Goal: Communication & Community: Answer question/provide support

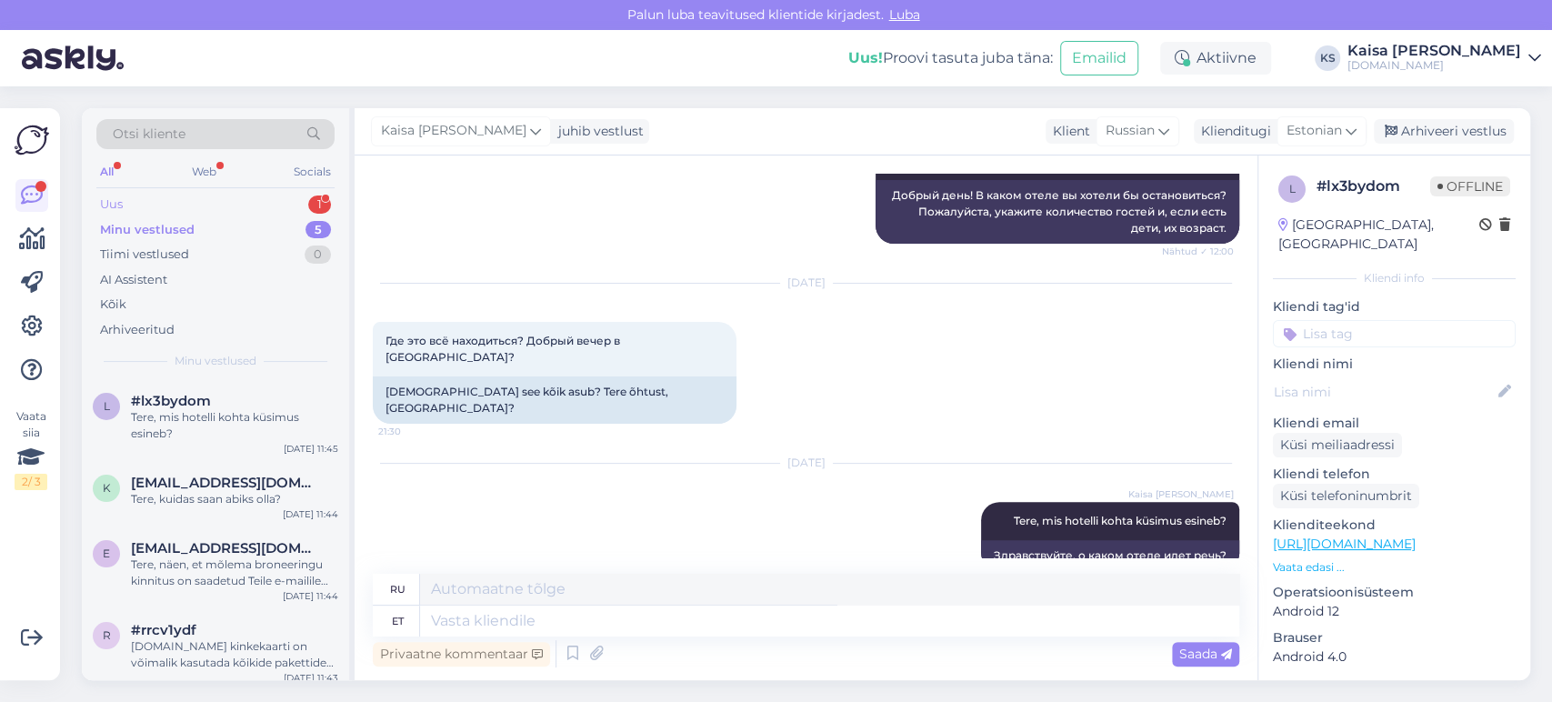
click at [257, 204] on div "Uus 1" at bounding box center [215, 204] width 238 height 25
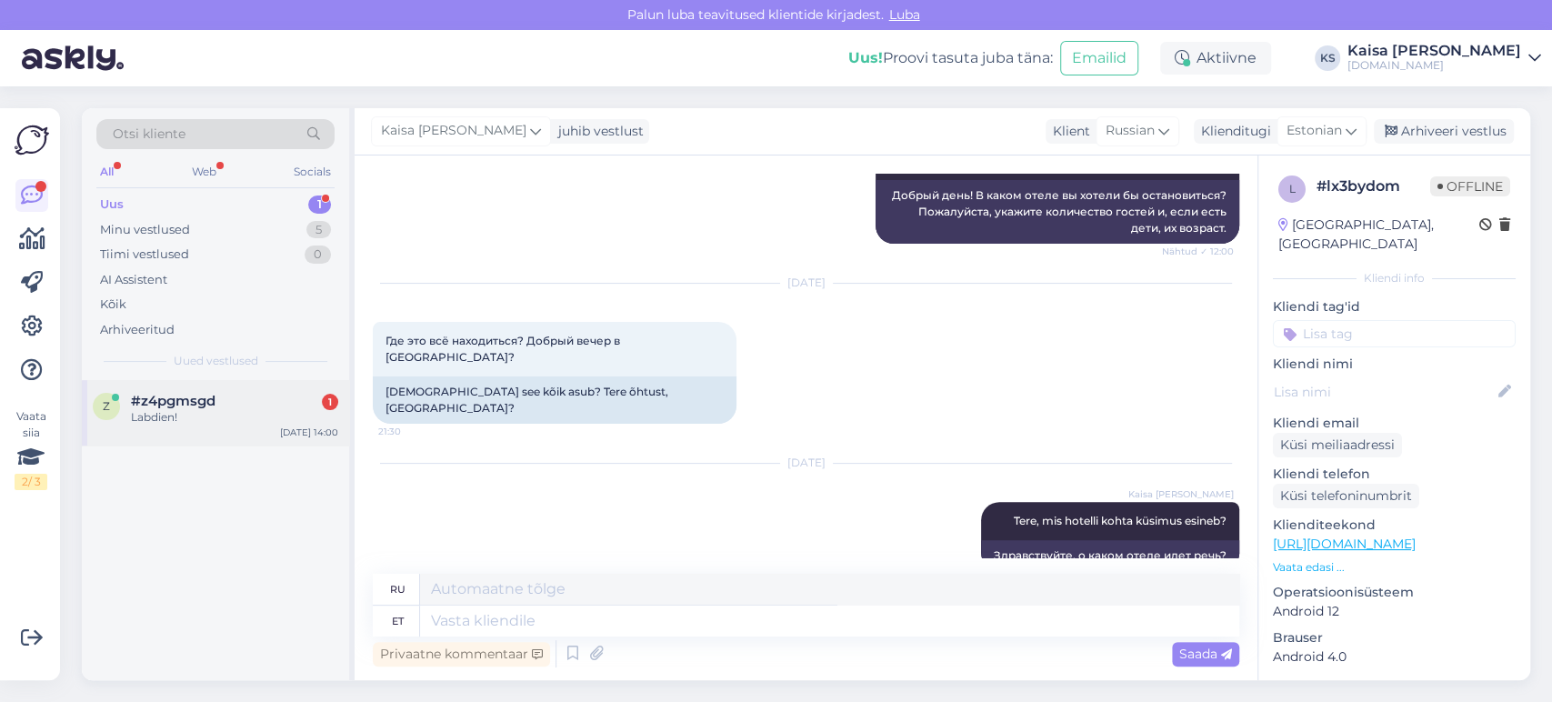
click at [217, 406] on div "#z4pgmsgd 1" at bounding box center [234, 401] width 207 height 16
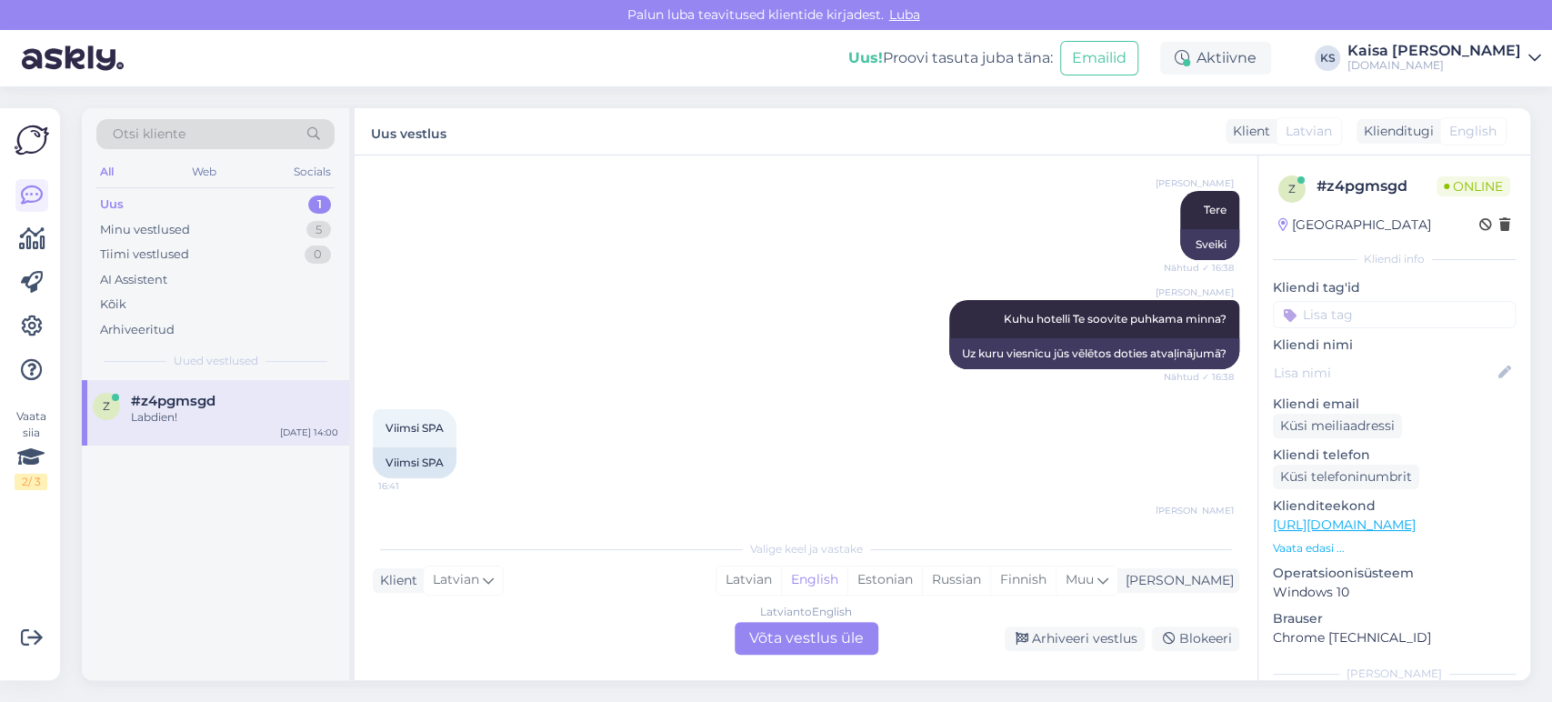
scroll to position [1625, 0]
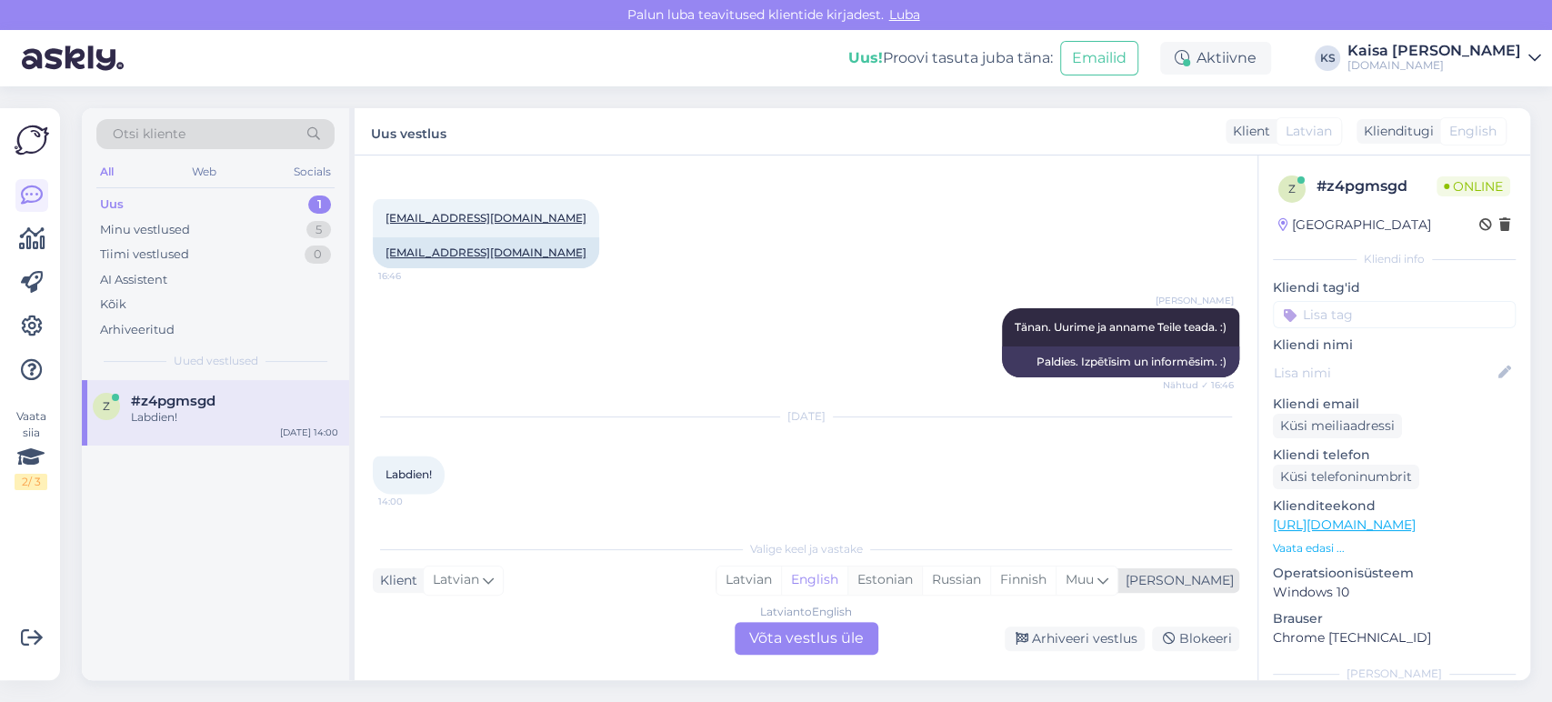
click at [922, 581] on div "Estonian" at bounding box center [884, 580] width 75 height 27
click at [827, 637] on div "Latvian to Estonian Võta vestlus üle" at bounding box center [807, 638] width 144 height 33
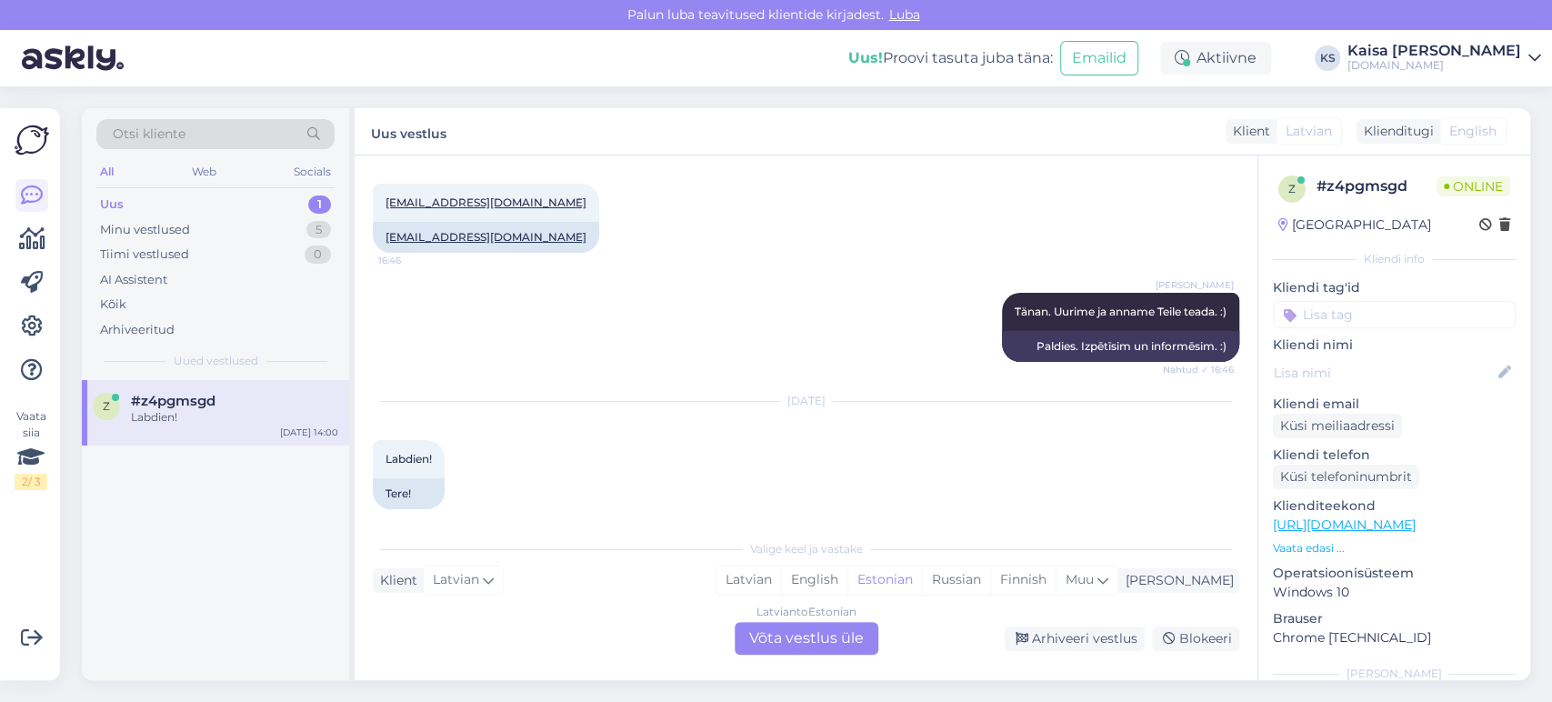
scroll to position [1613, 0]
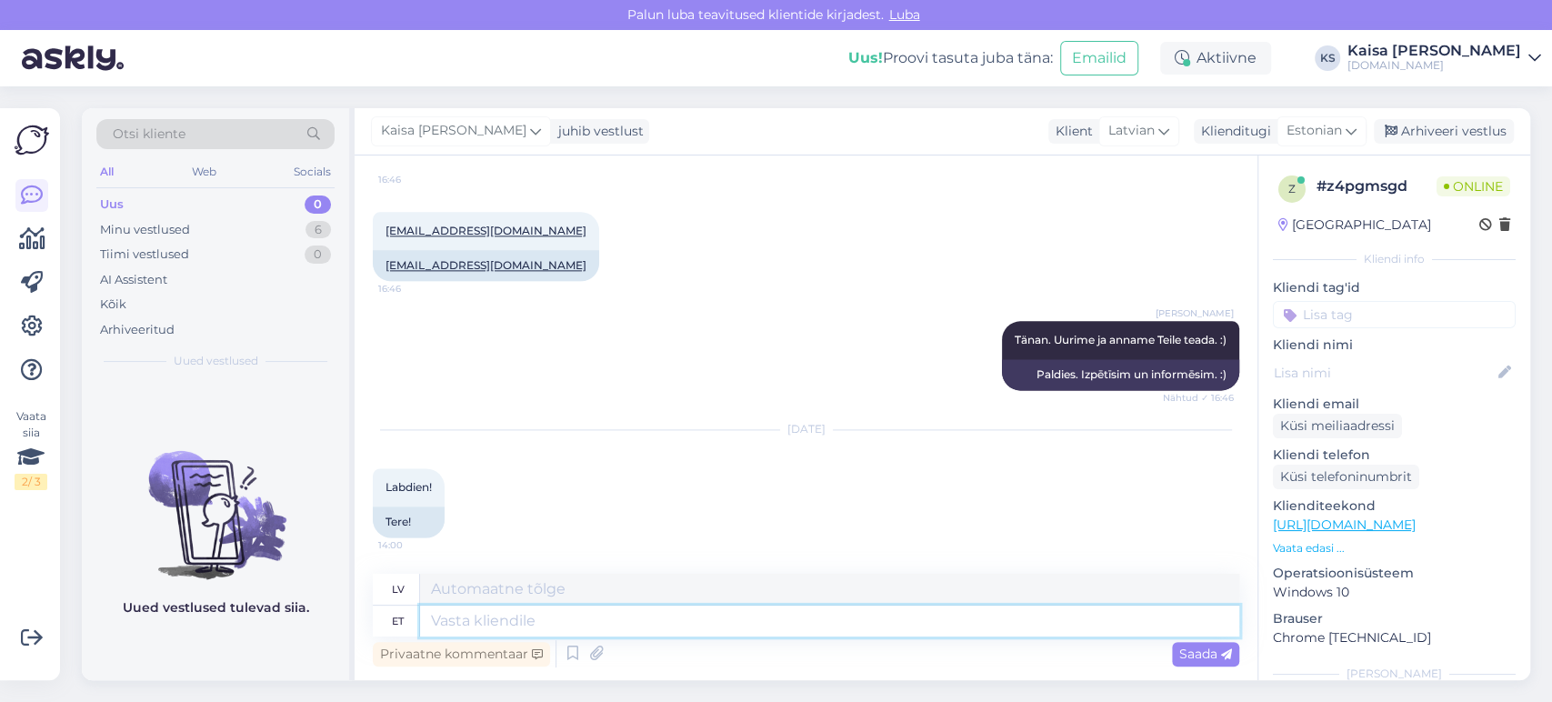
click at [827, 635] on textarea at bounding box center [829, 621] width 819 height 31
type textarea "Tere!"
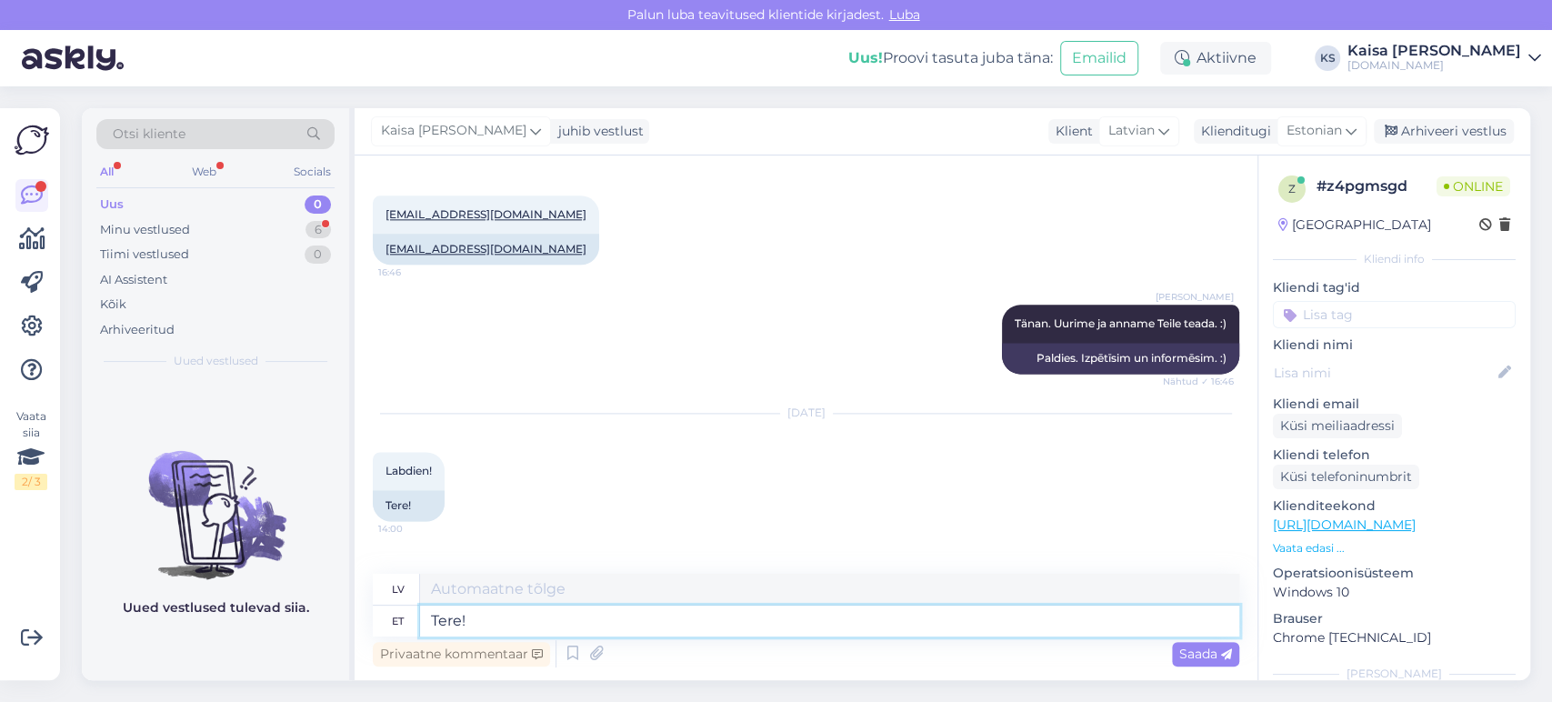
scroll to position [1722, 0]
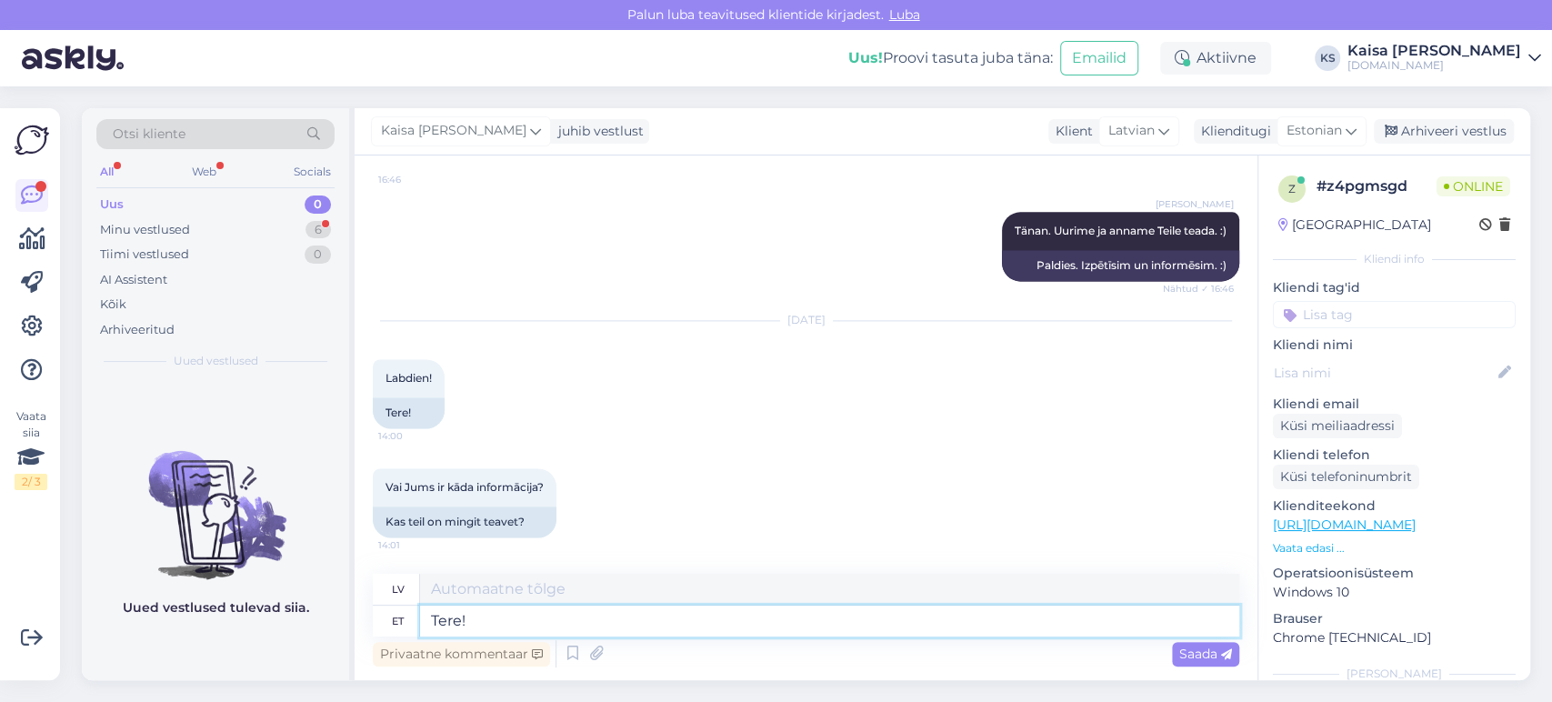
type textarea "Sveiki!"
drag, startPoint x: 486, startPoint y: 617, endPoint x: 425, endPoint y: 617, distance: 61.8
click at [425, 617] on textarea "Tere!" at bounding box center [829, 621] width 819 height 31
type textarea "a"
type textarea "Labdien!"
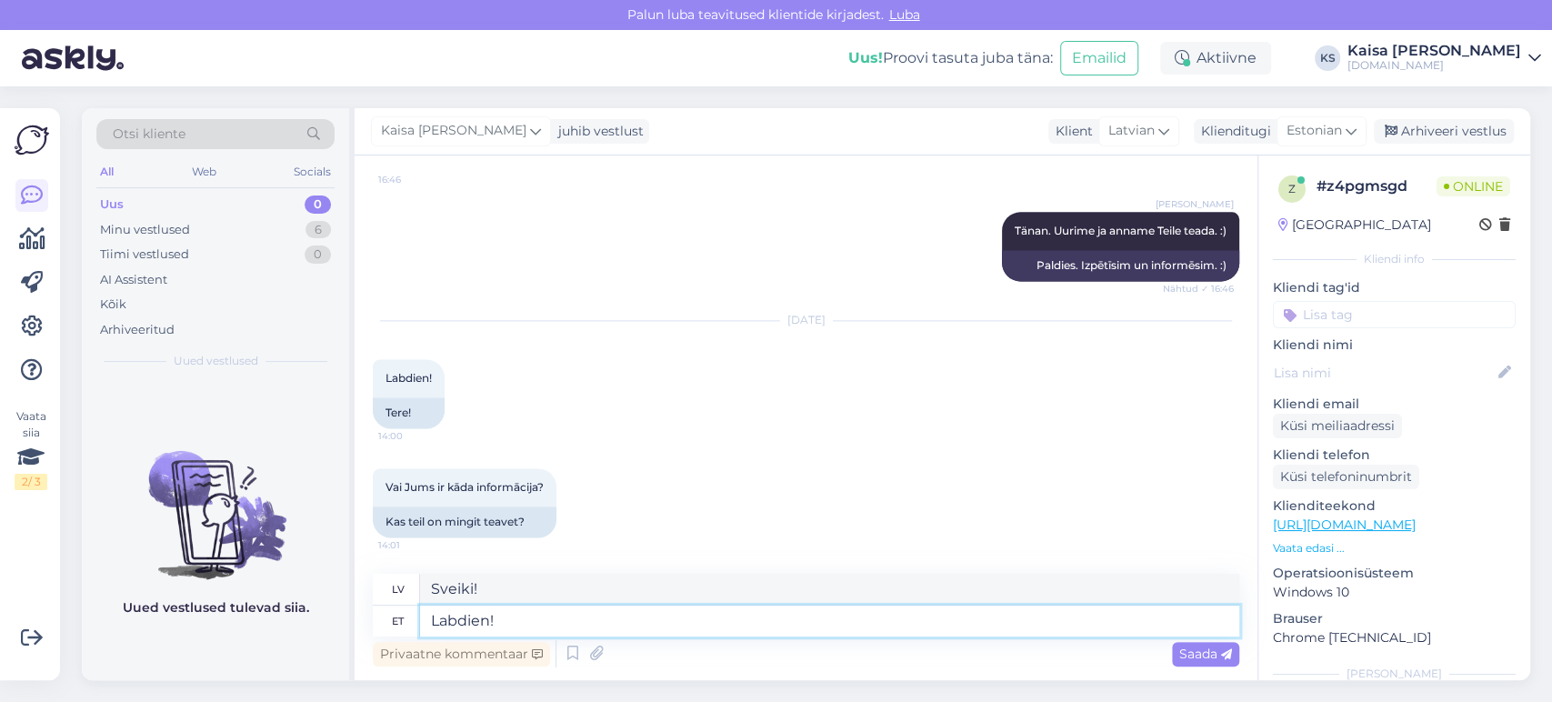
type textarea "Labdien!"
click at [1208, 659] on span "Saada" at bounding box center [1205, 654] width 53 height 16
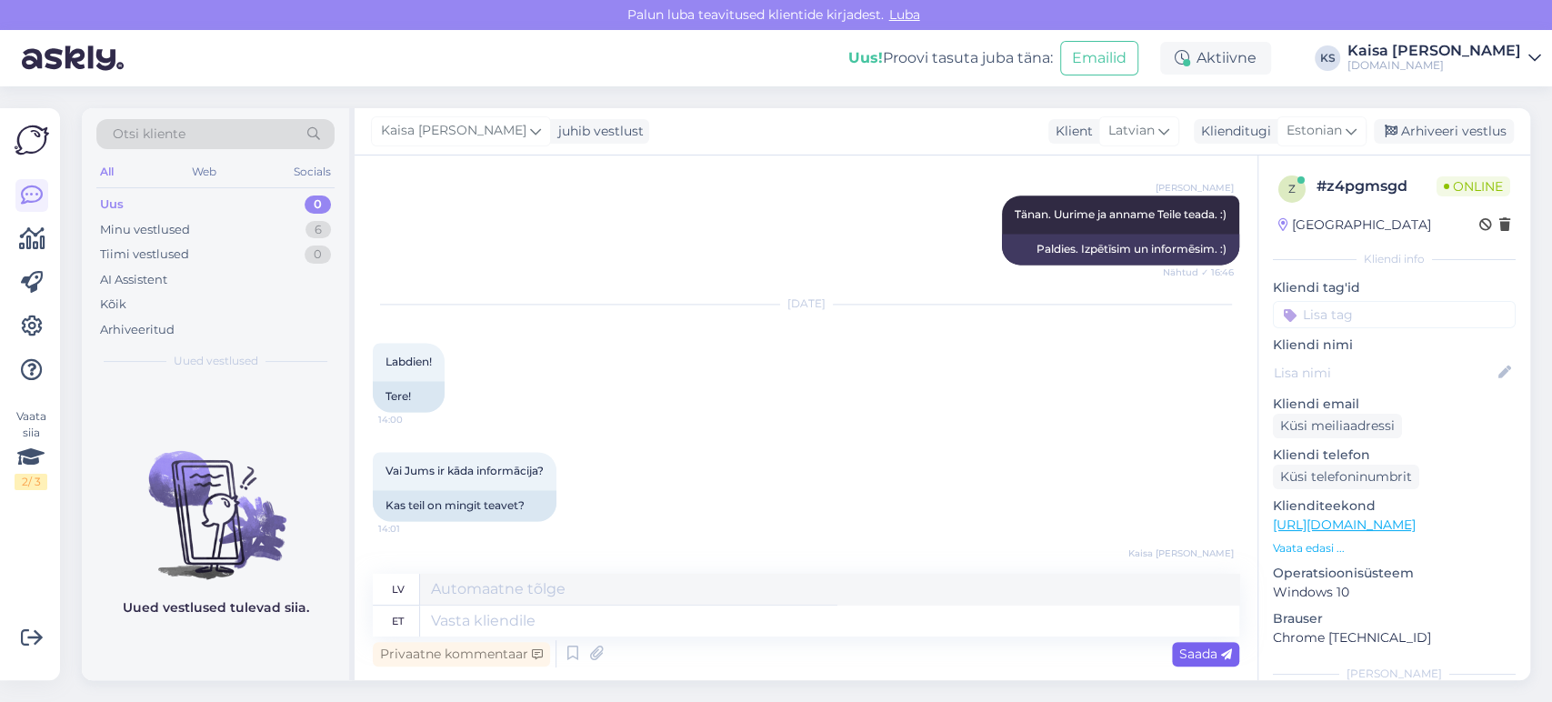
scroll to position [1831, 0]
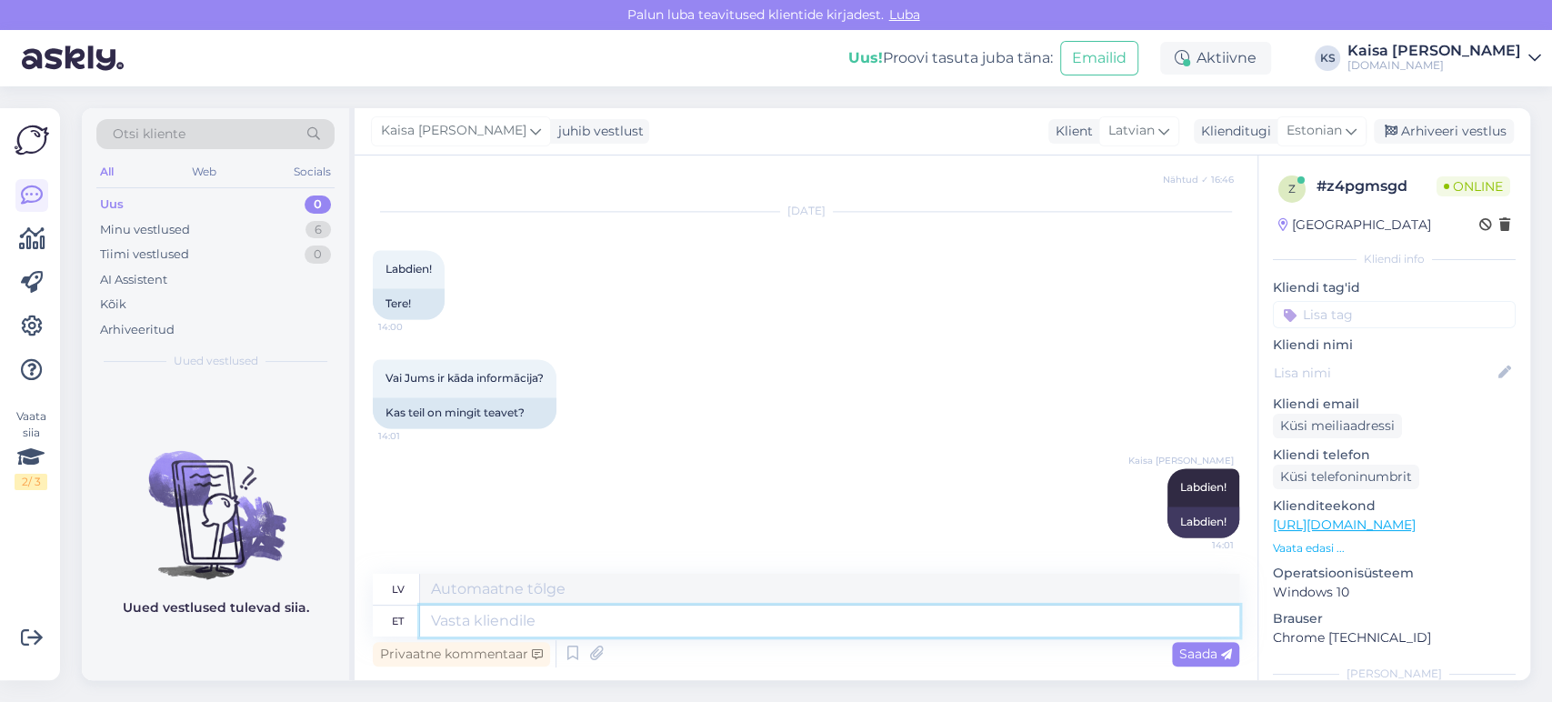
click at [638, 617] on textarea at bounding box center [829, 621] width 819 height 31
type textarea "Kuidas s"
type textarea "Kā"
type textarea "Kuidas saan a"
type textarea "Kā es varu"
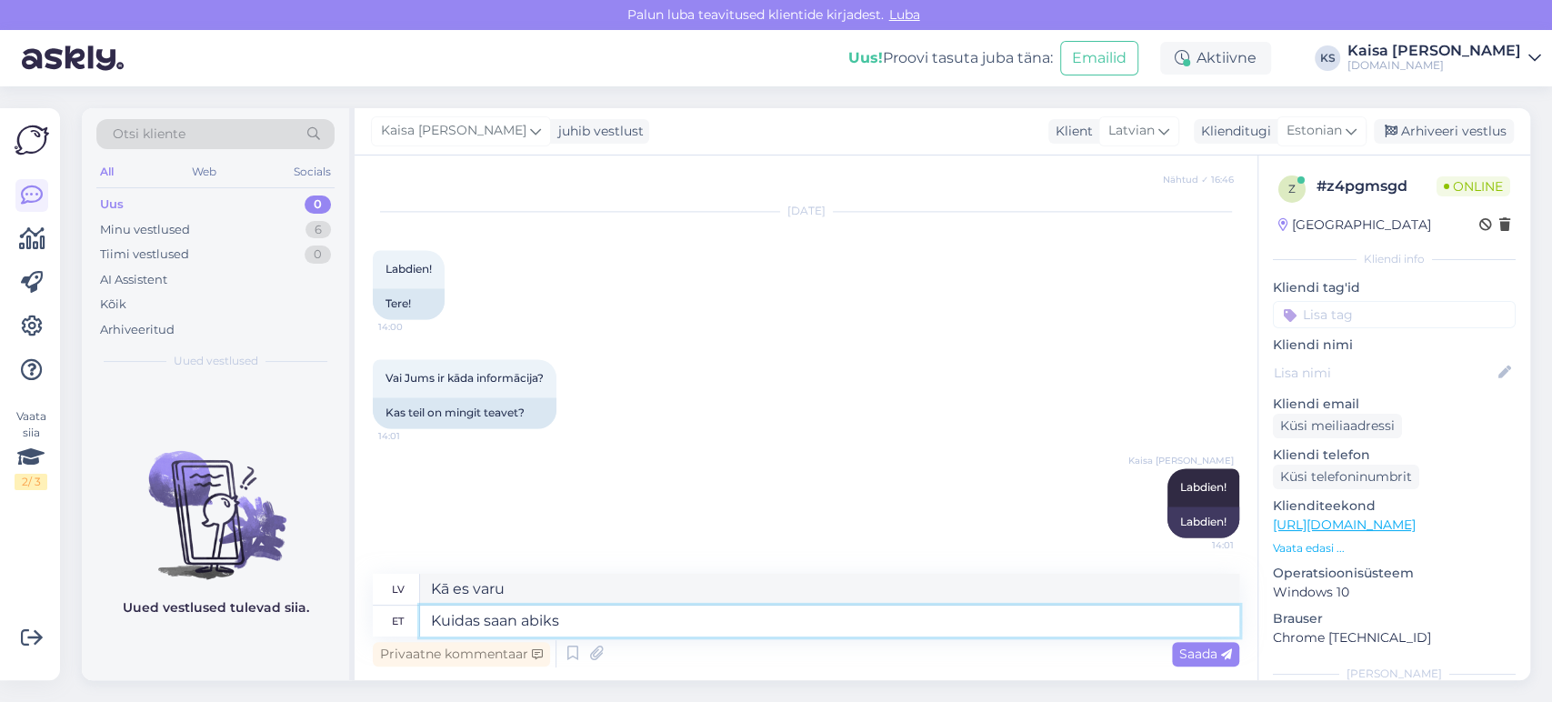
type textarea "Kuidas saan abiks o"
type textarea "Kā es varu palīdzēt?"
type textarea "Kuidas saan abiks olla?"
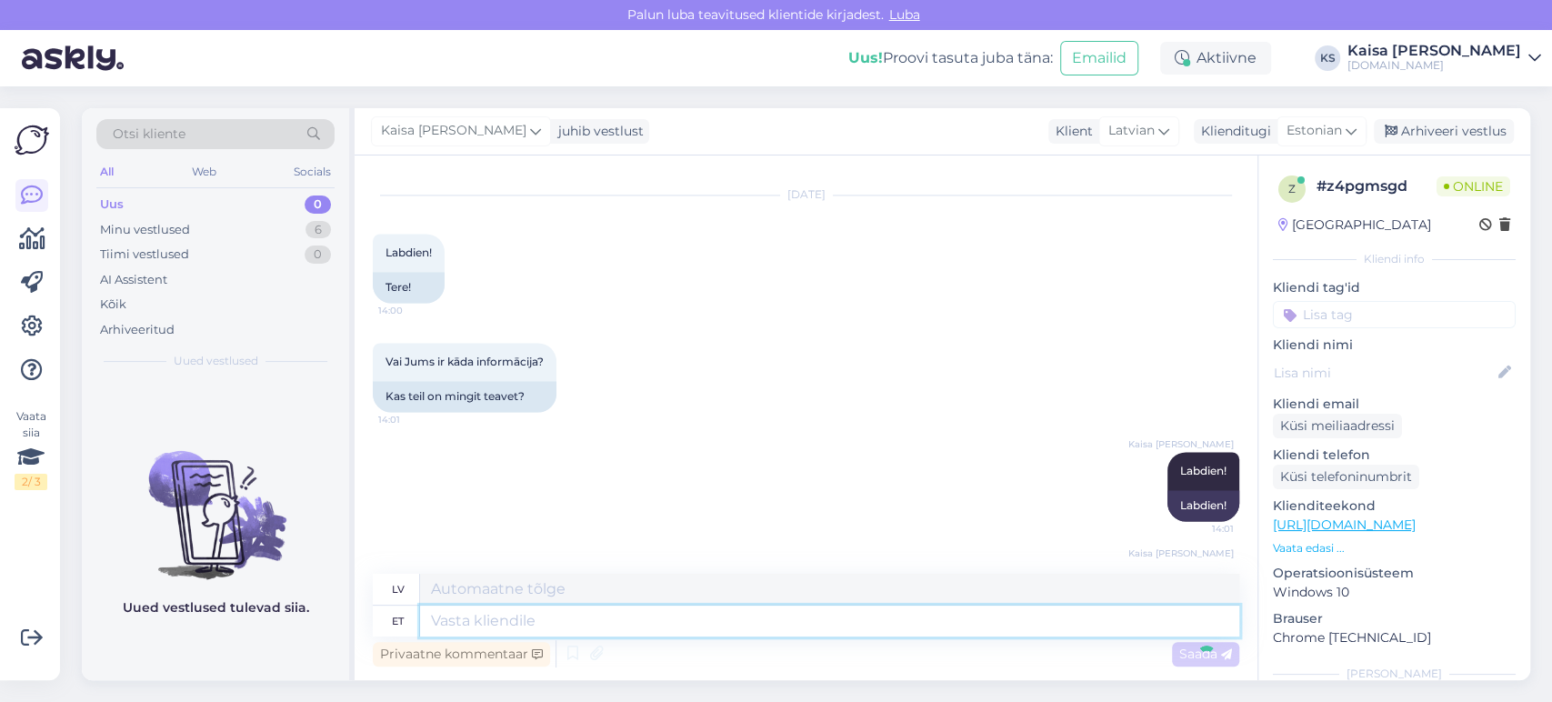
scroll to position [1941, 0]
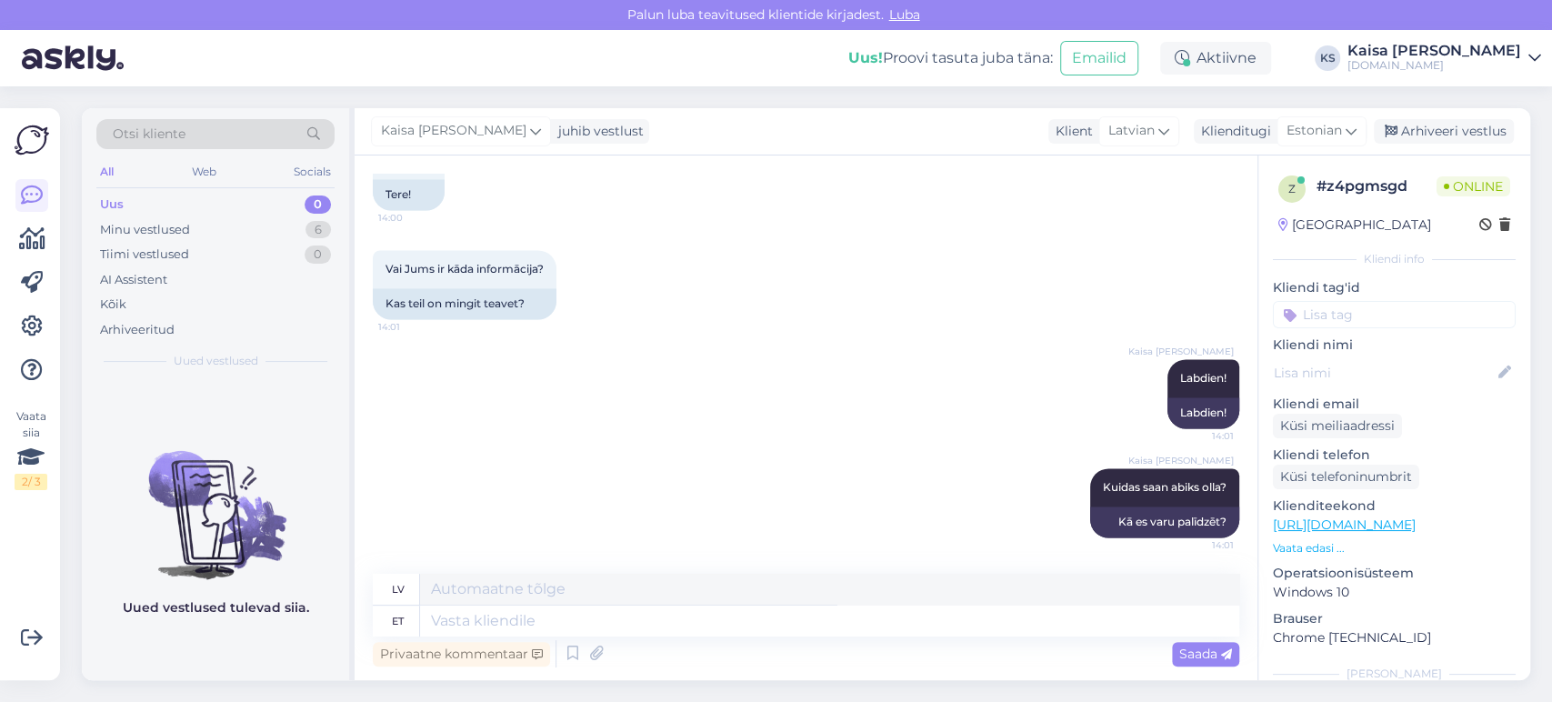
click at [80, 518] on div "Otsi kliente All Web Socials Uus 0 Minu vestlused 6 Tiimi vestlused 0 AI Assist…" at bounding box center [811, 394] width 1481 height 616
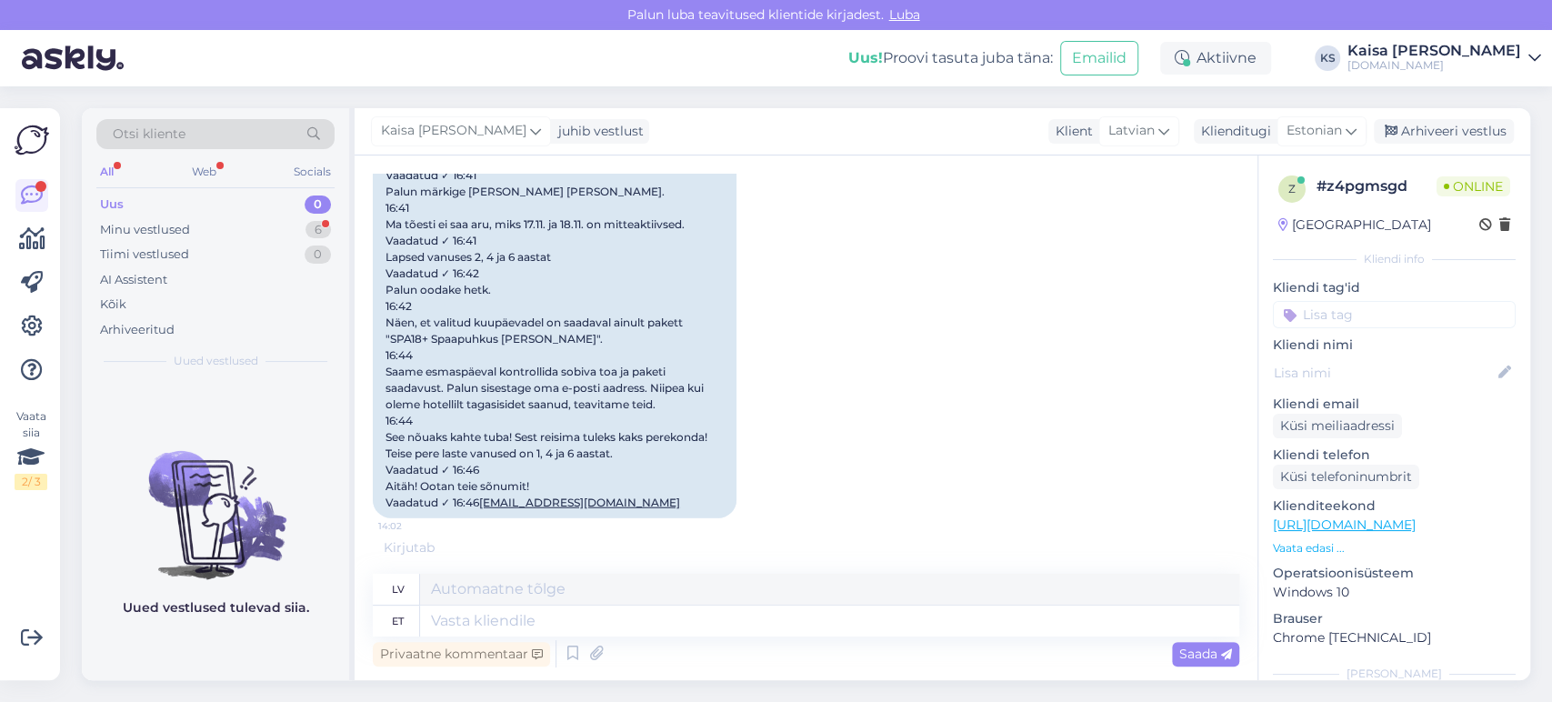
scroll to position [3099, 0]
click at [71, 94] on div "Otsi kliente All Web Socials Uus 0 Minu vestlused 6 Tiimi vestlused 0 AI Assist…" at bounding box center [811, 394] width 1481 height 616
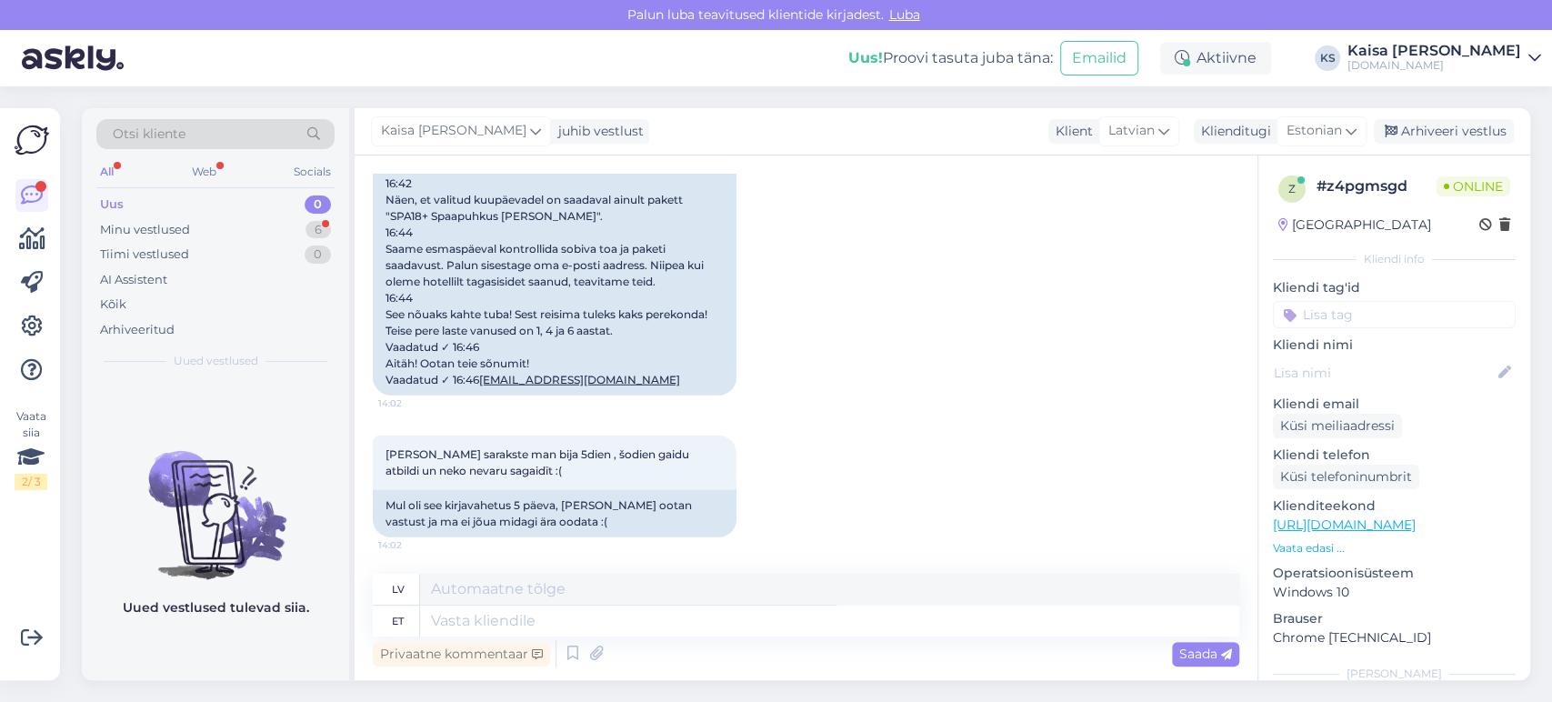
scroll to position [3223, 0]
click at [740, 624] on textarea at bounding box center [829, 621] width 819 height 31
type textarea "Võtsime t"
type textarea "Mēs paņēmām"
type textarea "Võtsime [PERSON_NAME]"
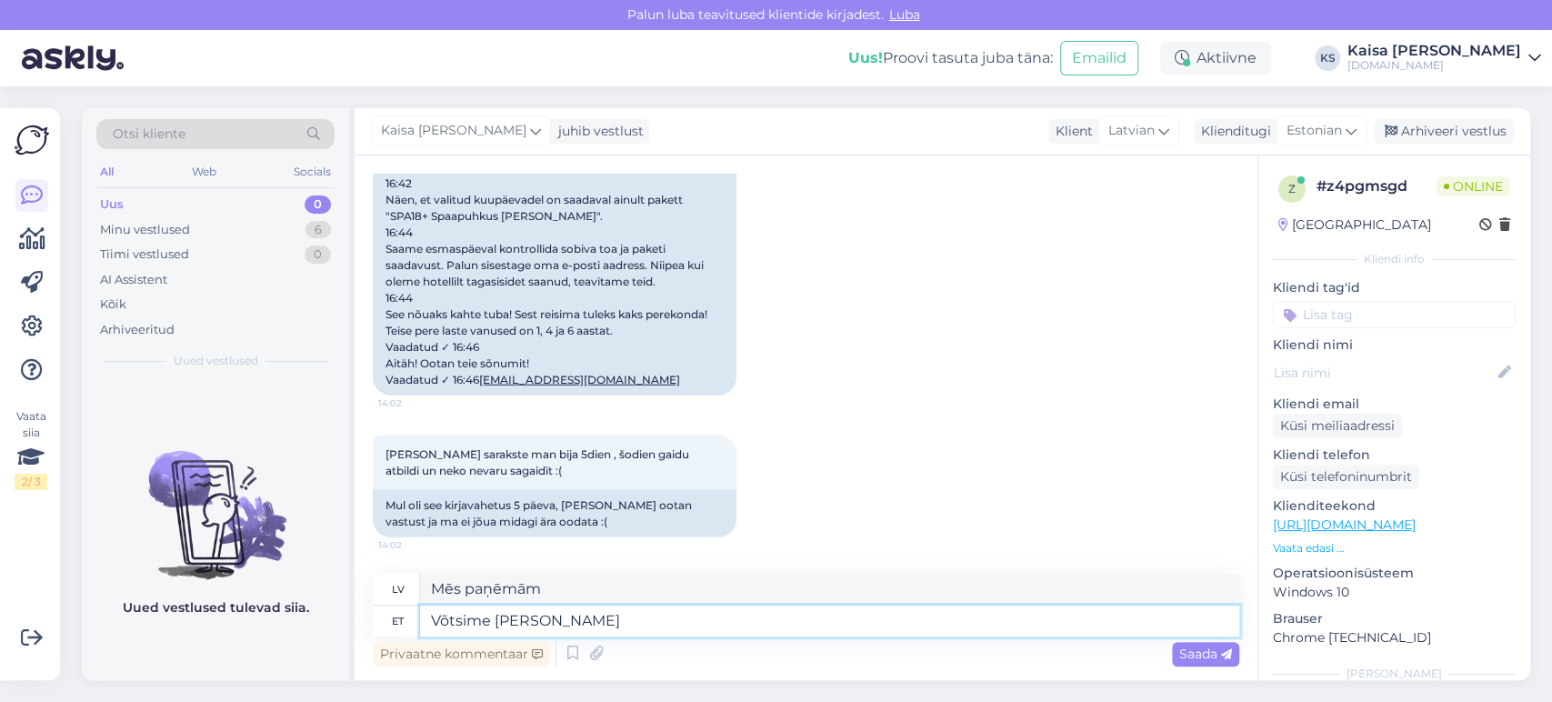
type textarea "Mēs šodien paņēmām"
type textarea "Võtsime [PERSON_NAME] hotelliga u"
type textarea "Mēs šodien iznomājām viesnīcu"
type textarea "Võtsime [PERSON_NAME] hotelliga uuesti"
type textarea "[PERSON_NAME] atkal reģistrējāmies viesnīcā."
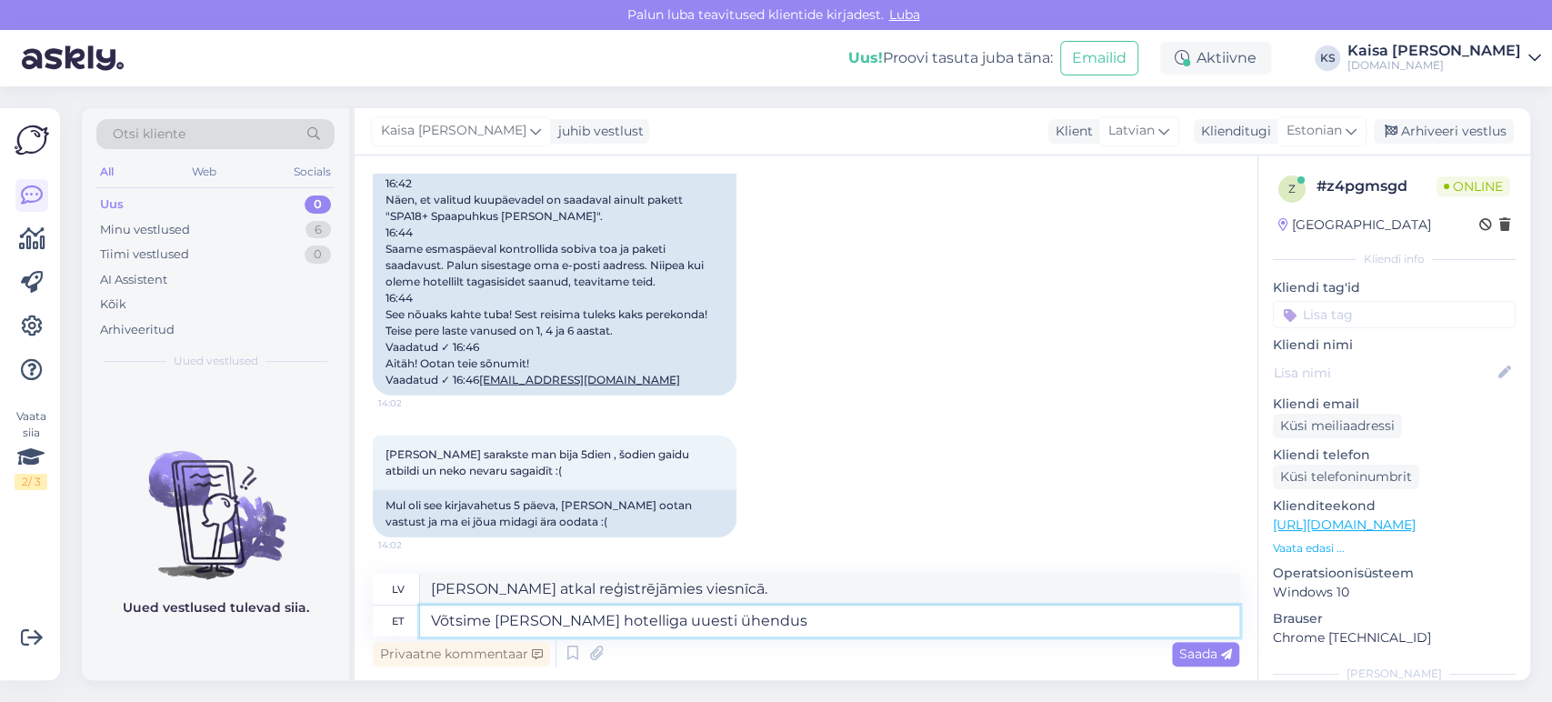
type textarea "Võtsime [PERSON_NAME] hotelliga uuesti ühendust"
type textarea "Šodien atkal sazinājāmies ar viesnīcu."
type textarea "Võtsime [PERSON_NAME] hotelliga uuesti ühendust ning oot"
type textarea "Mēs šodien atkal sazinājāmies ar viesnīcu un"
type textarea "Võtsime [PERSON_NAME] hotelliga uuesti ühendust ning ootame v"
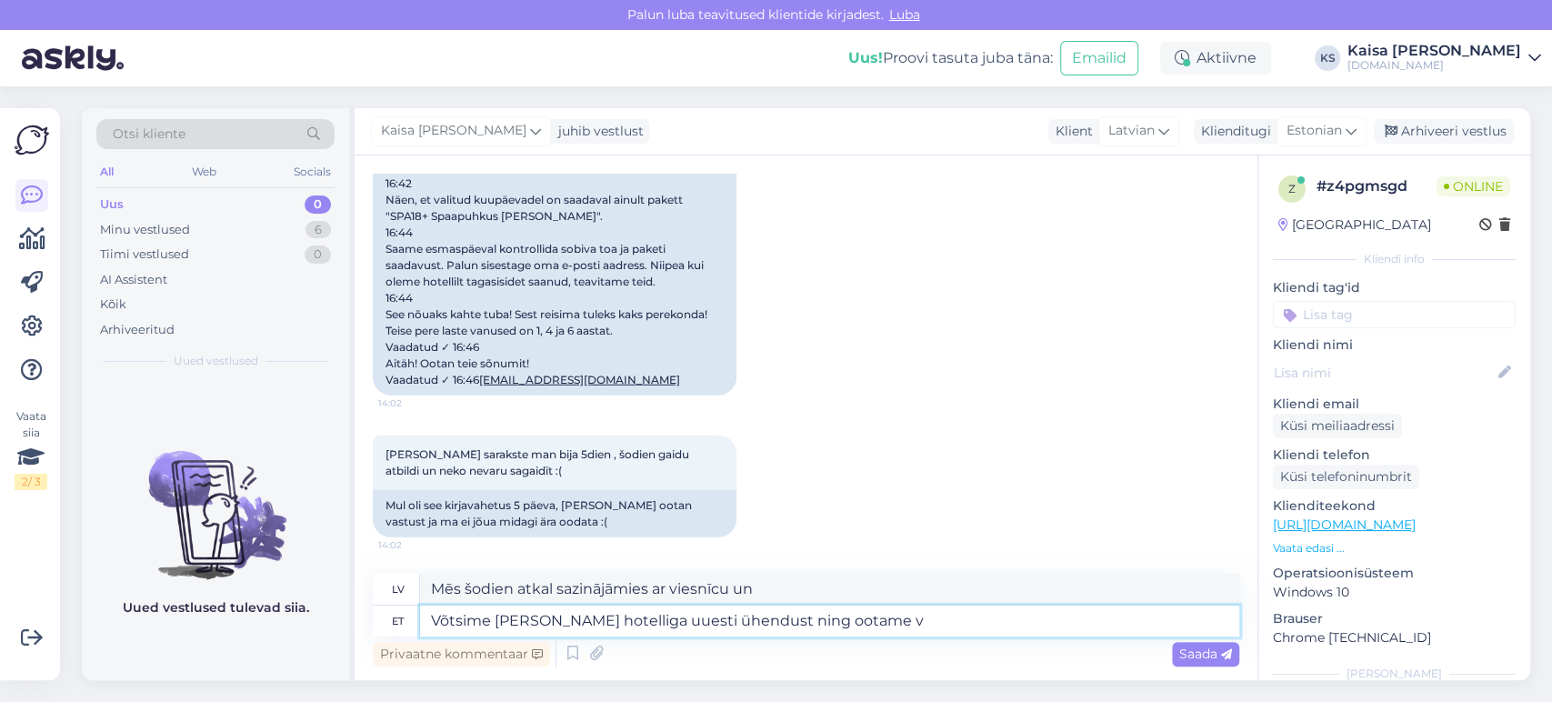
type textarea "Šodien atkal sazinājāmies ar viesnīcu un gaidām."
type textarea "Võtsime [PERSON_NAME] hotelliga uuesti ühendust ning ootame vastust."
type textarea "Šodien atkal sazinājāmies ar viesnīcu un gaidām atbildi."
type textarea "Võtsime [PERSON_NAME] hotelliga uuesti ühendust ning ootame vastust. Kuna"
type textarea "Mēs šodien atkal sazinājāmies ar viesnīcu un gaidām atbildi. Jo"
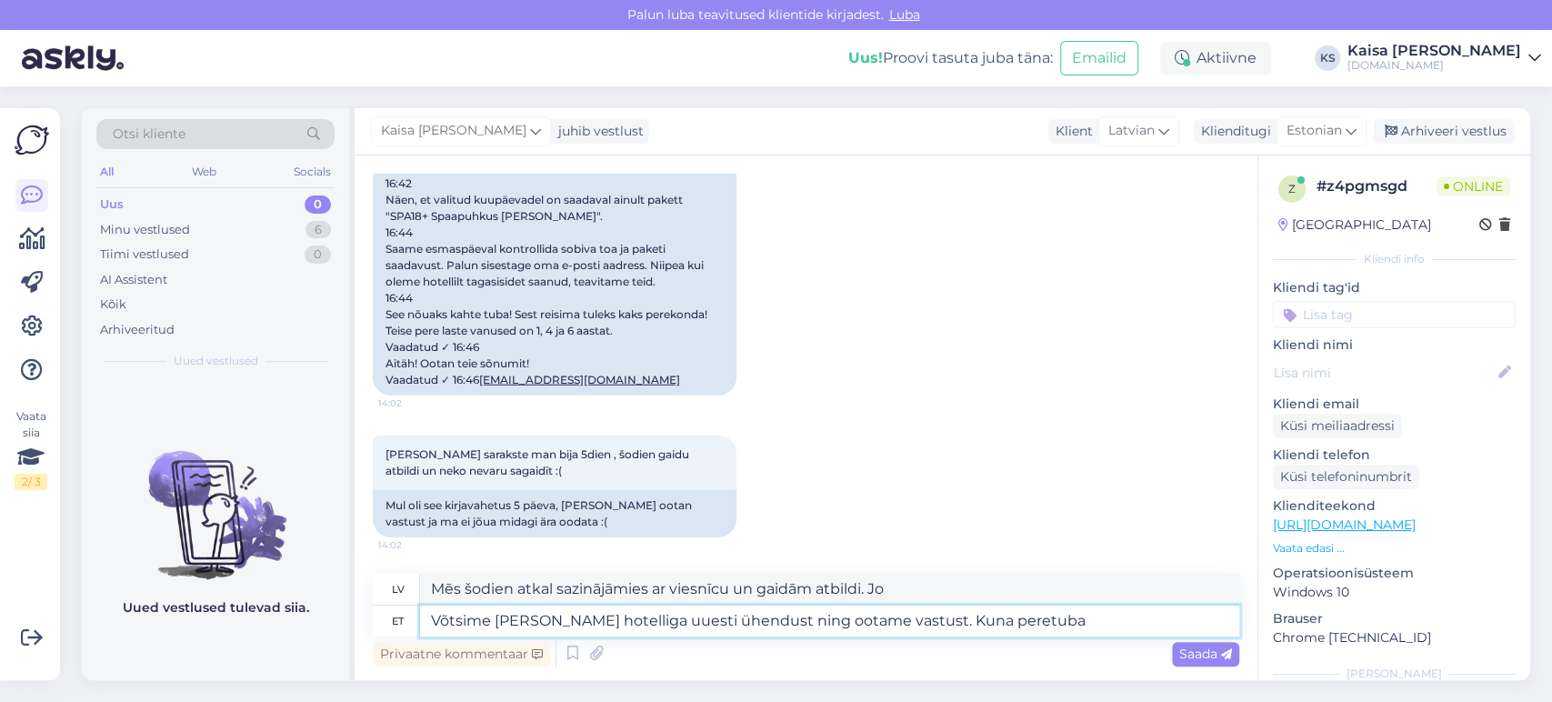
type textarea "Võtsime [PERSON_NAME] hotelliga uuesti ühendust ning ootame vastust. Kuna peret…"
type textarea "Mēs šodien atkal sazinājāmies ar viesnīcu un gaidām atbildi. Tā [PERSON_NAME] n…"
type textarea "Võtsime [PERSON_NAME] hotelliga uuesti ühendust ning ootame vastust. Kuna peret…"
type textarea "Mēs šodien atkal sazinājāmies ar viesnīcu un gaidām atbildi. Tā [PERSON_NAME] n…"
type textarea "Võtsime [PERSON_NAME] hotelliga uuesti ühendust ning ootame vastust. Kuna peret…"
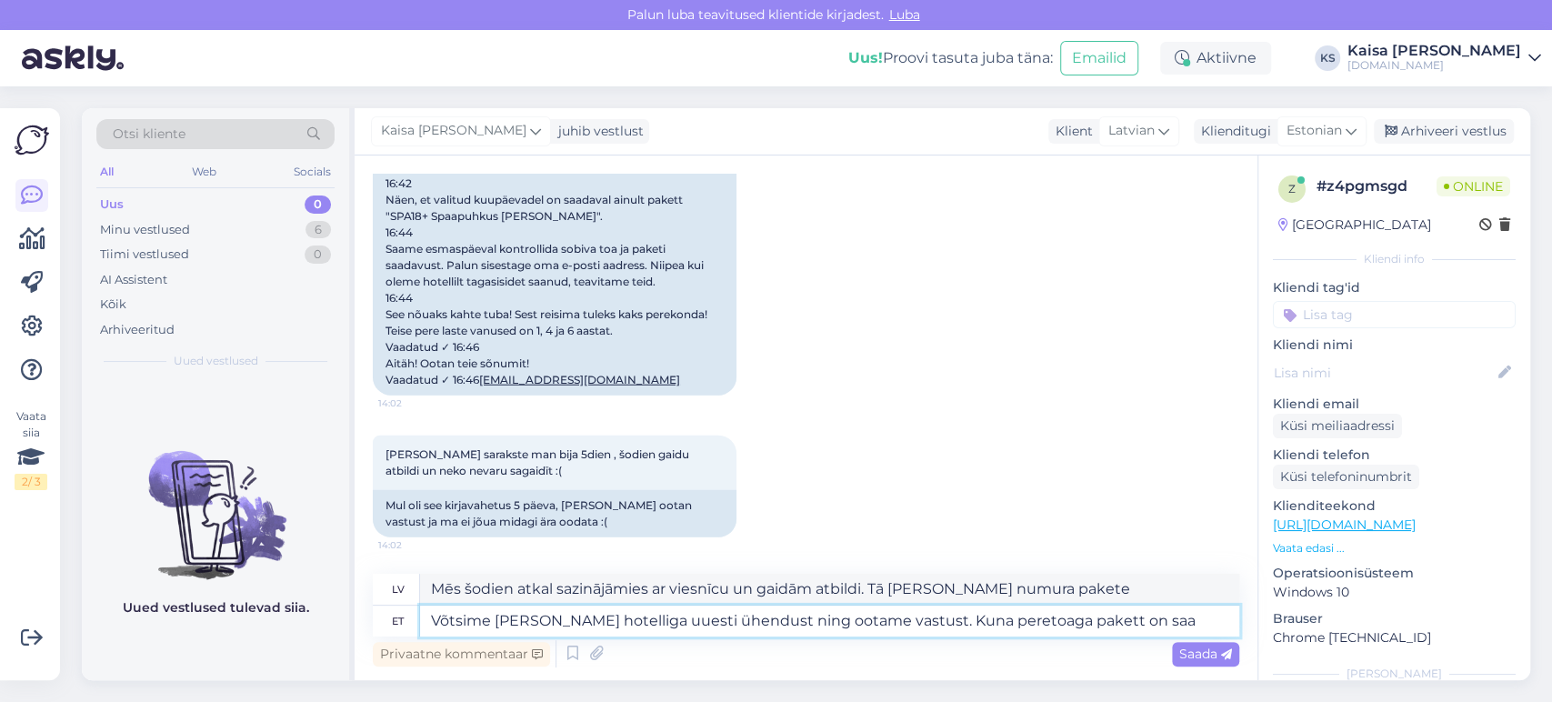
type textarea "Mēs šodien atkal sazinājāmies ar viesnīcu un gaidām atbildi. Tā [PERSON_NAME] n…"
type textarea "Võtsime [PERSON_NAME] hotelliga uuesti ühendust ning ootame vastust. Kuna peret…"
type textarea "Mēs šodien atkal sazinājāmies ar viesnīcu un gaidām atbildi. Tā [PERSON_NAME] n…"
type textarea "Võtsime [PERSON_NAME] hotelliga uuesti ühendust ning ootame vastust. Kuna peret…"
type textarea "Mēs šodien atkal sazinājāmies ar viesnīcu un gaidām atbildi. Tā [PERSON_NAME] n…"
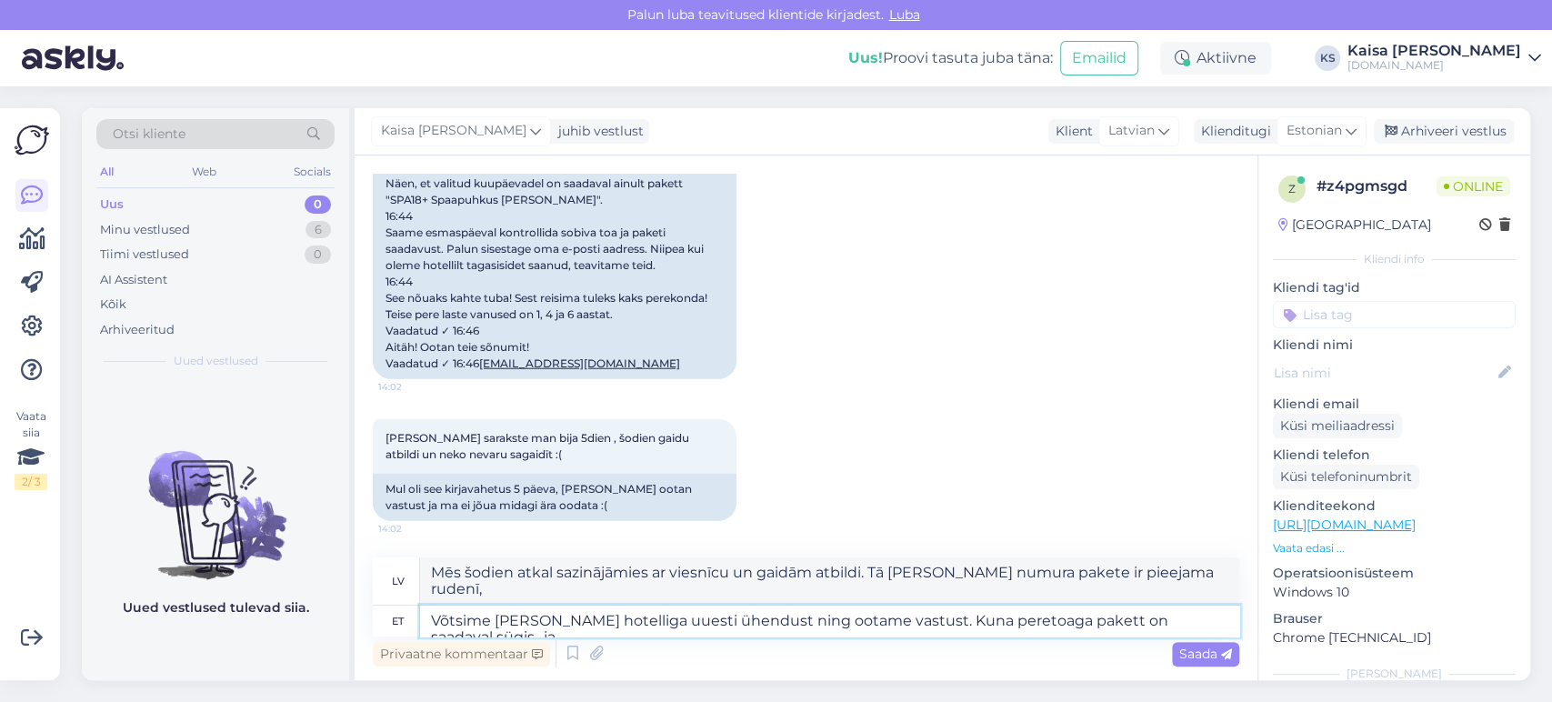
type textarea "Võtsime [PERSON_NAME] hotelliga uuesti ühendust ning ootame vastust. Kuna peret…"
type textarea "Mēs šodien atkal sazinājāmies ar viesnīcu un gaidām atbildi. Tā [PERSON_NAME] n…"
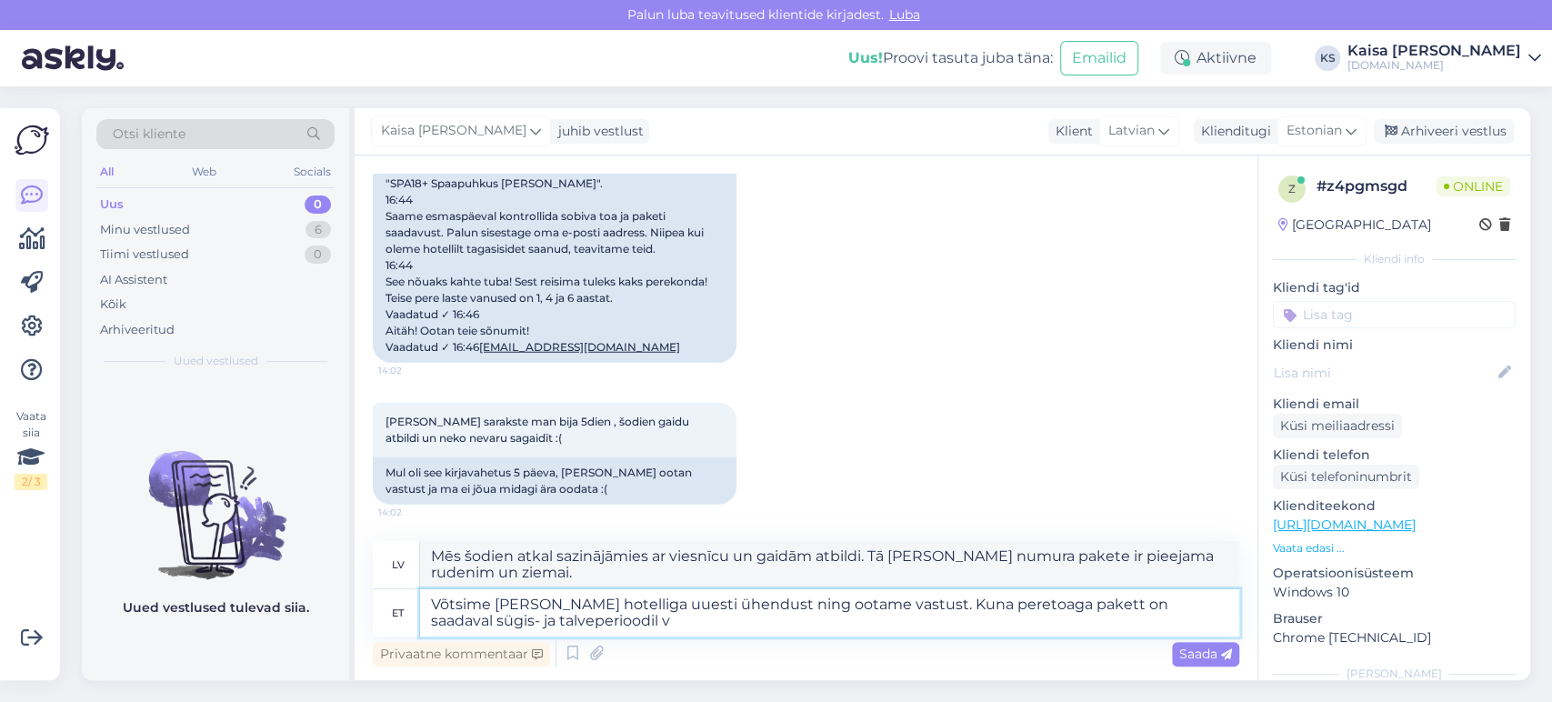
type textarea "Võtsime [PERSON_NAME] hotelliga uuesti ühendust ning ootame vastust. Kuna peret…"
type textarea "Mēs šodien atkal sazinājāmies ar viesnīcu un gaidām atbildi. Tā [PERSON_NAME] n…"
type textarea "Võtsime [PERSON_NAME] hotelliga uuesti ühendust ning ootame vastust. Kuna peret…"
type textarea "Mēs šodien atkal sazinājāmies ar viesnīcu un gaidām atbildi. Tā [PERSON_NAME] n…"
type textarea "Võtsime [PERSON_NAME] hotelliga uuesti ühendust ning ootame vastust. Kuna peret…"
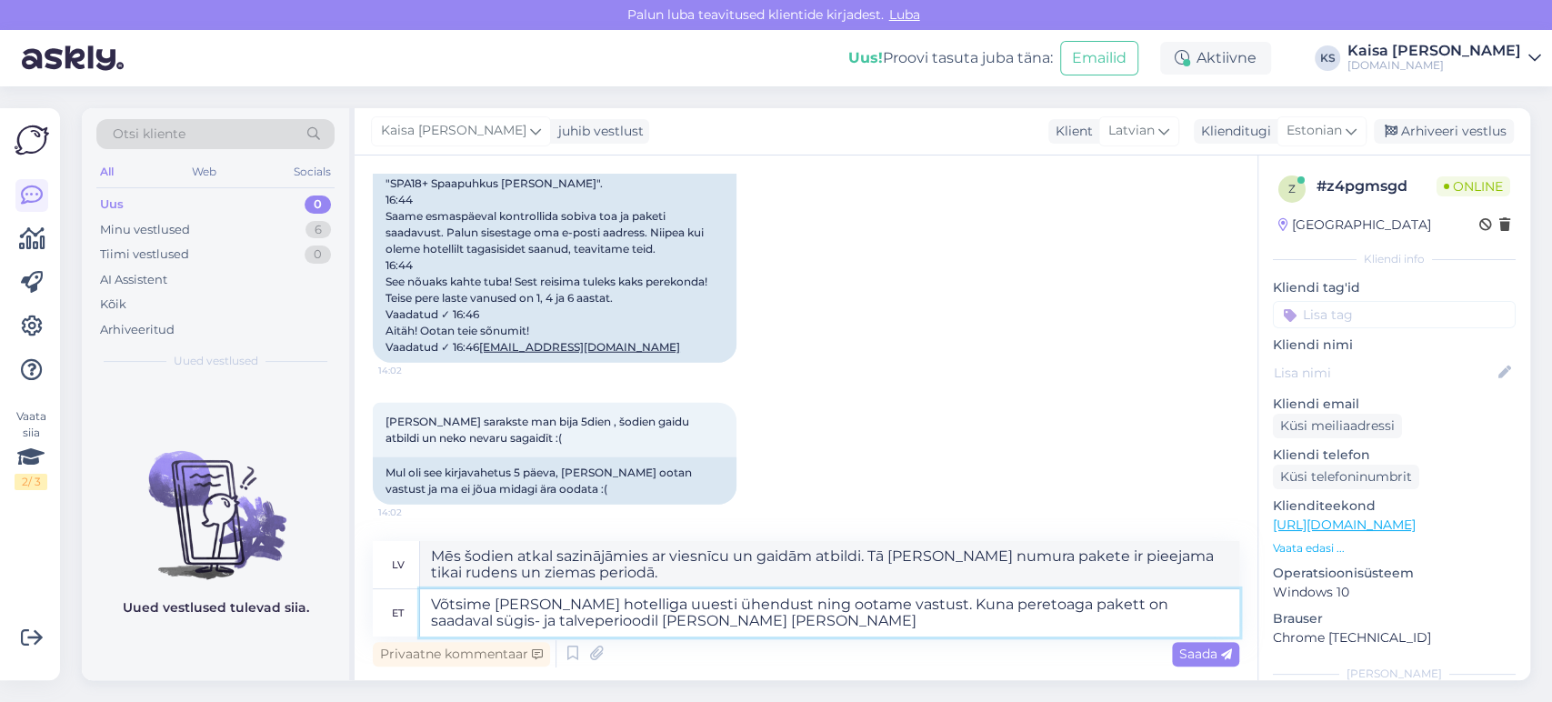
type textarea "Mēs šodien atkal sazinājāmies ar viesnīcu un gaidām atbildi. Tā [PERSON_NAME] n…"
type textarea "Võtsime [PERSON_NAME] hotelliga uuesti ühendust ning ootame vastust. Kuna peret…"
type textarea "Mēs šodien atkal sazinājāmies ar viesnīcu un gaidām atbildi. Tā [PERSON_NAME] n…"
type textarea "Võtsime [PERSON_NAME] hotelliga uuesti ühendust ning ootame vastust. Kuna peret…"
type textarea "Mēs šodien atkal sazinājāmies ar viesnīcu un gaidām atbildi. Tā [PERSON_NAME] n…"
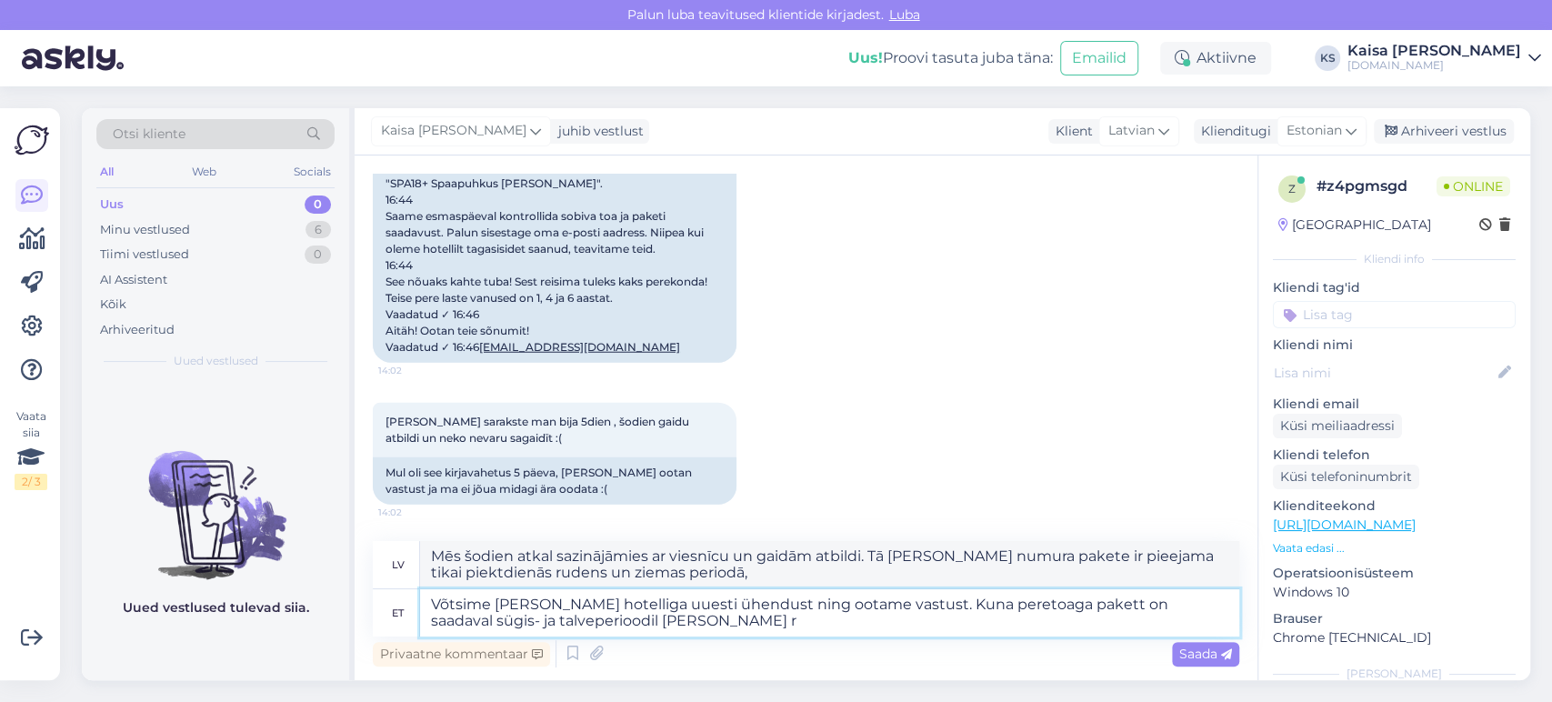
type textarea "Võtsime [PERSON_NAME] hotelliga uuesti ühendust ning ootame vastust. Kuna peret…"
type textarea "Mēs šodien atkal sazinājāmies ar viesnīcu un gaidām atbildi. Tā [PERSON_NAME] n…"
type textarea "Võtsime [PERSON_NAME] hotelliga uuesti ühendust ning ootame vastust. Kuna peret…"
type textarea "Mēs šodien atkal sazinājāmies ar viesnīcu un gaidām atbildi. Tā [PERSON_NAME] n…"
type textarea "Võtsime [PERSON_NAME] hotelliga uuesti ühendust ning ootame vastust. Kuna peret…"
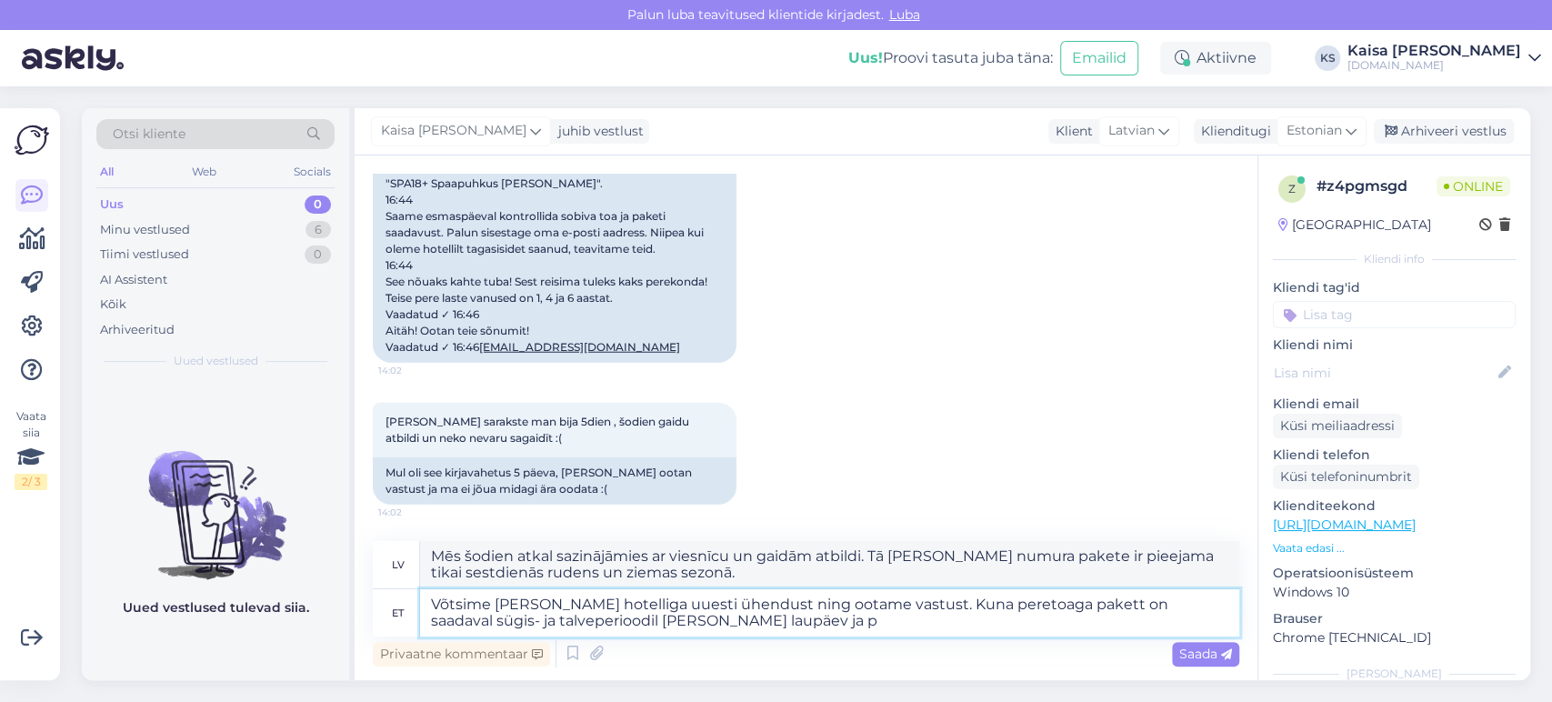
type textarea "Mēs šodien atkal sazinājāmies ar viesnīcu un gaidām atbildi. Tā [PERSON_NAME] n…"
type textarea "Võtsime [PERSON_NAME] hotelliga uuesti ühendust ning ootame vastust. Kuna peret…"
type textarea "Mēs šodien atkal sazinājāmies ar viesnīcu un gaidām atbildi. Tā [PERSON_NAME] n…"
type textarea "Võtsime [PERSON_NAME] hotelliga uuesti ühendust ning ootame vastust. Kuna peret…"
type textarea "Mēs šodien atkal sazinājāmies ar viesnīcu un gaidām atbildi. Tā [PERSON_NAME] n…"
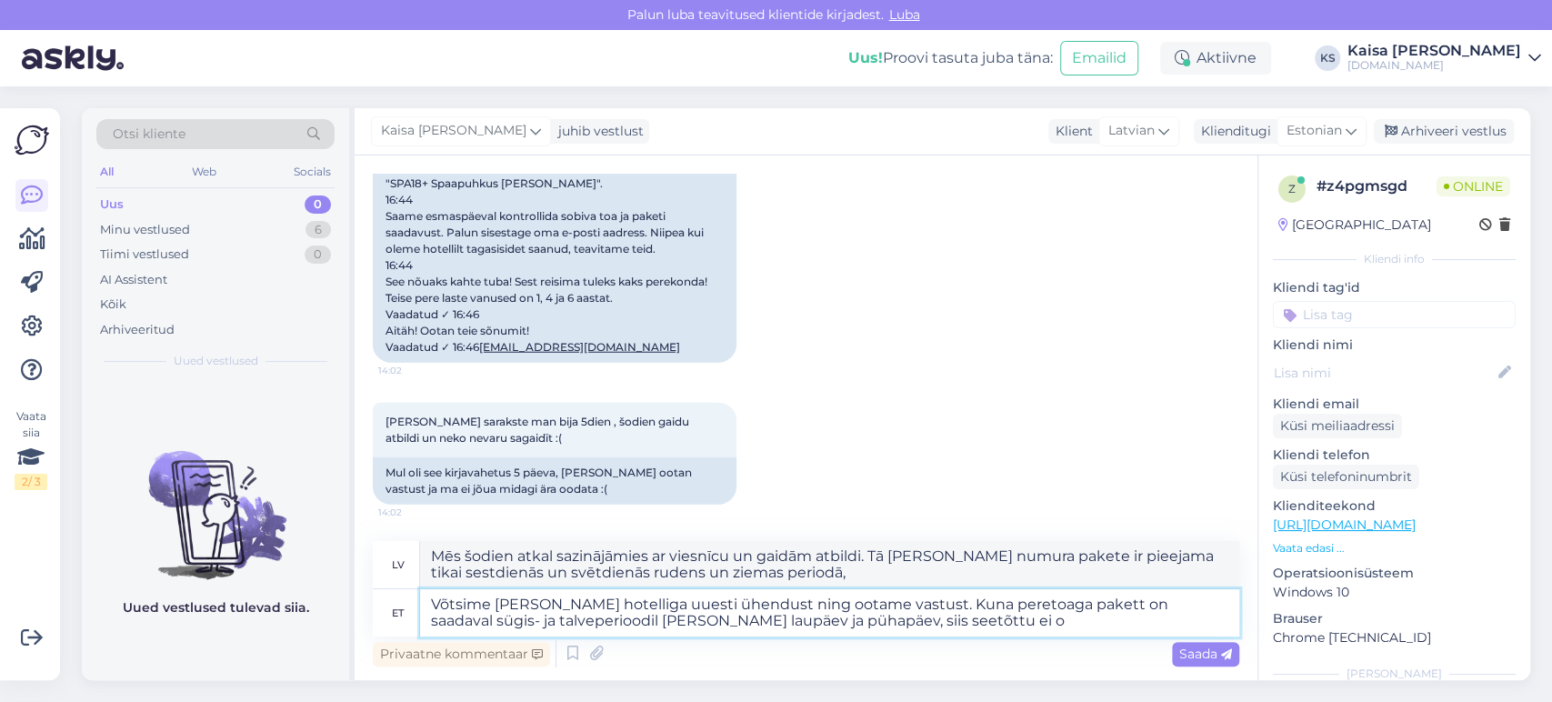
type textarea "Võtsime [PERSON_NAME] hotelliga uuesti ühendust ning ootame vastust. Kuna peret…"
type textarea "Mēs šodien atkal sazinājāmies ar viesnīcu un gaidām atbildi. Tā [PERSON_NAME] n…"
type textarea "Võtsime [PERSON_NAME] hotelliga uuesti ühendust ning ootame vastust. Kuna peret…"
type textarea "Mēs šodien atkal sazinājāmies ar viesnīcu un gaidām atbildi. Tā [PERSON_NAME] n…"
type textarea "Võtsime [PERSON_NAME] hotelliga uuesti ühendust ning ootame vastust. Kuna peret…"
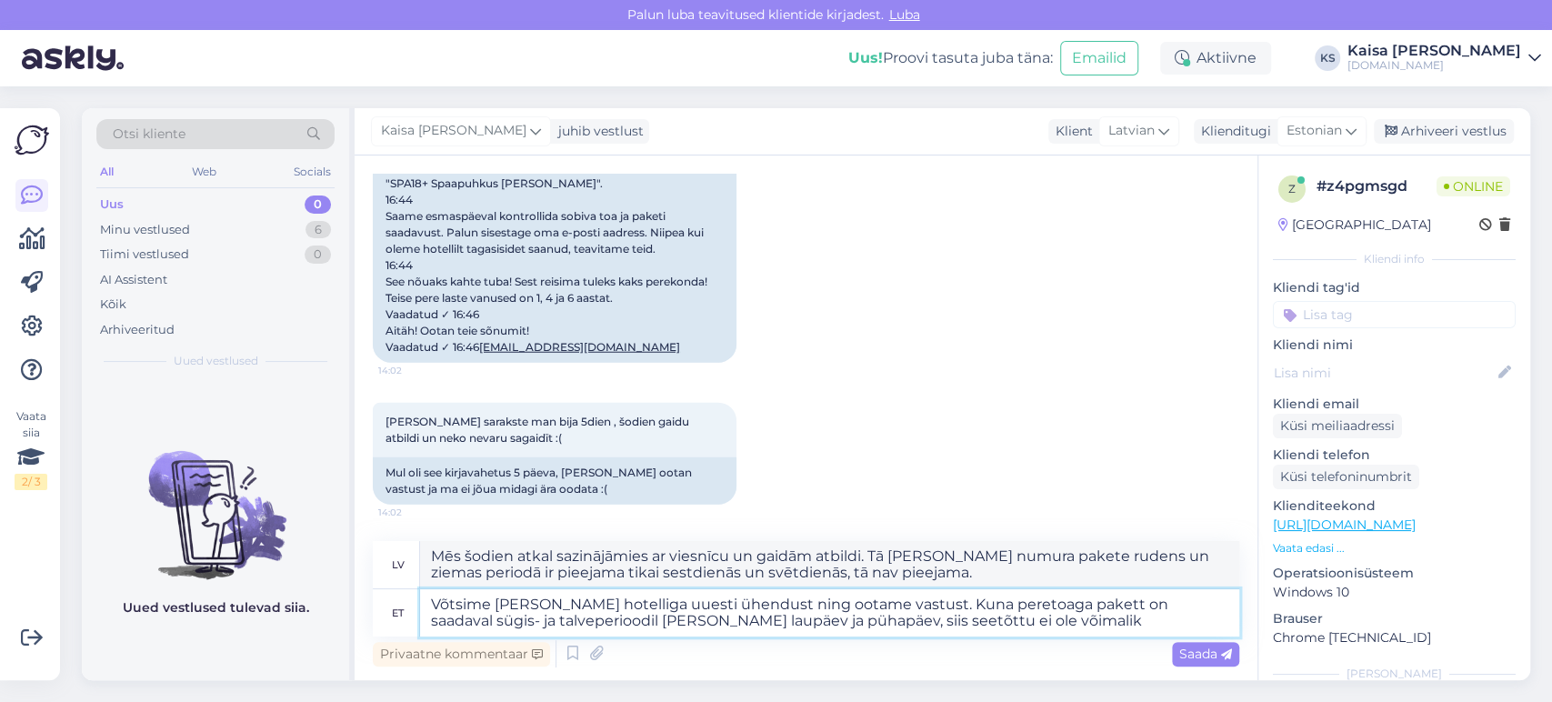
type textarea "Mēs šodien atkal sazinājāmies ar viesnīcu un gaidām atbildi. Tā [PERSON_NAME] n…"
type textarea "Võtsime [PERSON_NAME] hotelliga uuesti ühendust ning ootame vastust. Kuna peret…"
type textarea "Mēs šodien atkal sazinājāmies ar viesnīcu un gaidām atbildi. Tā [PERSON_NAME] n…"
type textarea "Võtsime [PERSON_NAME] hotelliga uuesti ühendust ning ootame vastust. Kuna peret…"
type textarea "Mēs šodien atkal sazinājāmies ar viesnīcu un gaidām atbildi. Tā [PERSON_NAME] n…"
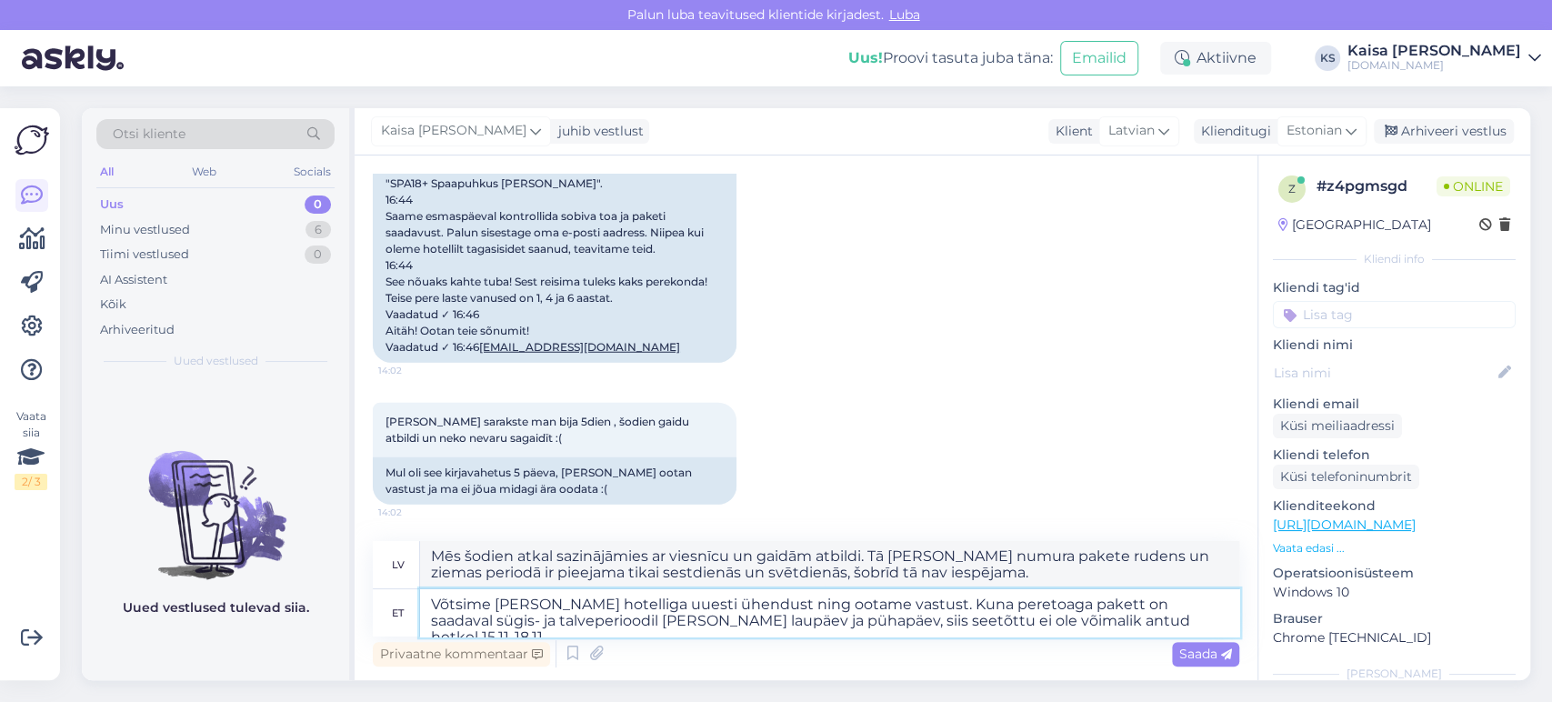
type textarea "Võtsime [PERSON_NAME] hotelliga uuesti ühendust ning ootame vastust. Kuna peret…"
type textarea "Mēs šodien atkal sazinājāmies ar viesnīcu un gaidām atbildi. Tā [PERSON_NAME] n…"
type textarea "Võtsime [PERSON_NAME] hotelliga uuesti ühendust ning ootame vastust. Kuna peret…"
type textarea "Mēs šodien atkal sazinājāmies ar viesnīcu un gaidām atbildi. Tā [PERSON_NAME] n…"
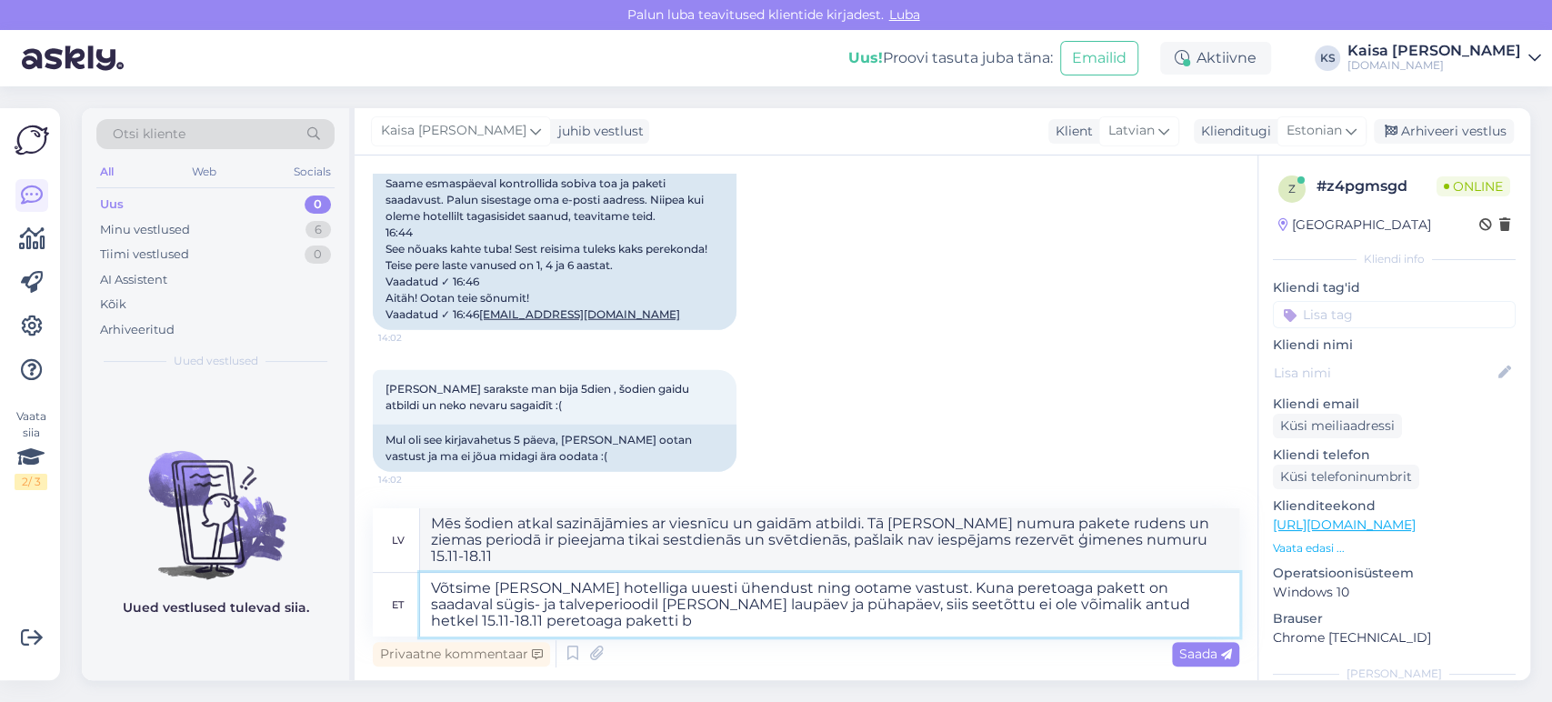
type textarea "Võtsime [PERSON_NAME] hotelliga uuesti ühendust ning ootame vastust. Kuna peret…"
type textarea "Mēs šodien atkal sazinājāmies ar viesnīcu un gaidām atbildi. Tā [PERSON_NAME] n…"
type textarea "Võtsime [PERSON_NAME] hotelliga uuesti ühendust ning ootame vastust. Kuna peret…"
type textarea "Mēs šodien atkal sazinājāmies ar viesnīcu un gaidām atbildi. Tā [PERSON_NAME] n…"
type textarea "Võtsime [PERSON_NAME] hotelliga uuesti ühendust ning ootame vastust. Kuna peret…"
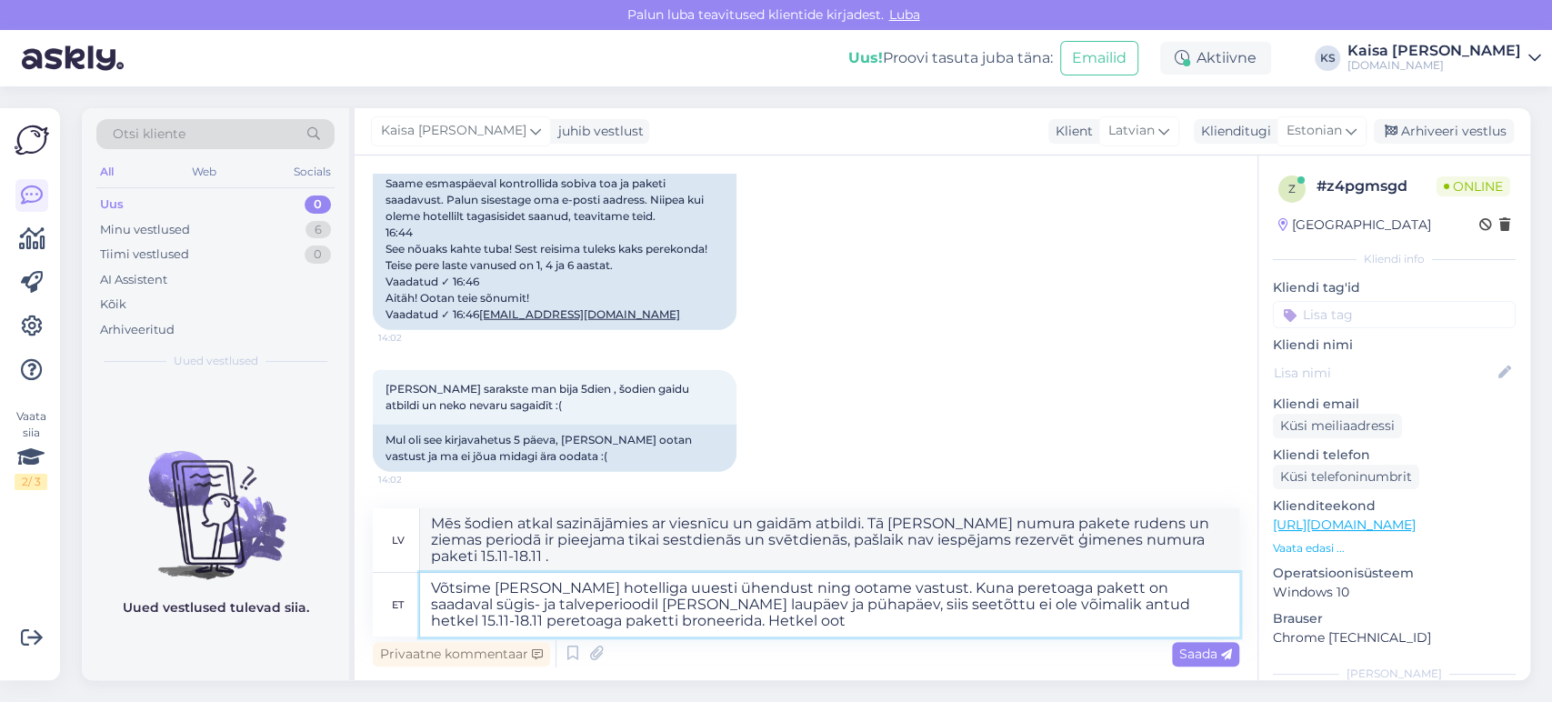
type textarea "Mēs šodien atkal sazinājāmies ar viesnīcu un gaidām atbildi. Tā [PERSON_NAME] n…"
type textarea "Võtsime [PERSON_NAME] hotelliga uuesti ühendust ning ootame vastust. Kuna peret…"
type textarea "Mēs šodien atkal sazinājāmies ar viesnīcu un gaidām atbildi. Tā [PERSON_NAME] n…"
type textarea "Võtsime [PERSON_NAME] hotelliga uuesti ühendust ning ootame vastust. Kuna peret…"
type textarea "Mēs šodien atkal sazinājāmies ar viesnīcu un gaidām atbildi. Tā [PERSON_NAME] n…"
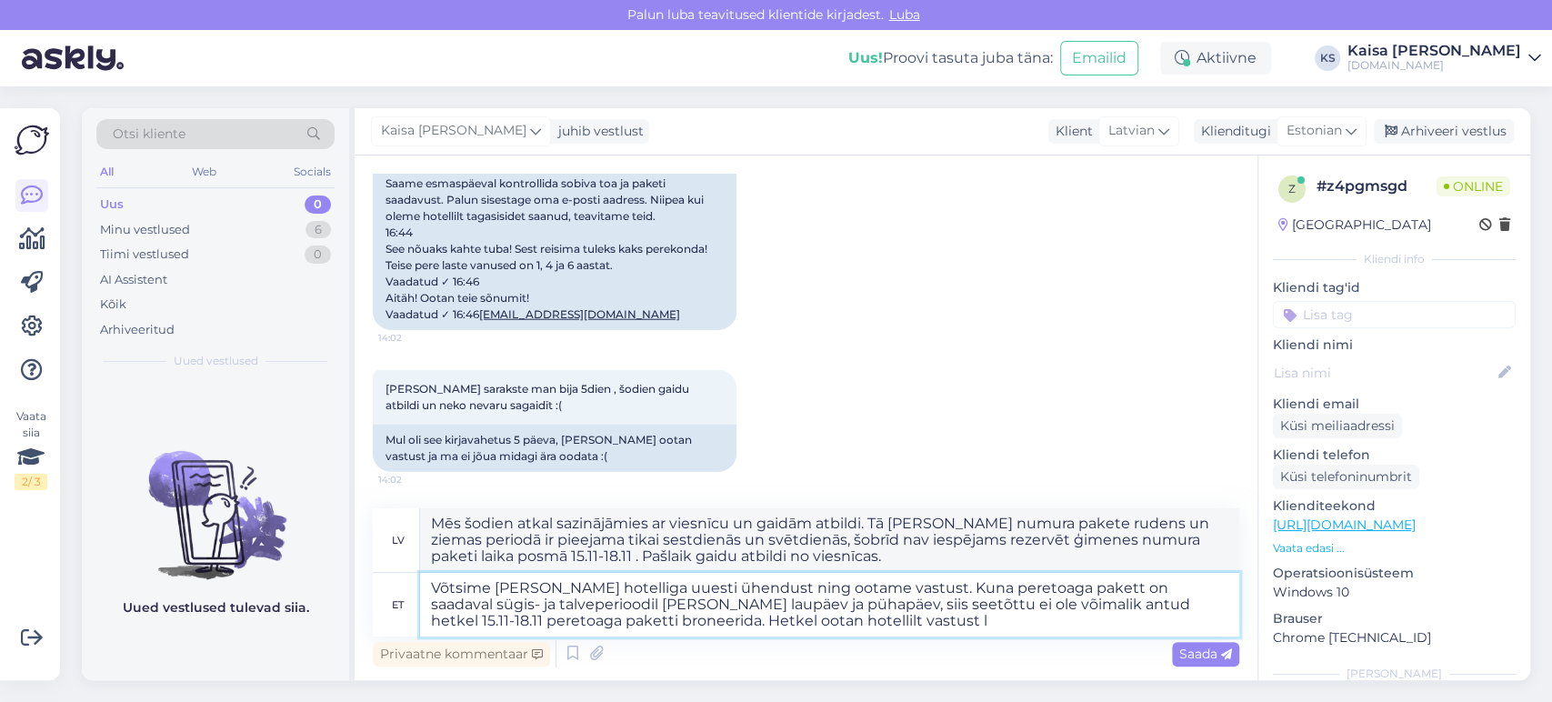
type textarea "Võtsime [PERSON_NAME] hotelliga uuesti ühendust ning ootame vastust. Kuna peret…"
type textarea "Mēs šodien atkal sazinājāmies ar viesnīcu un gaidām atbildi. Tā [PERSON_NAME] n…"
type textarea "Võtsime [PERSON_NAME] hotelliga uuesti ühendust ning ootame vastust. Kuna peret…"
type textarea "Mēs šodien atkal sazinājāmies ar viesnīcu un gaidām atbildi. Tā [PERSON_NAME] n…"
type textarea "Võtsime [PERSON_NAME] hotelliga uuesti ühendust ning ootame vastust. Kuna peret…"
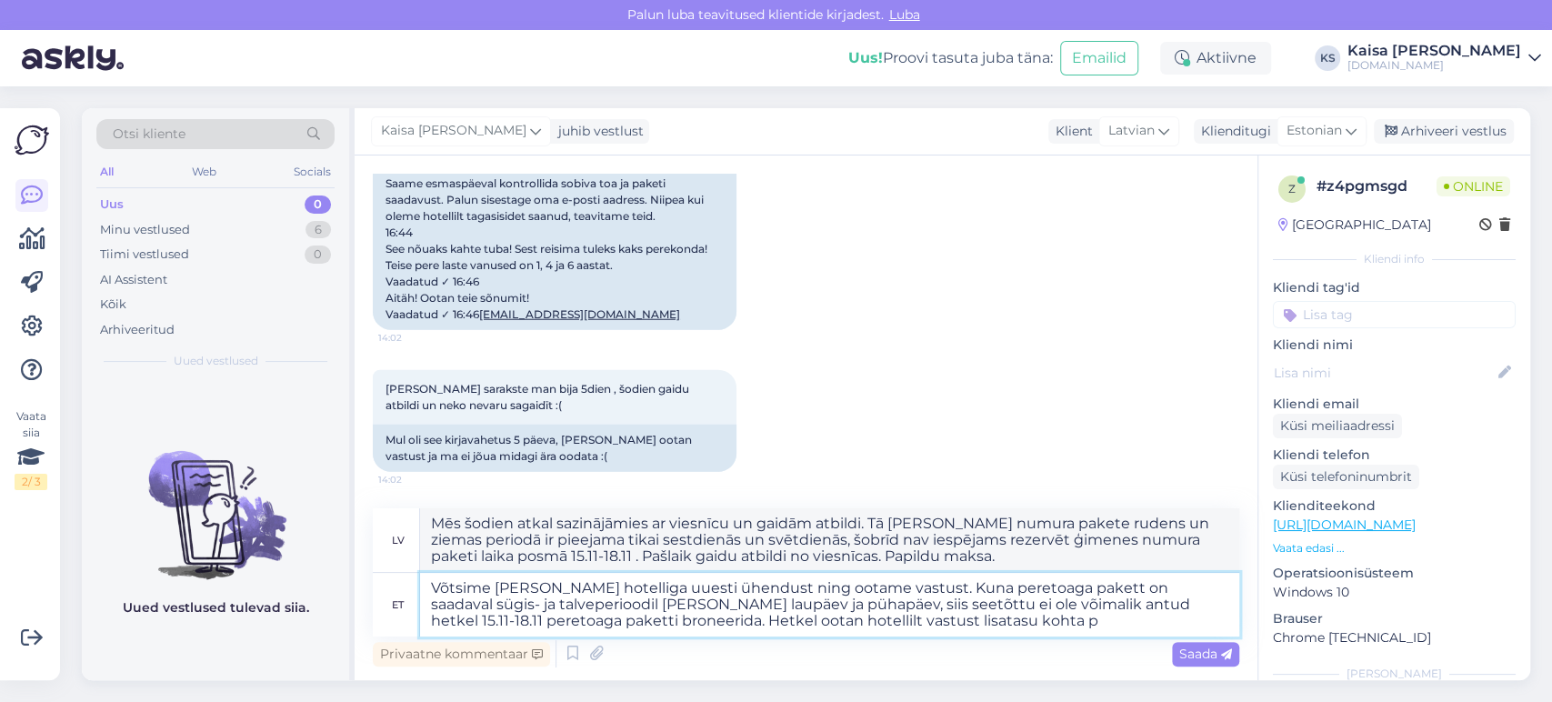
type textarea "Mēs šodien atkal sazinājāmies ar viesnīcu un gaidām atbildi. Tā [PERSON_NAME] n…"
type textarea "Võtsime [PERSON_NAME] hotelliga uuesti ühendust ning ootame vastust. Kuna peret…"
type textarea "Šodien atkal sazinājāmies ar viesnīcu un gaidām atbildi. Tā [PERSON_NAME] numur…"
type textarea "Võtsime [PERSON_NAME] hotelliga uuesti ühendust ning ootame vastust. Kuna peret…"
type textarea "Šodien atkal sazinājāmies ar viesnīcu un gaidām atbildi. Tā [PERSON_NAME] numur…"
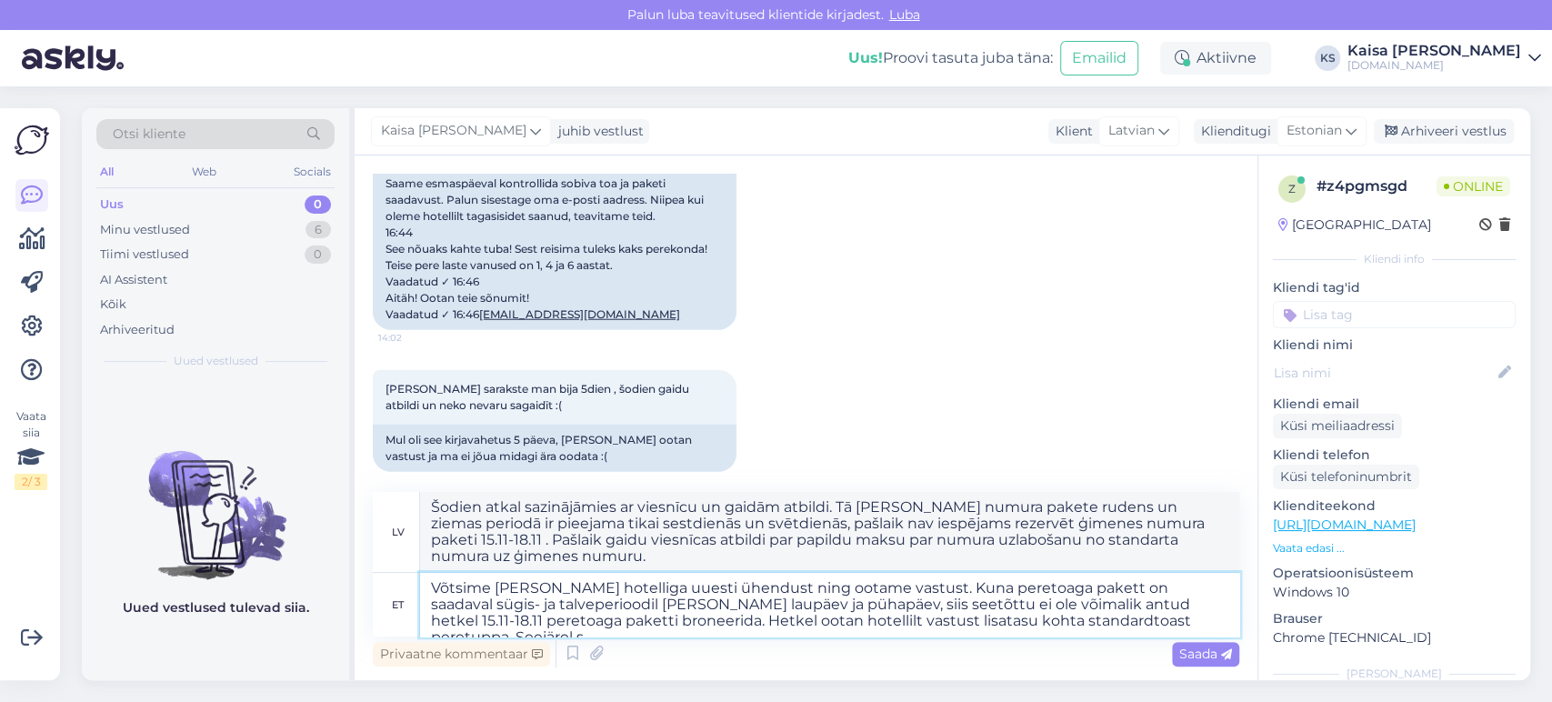
type textarea "Võtsime [PERSON_NAME] hotelliga uuesti ühendust ning ootame vastust. Kuna peret…"
type textarea "Šodien atkal sazinājāmies ar viesnīcu un gaidām atbildi. Tā [PERSON_NAME] numur…"
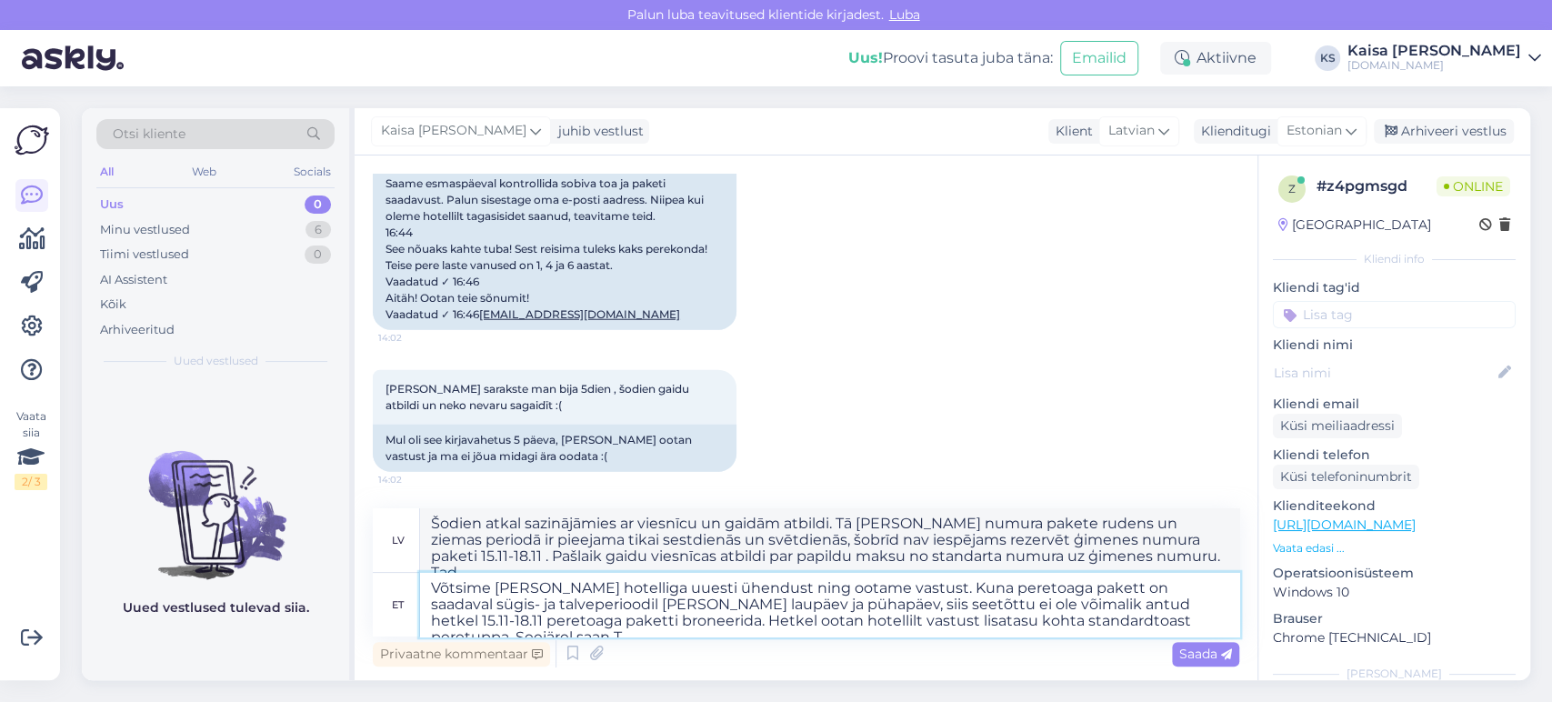
type textarea "Võtsime [PERSON_NAME] hotelliga uuesti ühendust ning ootame vastust. Kuna peret…"
type textarea "Šodien atkal sazinājāmies ar viesnīcu un gaidām atbildi. Tā [PERSON_NAME] numur…"
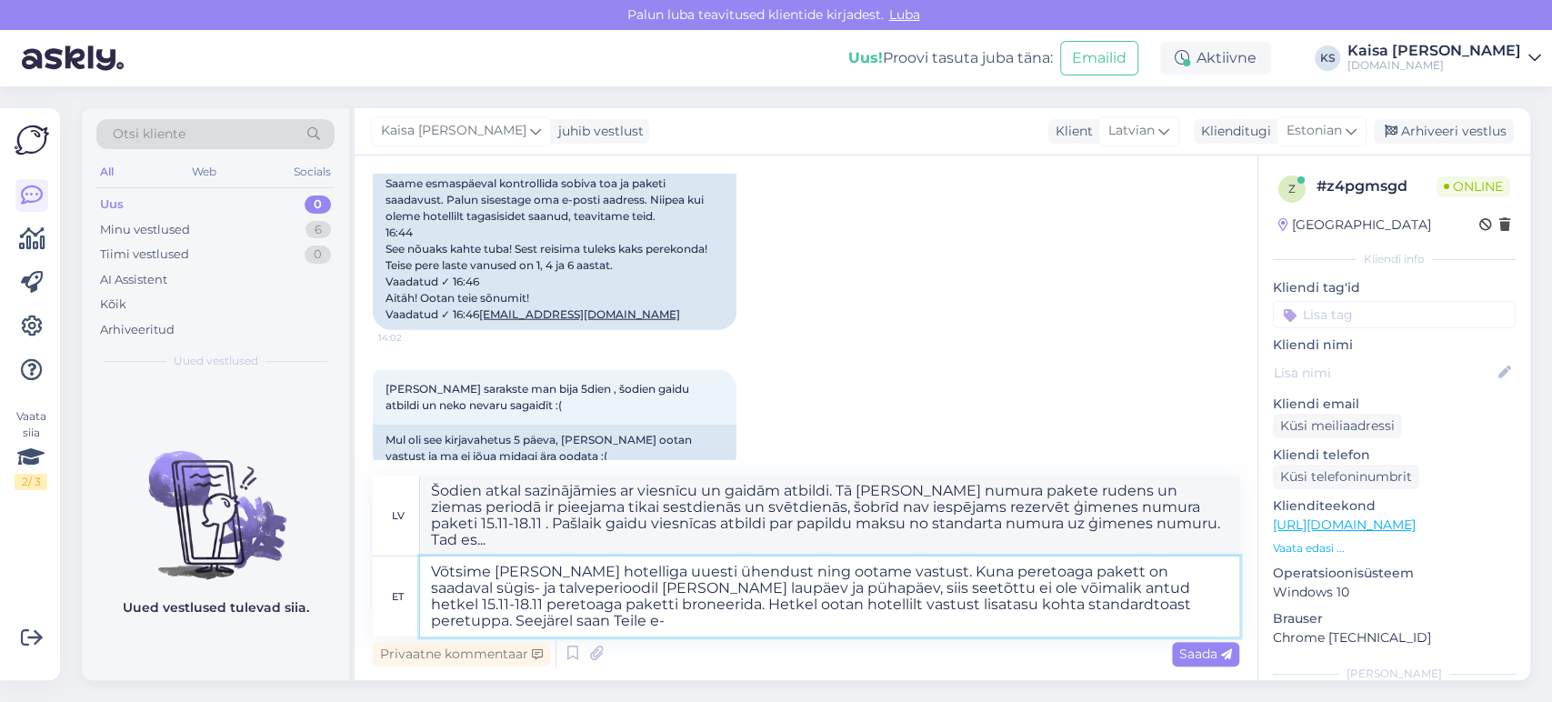
type textarea "Võtsime [PERSON_NAME] hotelliga uuesti ühendust ning ootame vastust. Kuna peret…"
type textarea "Šodien atkal sazinājāmies ar viesnīcu un gaidām atbildi. Tā [PERSON_NAME] numur…"
type textarea "Võtsime [PERSON_NAME] hotelliga uuesti ühendust ning ootame vastust. Kuna peret…"
type textarea "Šodien atkal sazinājāmies ar viesnīcu un gaidām atbildi. Tā [PERSON_NAME] numur…"
type textarea "Võtsime [PERSON_NAME] hotelliga uuesti ühendust ning ootame vastust. Kuna peret…"
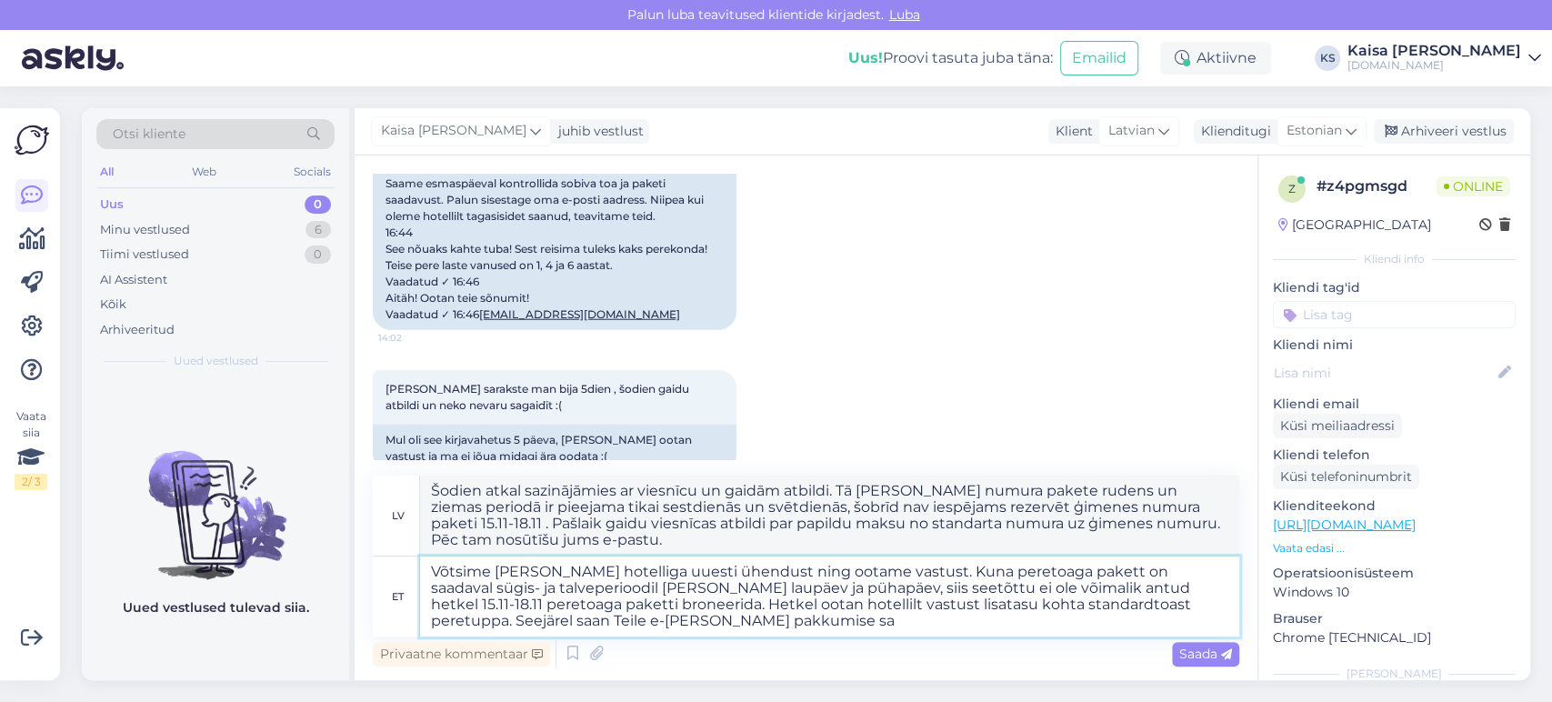
type textarea "Šodien atkal sazinājāmies ar viesnīcu un gaidām atbildi. Tā [PERSON_NAME] numur…"
type textarea "Võtsime [PERSON_NAME] hotelliga uuesti ühendust ning ootame vastust. Kuna peret…"
type textarea "Šodien atkal sazinājāmies ar viesnīcu un gaidām atbildi. Tā [PERSON_NAME] numur…"
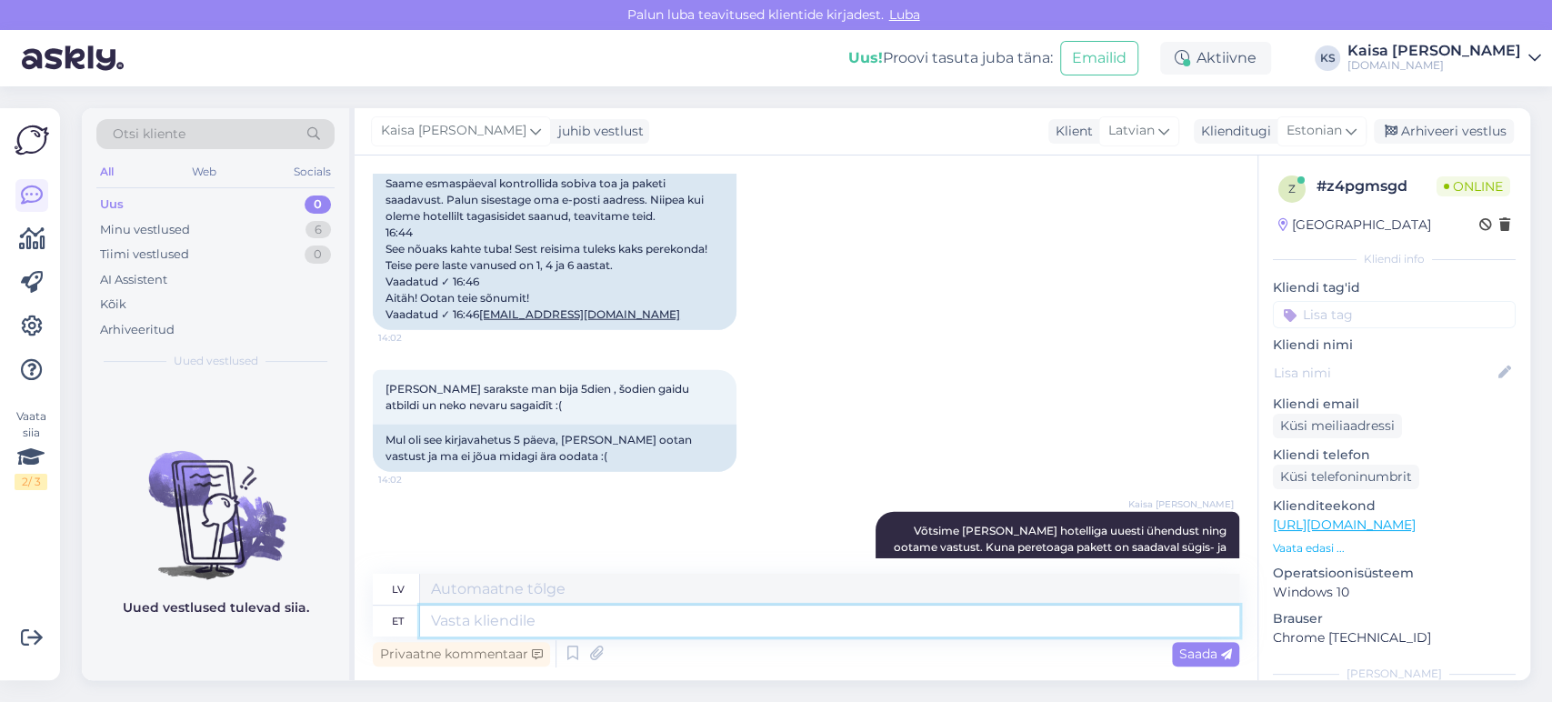
scroll to position [3512, 0]
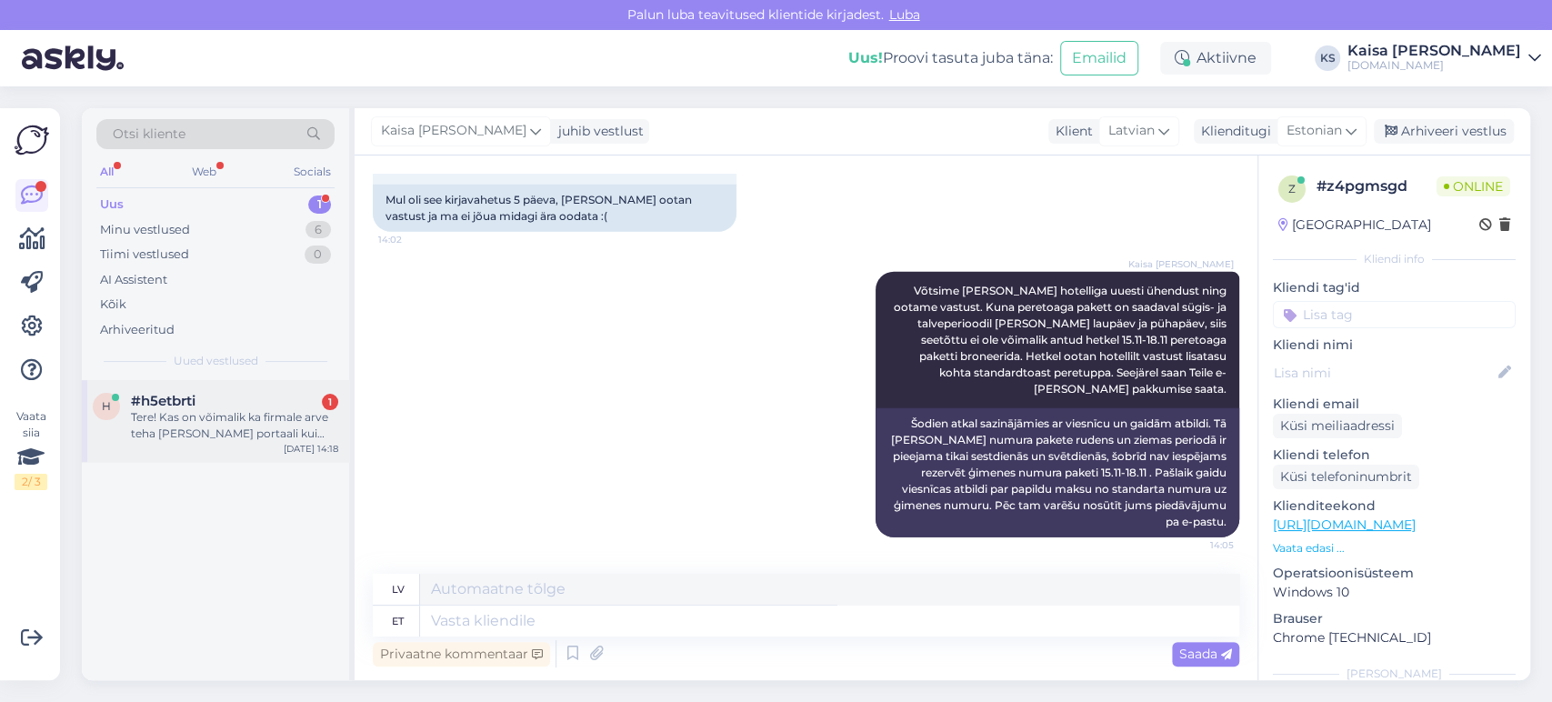
click at [235, 430] on div "Tere! Kas on võimalik ka firmale arve teha [PERSON_NAME] portaali kui soovin ho…" at bounding box center [234, 425] width 207 height 33
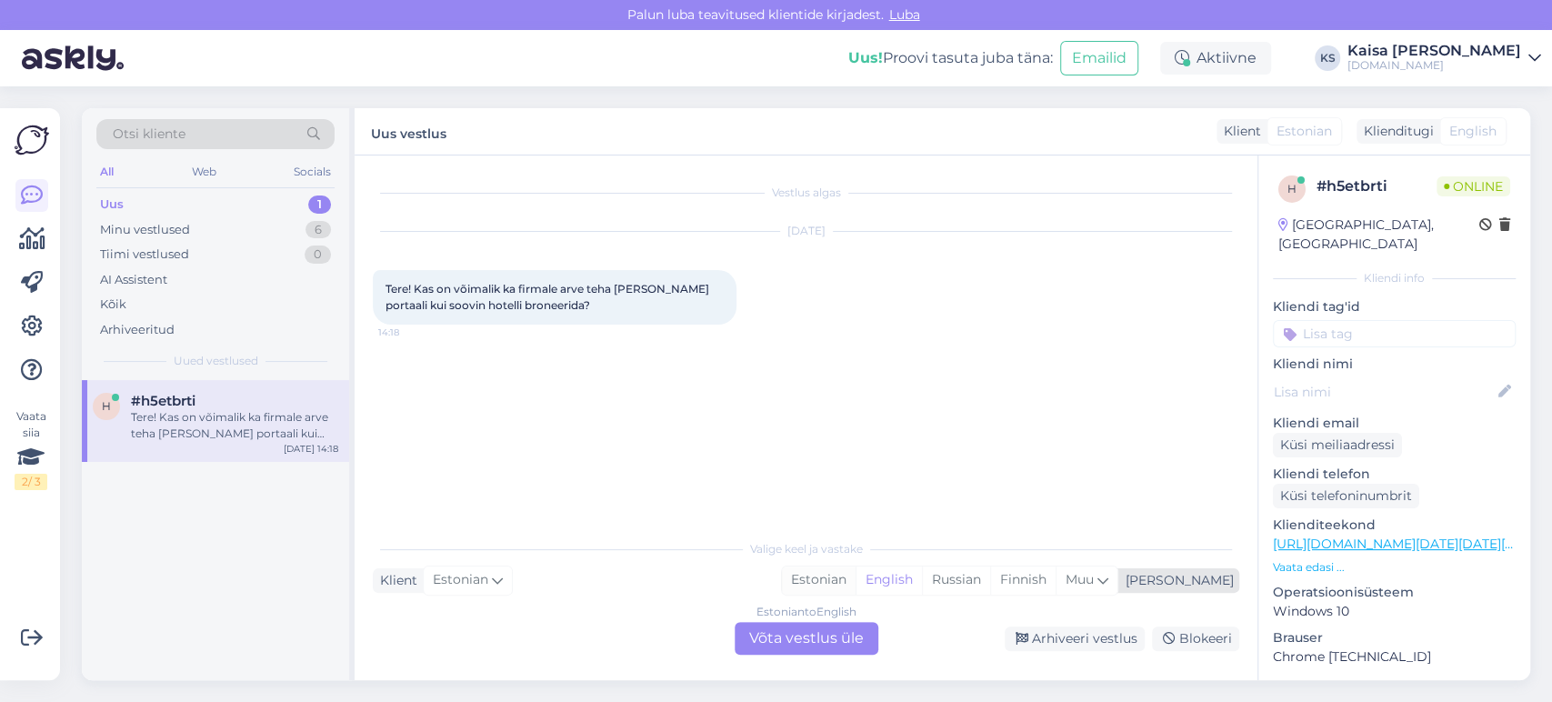
click at [856, 580] on div "Estonian" at bounding box center [819, 580] width 74 height 27
click at [825, 638] on div "Estonian to Estonian Võta vestlus üle" at bounding box center [807, 638] width 144 height 33
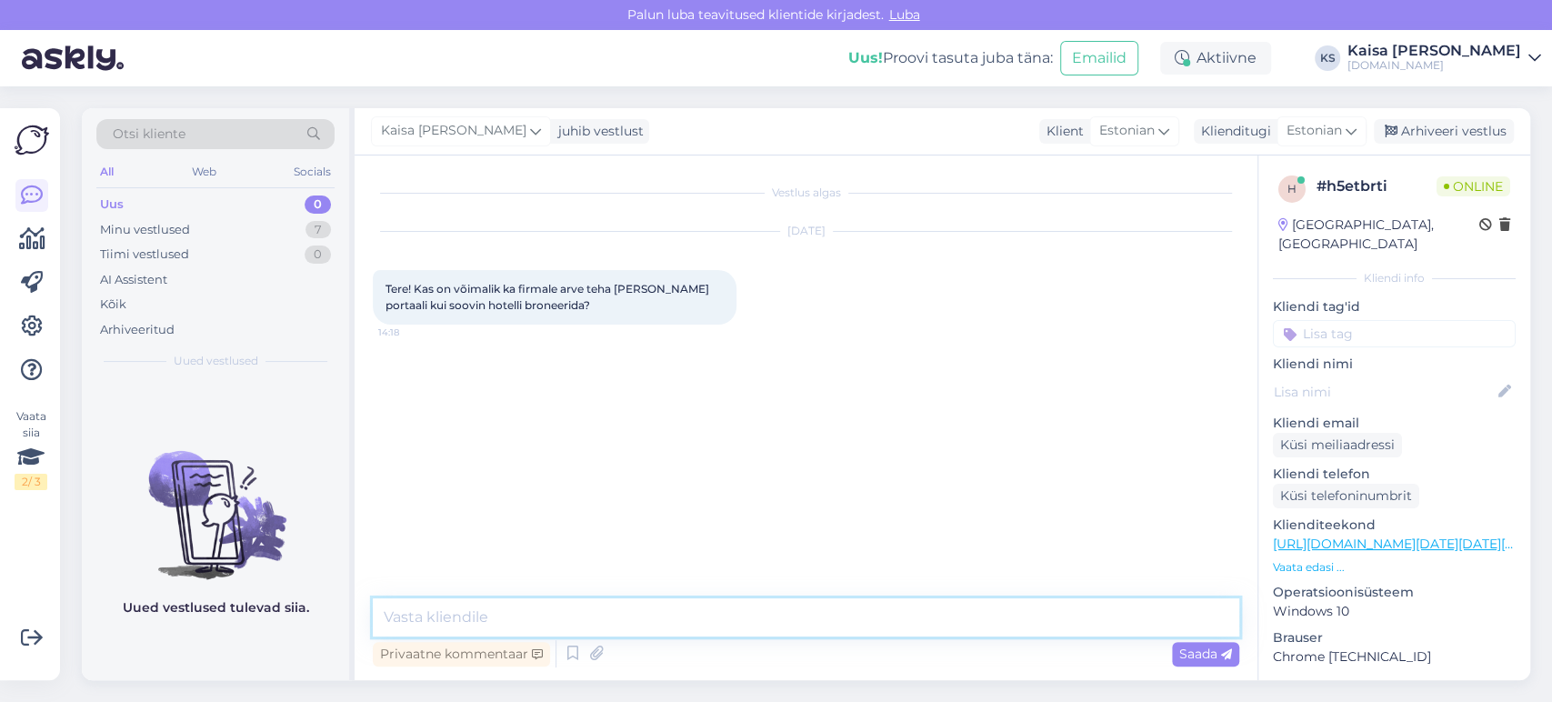
click at [807, 614] on textarea at bounding box center [806, 617] width 867 height 38
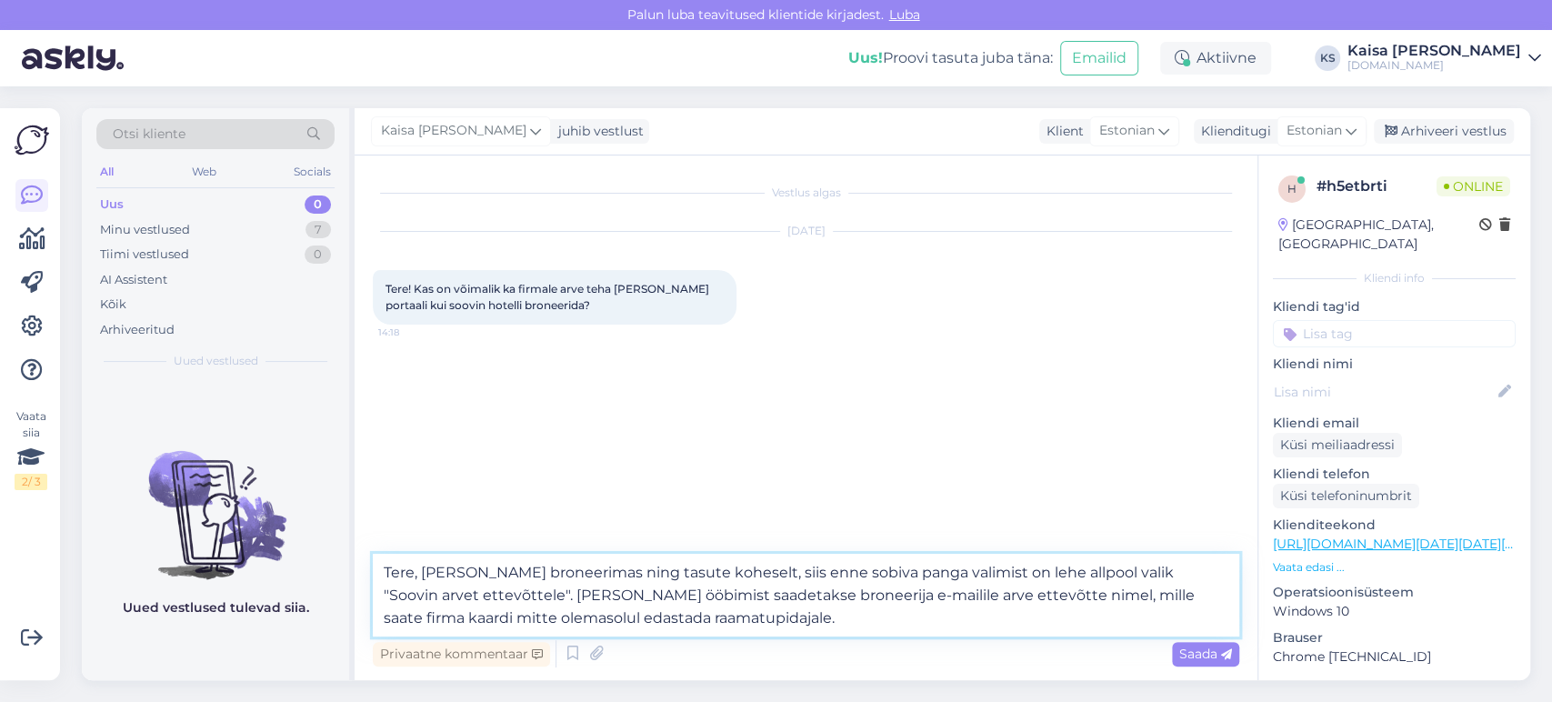
click at [538, 618] on textarea "Tere, [PERSON_NAME] broneerimas ning tasute koheselt, siis enne sobiva panga va…" at bounding box center [806, 595] width 867 height 83
click at [723, 617] on textarea "Tere, [PERSON_NAME] broneerimas ning tasute koheselt, siis enne sobiva panga va…" at bounding box center [806, 595] width 867 height 83
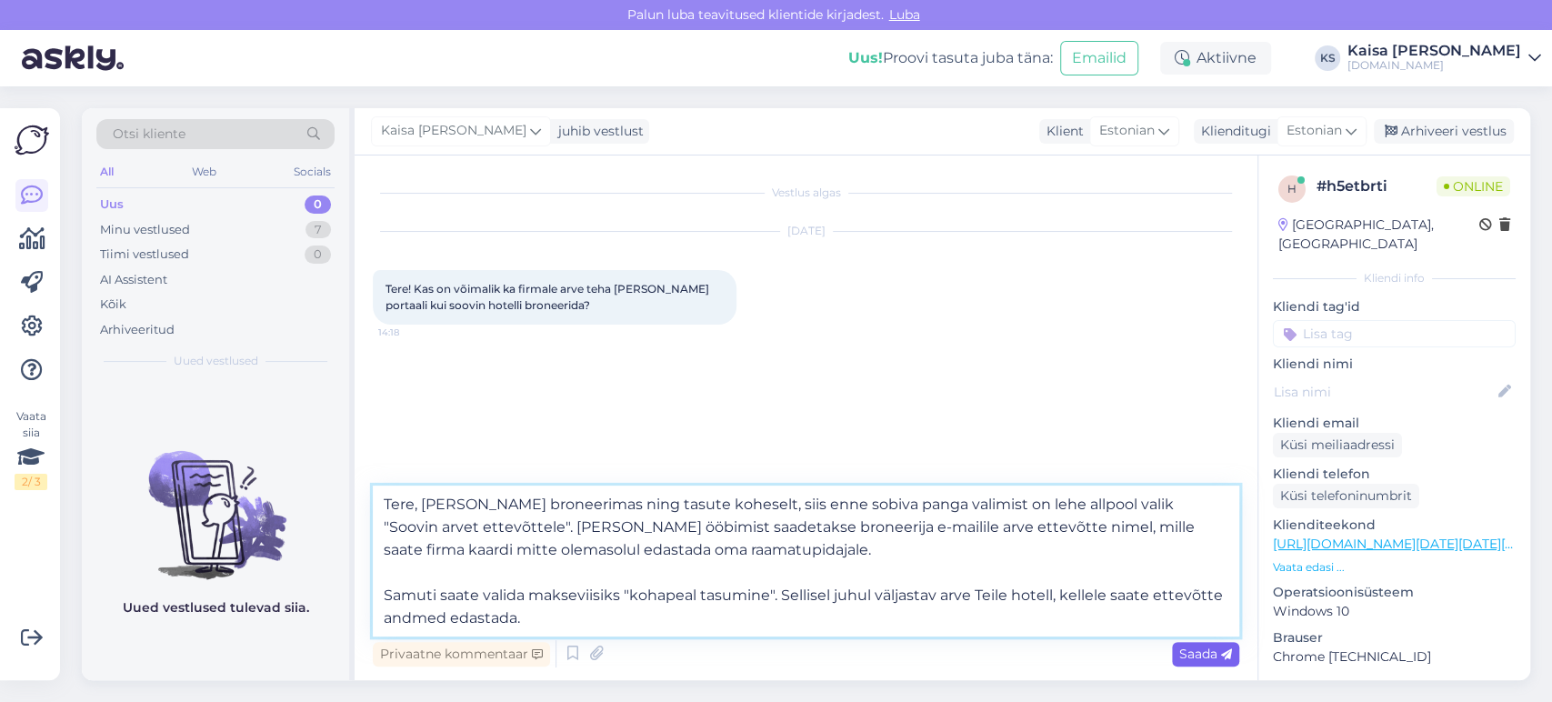
type textarea "Tere, [PERSON_NAME] broneerimas ning tasute koheselt, siis enne sobiva panga va…"
click at [1206, 657] on span "Saada" at bounding box center [1205, 654] width 53 height 16
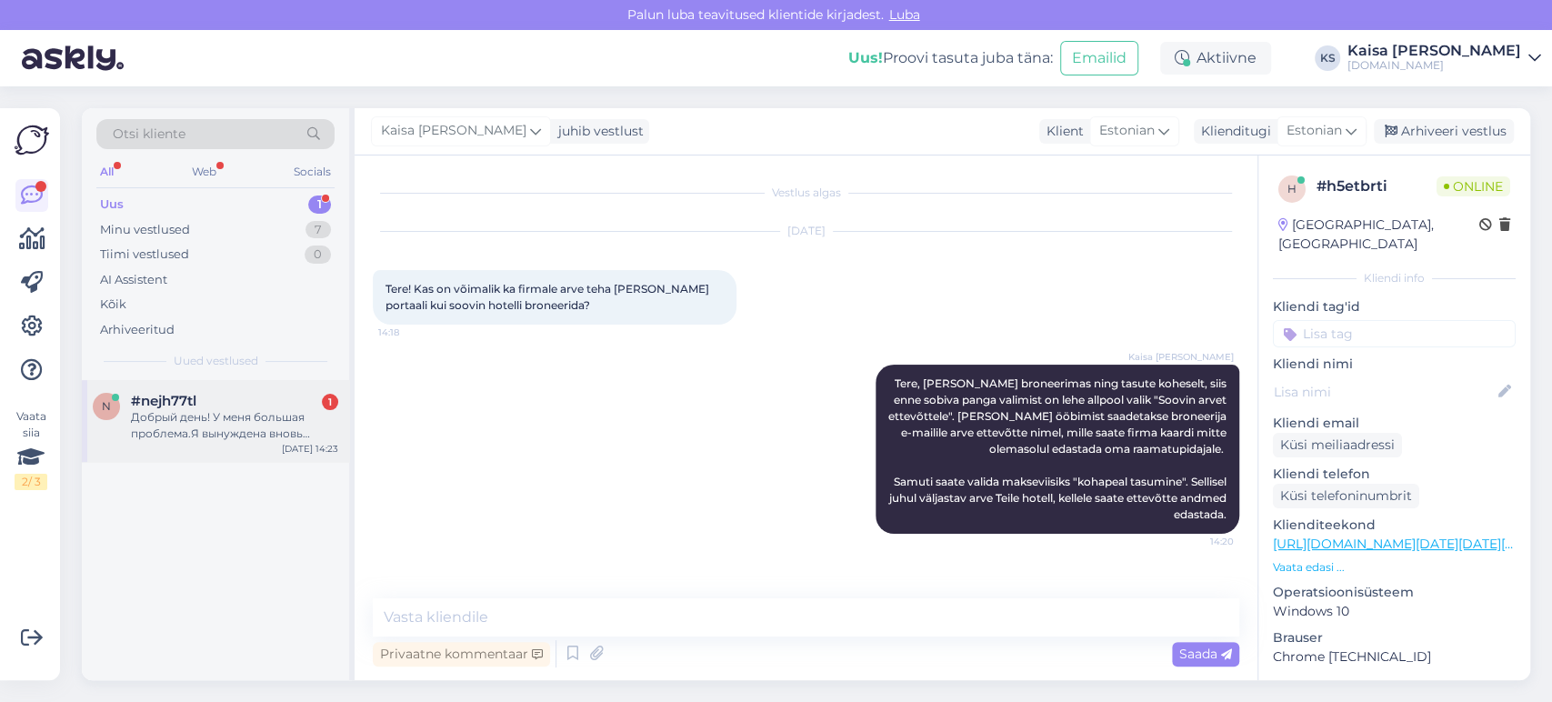
click at [197, 420] on div "Добрый день! У меня большая проблема.Я вынуждена вновь отказаться от брони из-з…" at bounding box center [234, 425] width 207 height 33
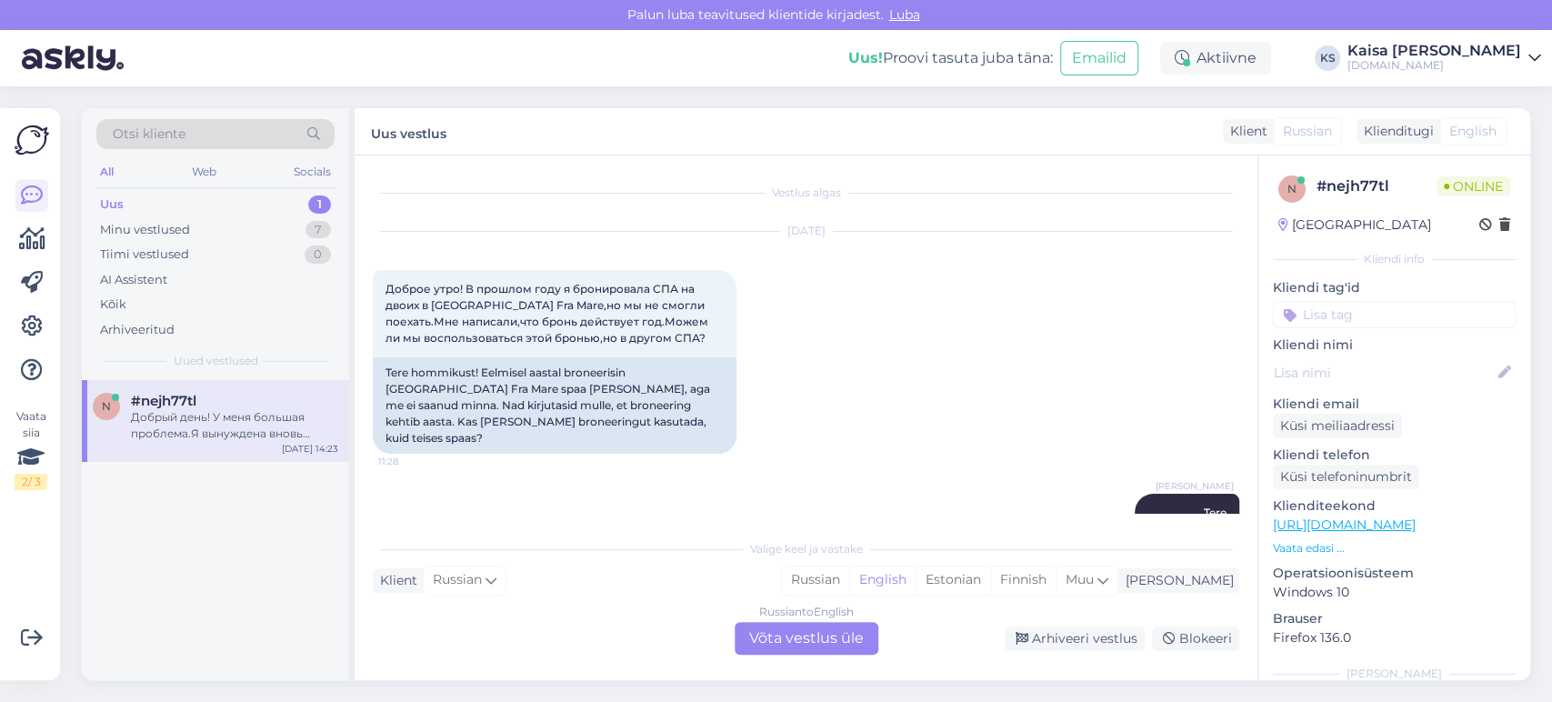
scroll to position [2416, 0]
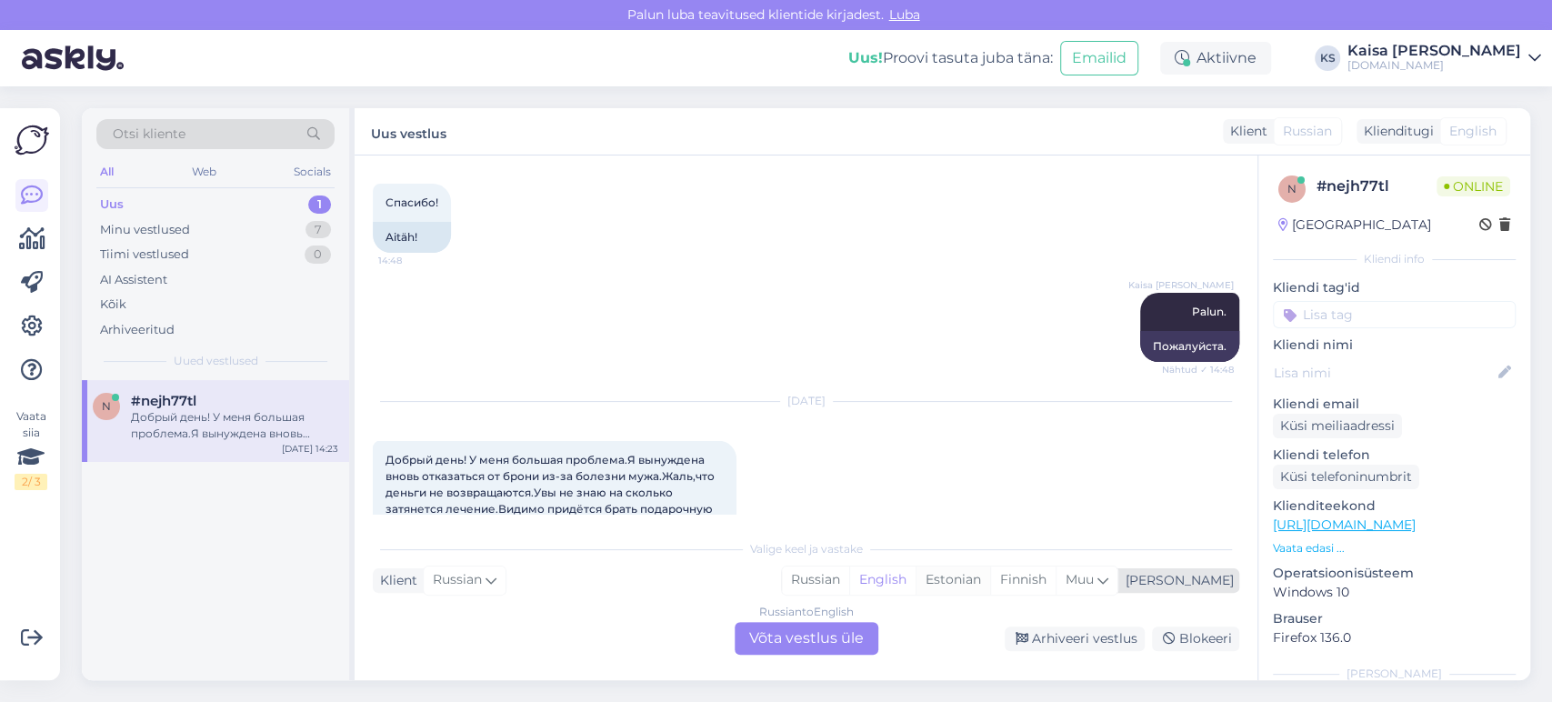
click at [990, 587] on div "Estonian" at bounding box center [953, 580] width 75 height 27
click at [832, 643] on div "Russian to Estonian Võta vestlus üle" at bounding box center [807, 638] width 144 height 33
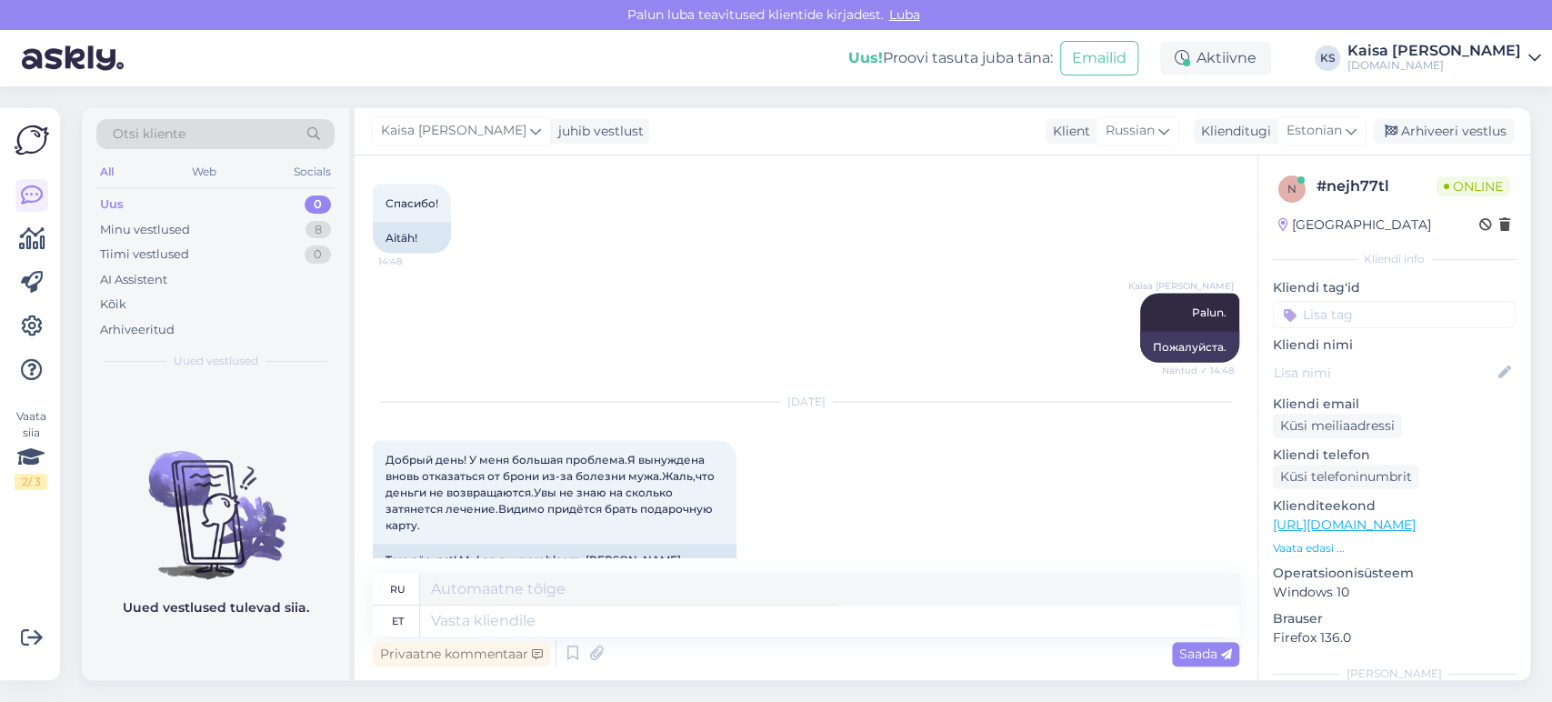
scroll to position [2452, 0]
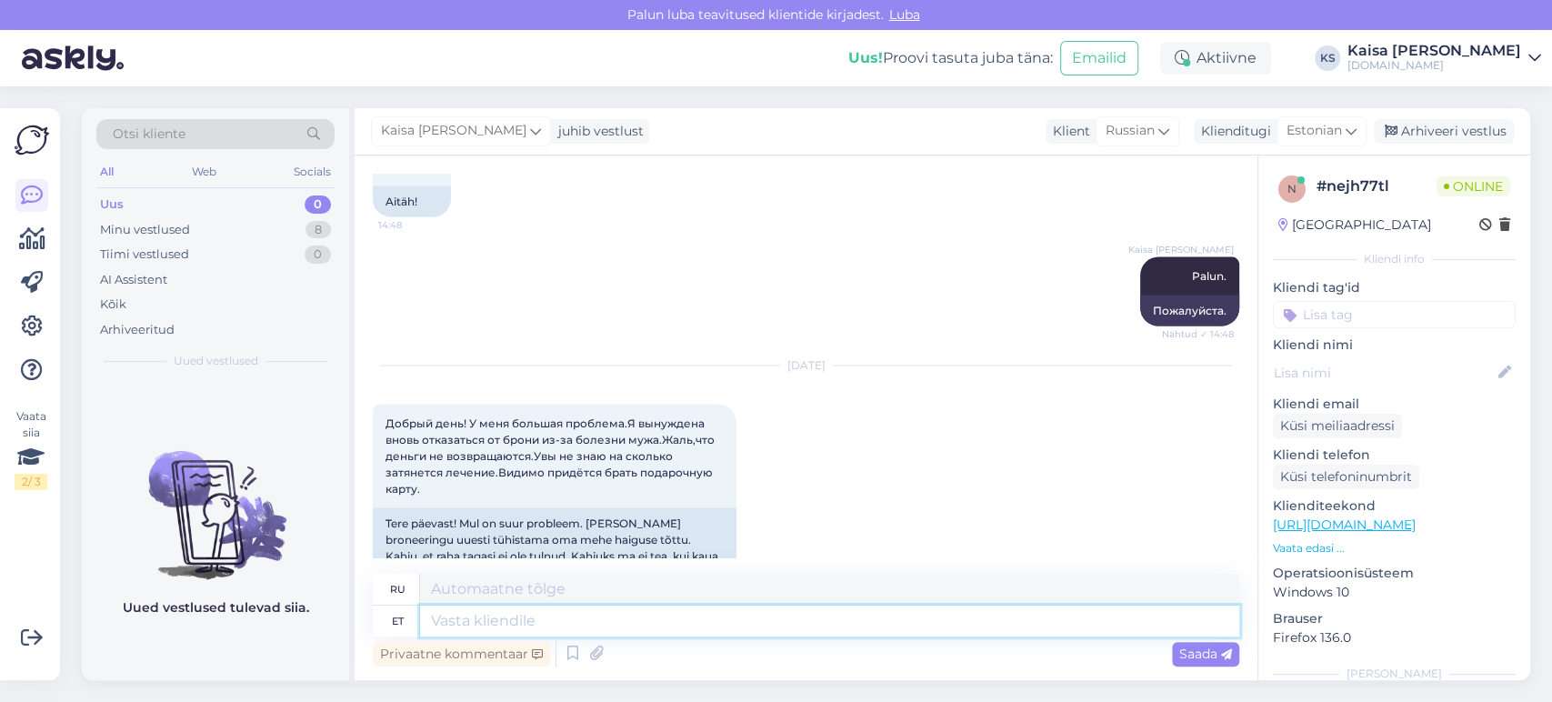
click at [747, 624] on textarea at bounding box center [829, 621] width 819 height 31
type textarea "Tere, [GEOGRAPHIC_DATA]"
type textarea "Привет,"
type textarea "Tere, palun"
type textarea "Здравствуйте, пожалуйста."
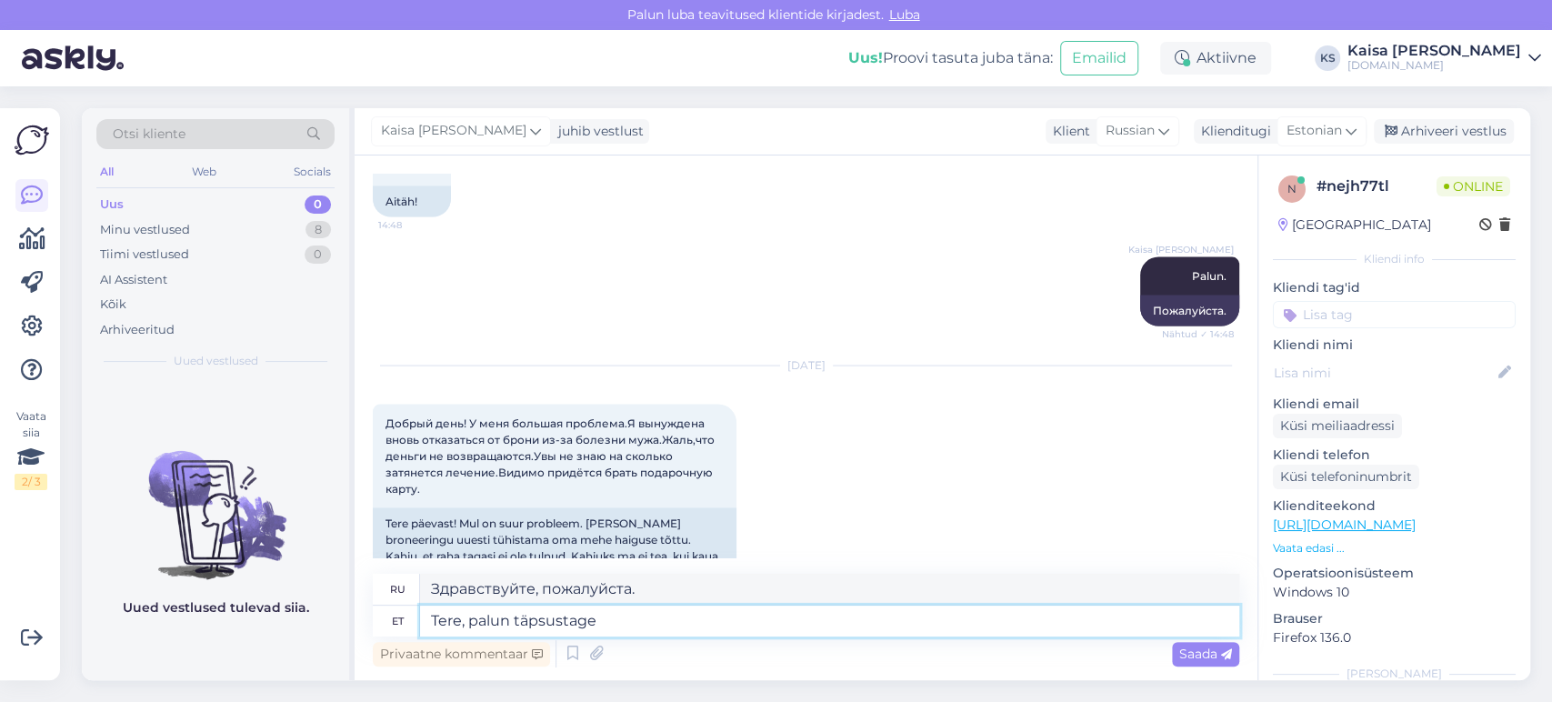
type textarea "Tere, palun täpsustage"
type textarea "Здравствуйте, поясните, пожалуйста."
type textarea "Tere, palun täpsustage broneeringu n"
type textarea "Здравствуйте, уточните, пожалуйста, бронирование."
type textarea "Tere, palun täpsustage broneeringu numbrit."
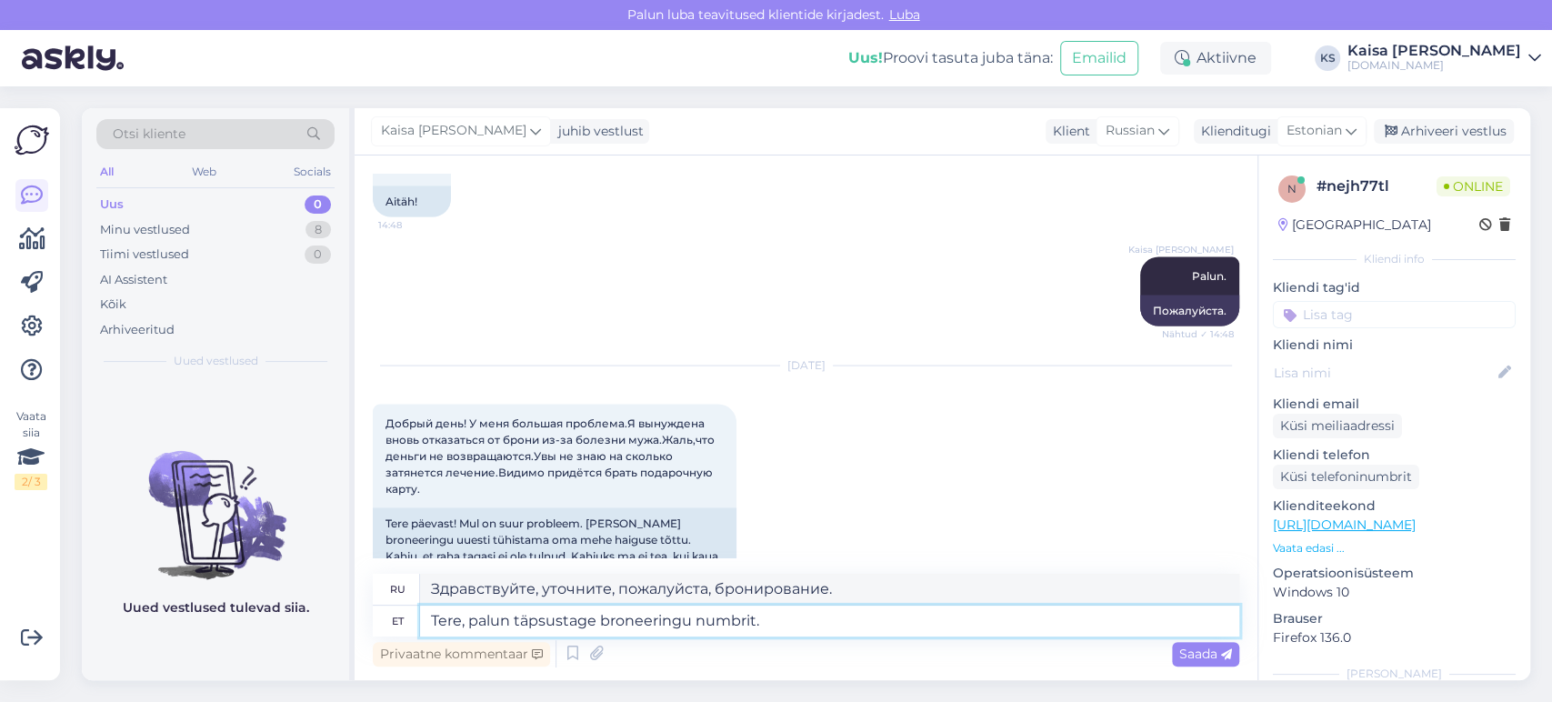
type textarea "Здравствуйте, уточните, пожалуйста, номер бронирования."
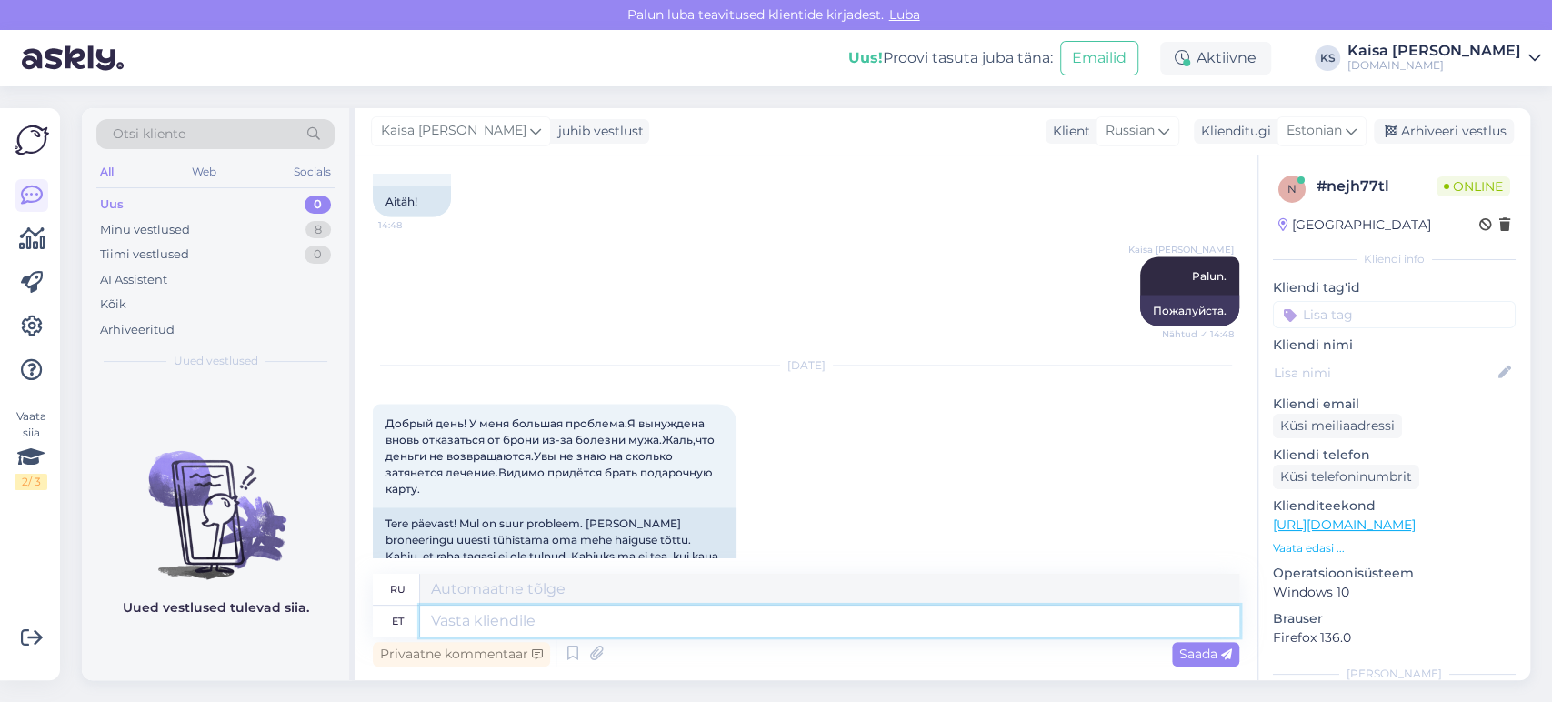
scroll to position [2578, 0]
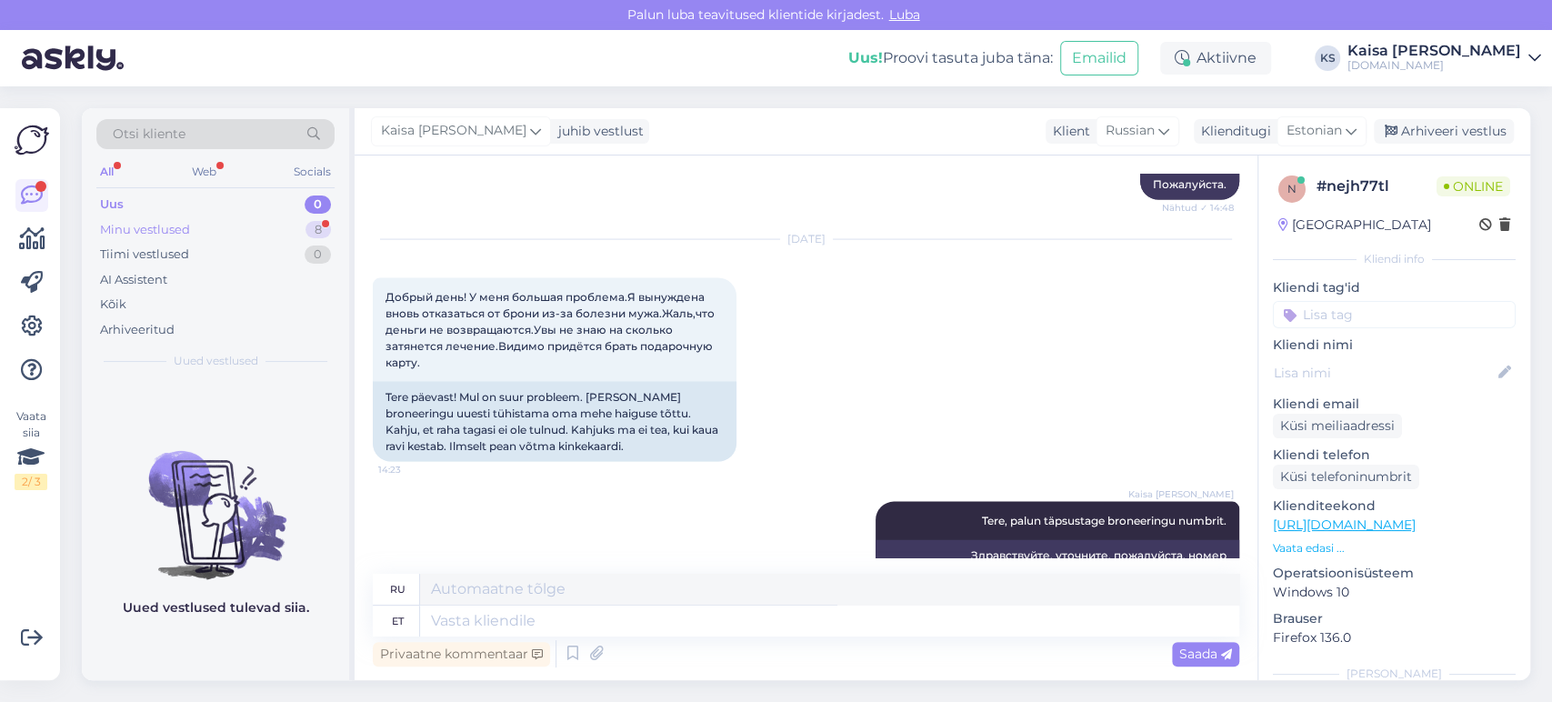
click at [290, 232] on div "Minu vestlused 8" at bounding box center [215, 229] width 238 height 25
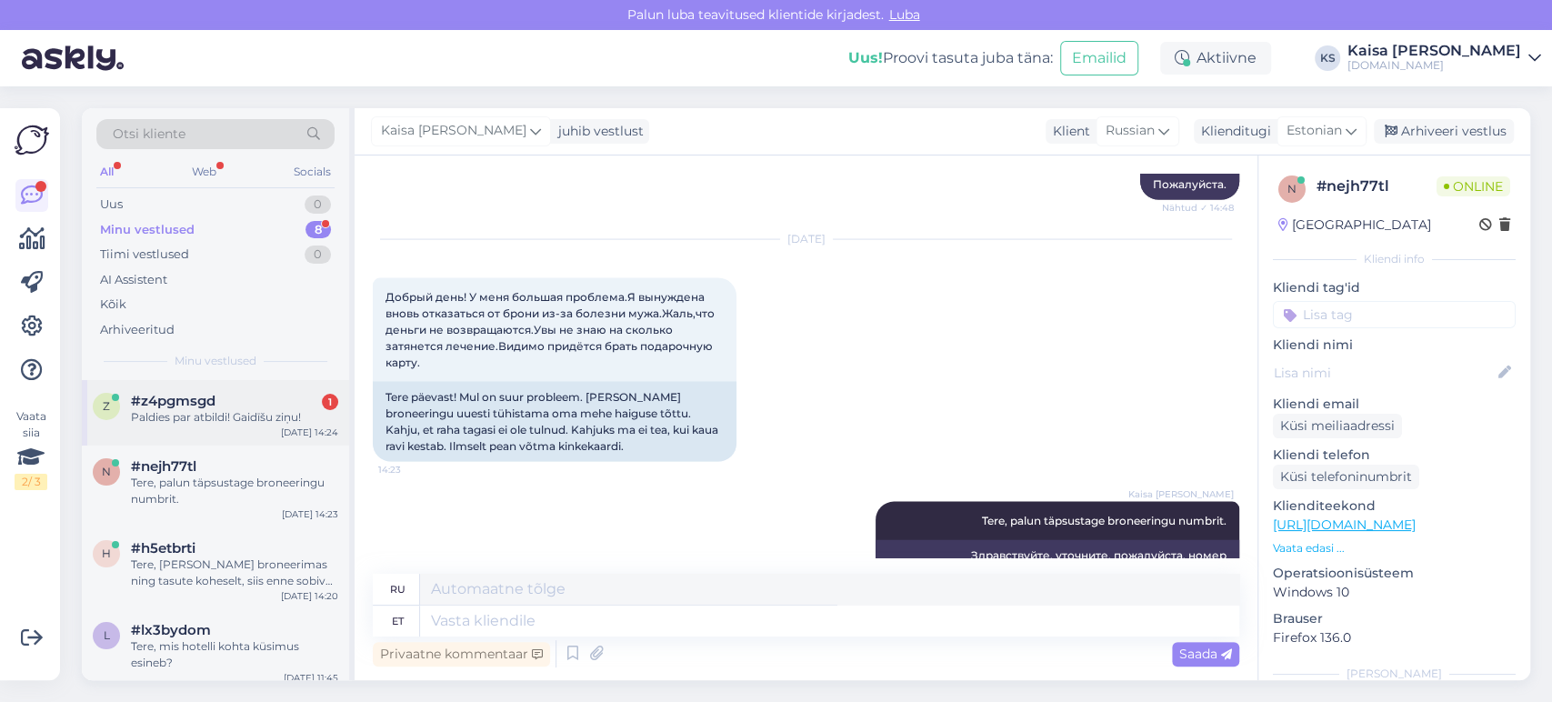
click at [243, 409] on div "Paldies par atbildi! Gaidīšu ziņu!" at bounding box center [234, 417] width 207 height 16
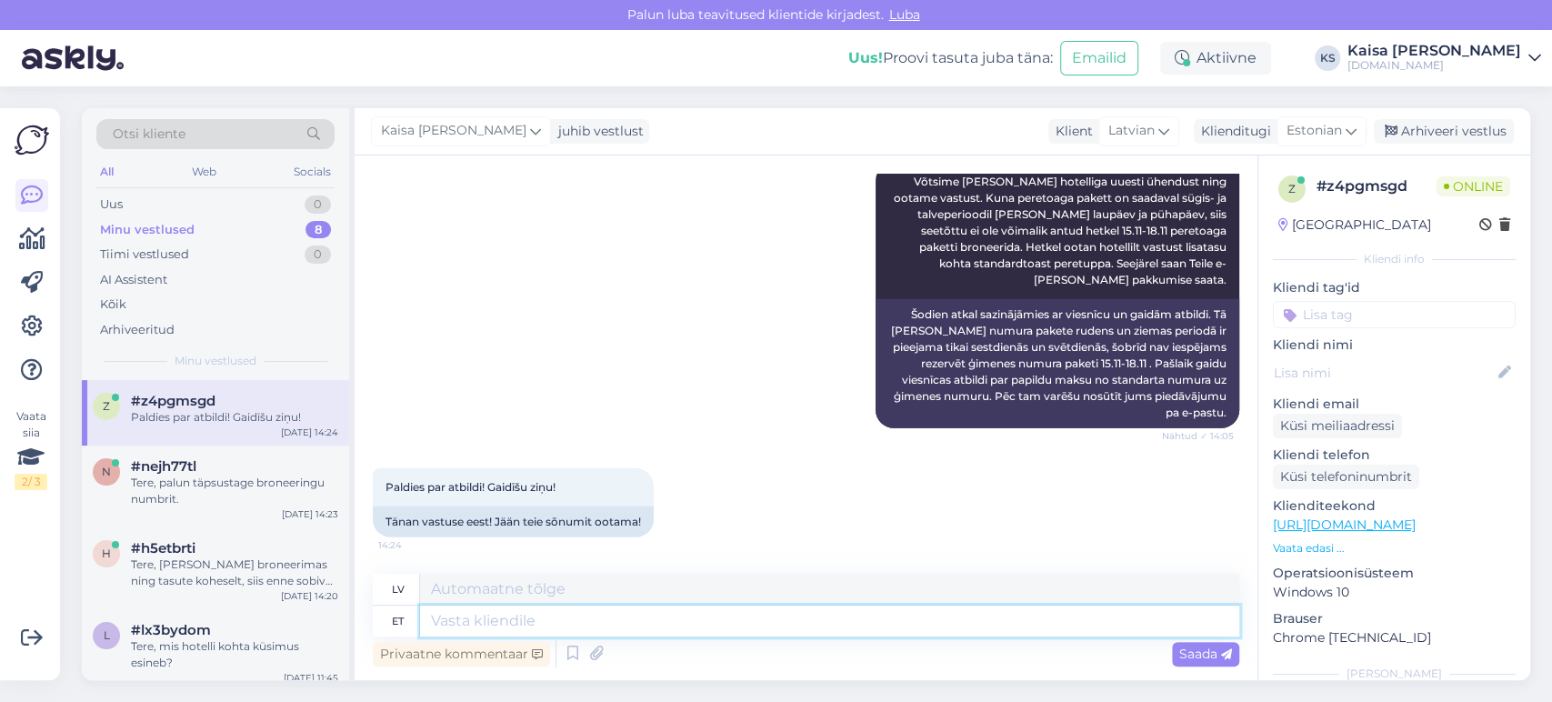
click at [697, 624] on textarea at bounding box center [829, 621] width 819 height 31
type textarea "Palun."
type textarea "Lūdzu."
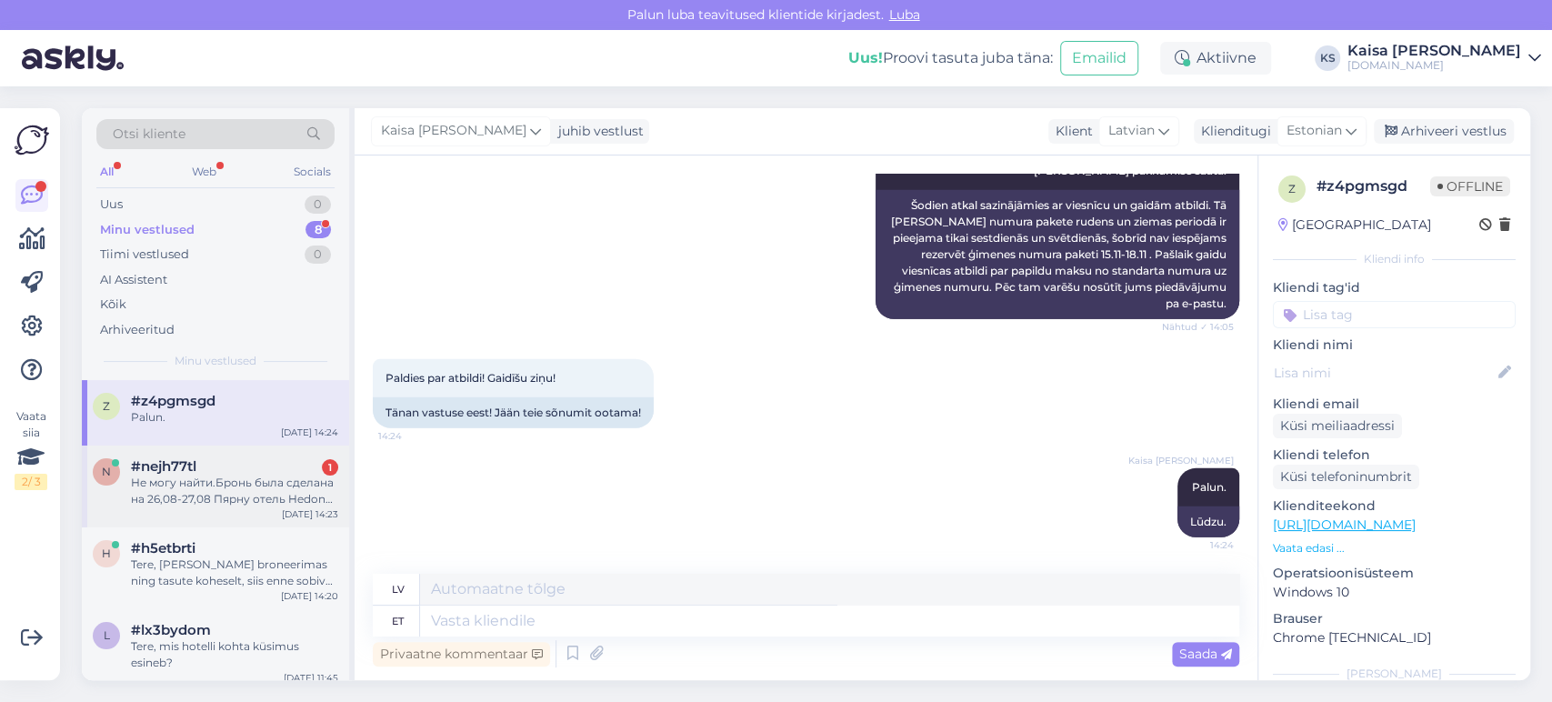
click at [197, 483] on div "Не могу найти.Бронь была сделана на 26,08-27,08 Пярну отель Hedon SPA [PERSON_N…" at bounding box center [234, 491] width 207 height 33
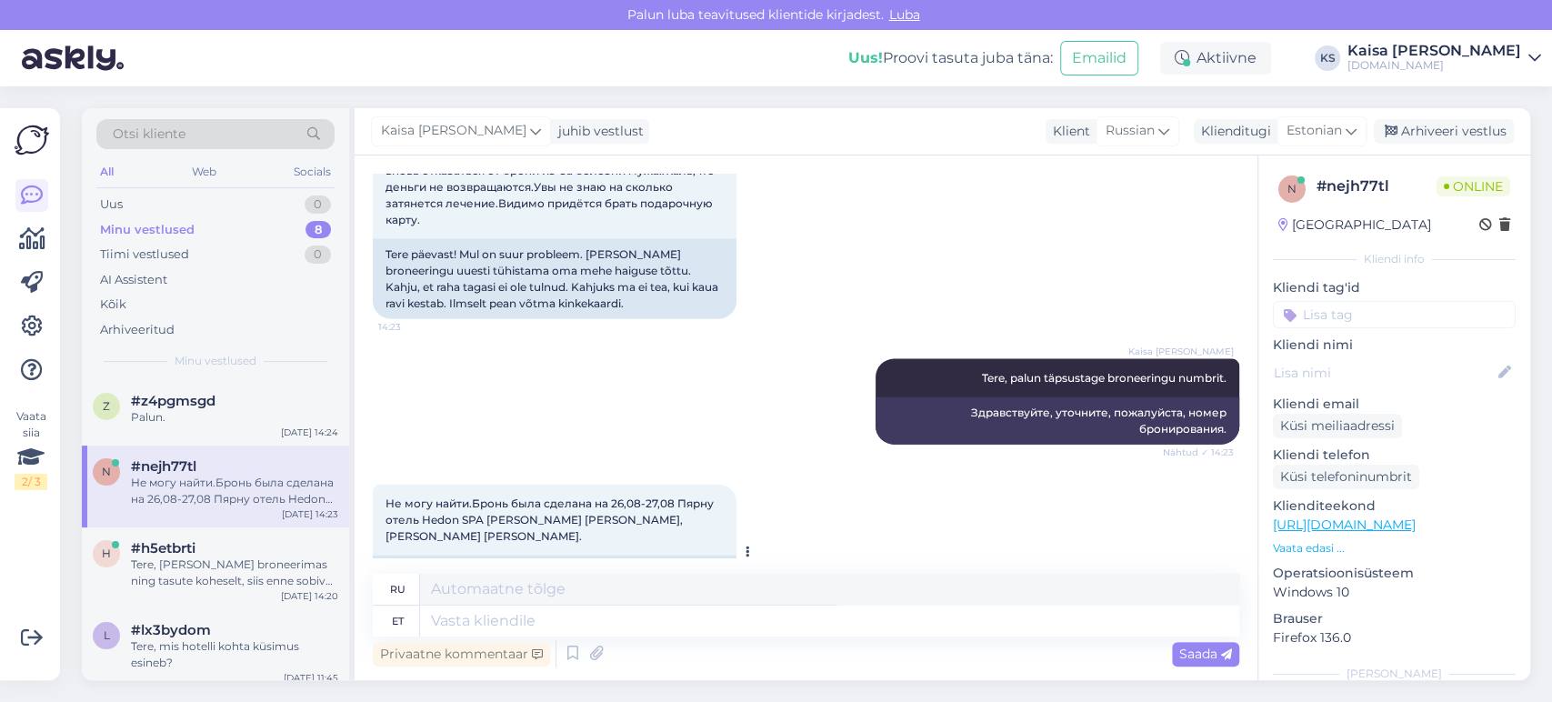
click at [476, 556] on div "Ma ei [PERSON_NAME]. Broneering tehti 26.08-27.08 Pärnu hotelli [GEOGRAPHIC_DAT…" at bounding box center [555, 588] width 364 height 64
copy div "Mosina"
click at [701, 617] on textarea at bounding box center [829, 621] width 819 height 31
type textarea "Palun t"
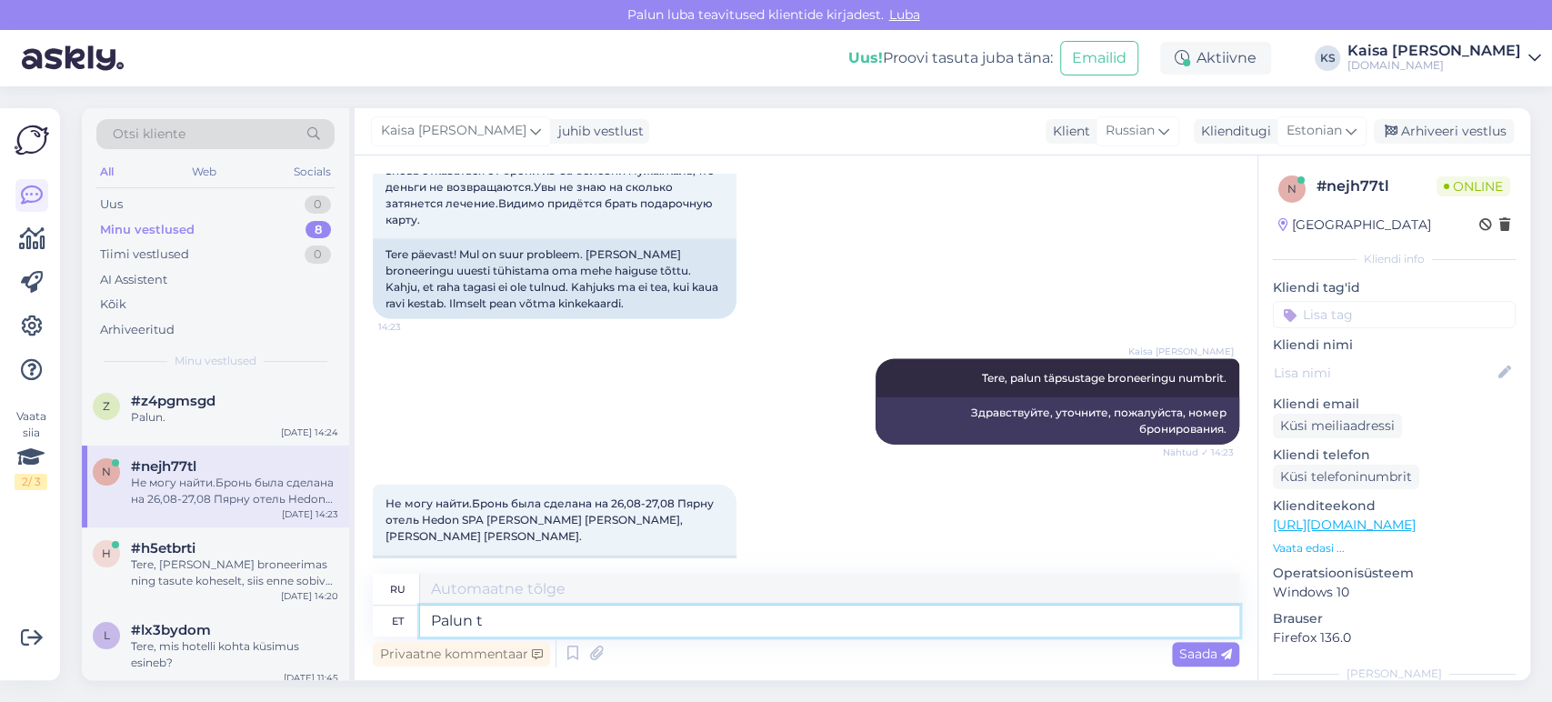
type textarea "Пожалуйста"
type textarea "Palun täpsustage k"
type textarea "Пожалуйста, уточните"
type textarea "Palun täpsustage ka e"
type textarea "Пожалуйста, также укажите"
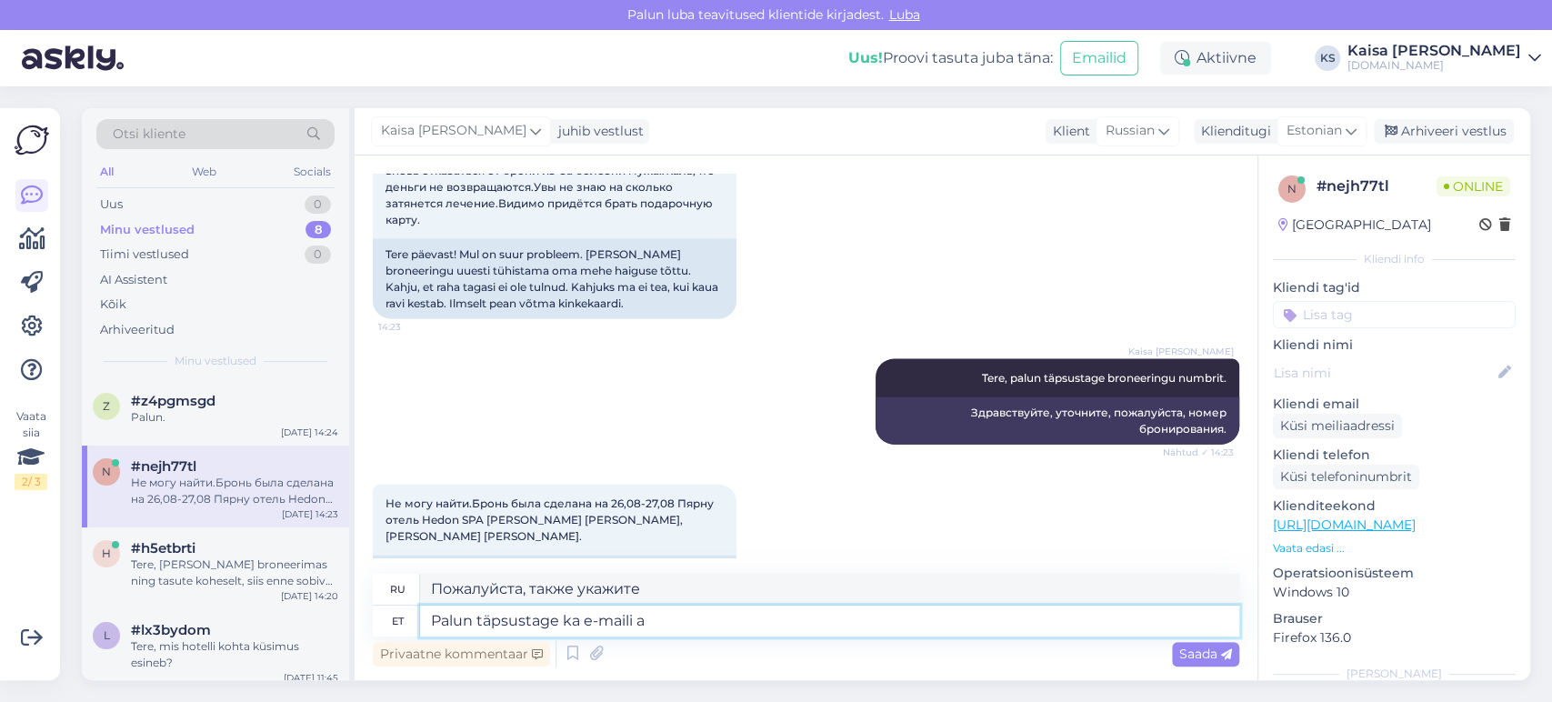
type textarea "Palun täpsustage ka e-maili aa"
type textarea "Укажите также свой адрес электронной почты."
type textarea "Palun täpsustage ka e-maili aadressi."
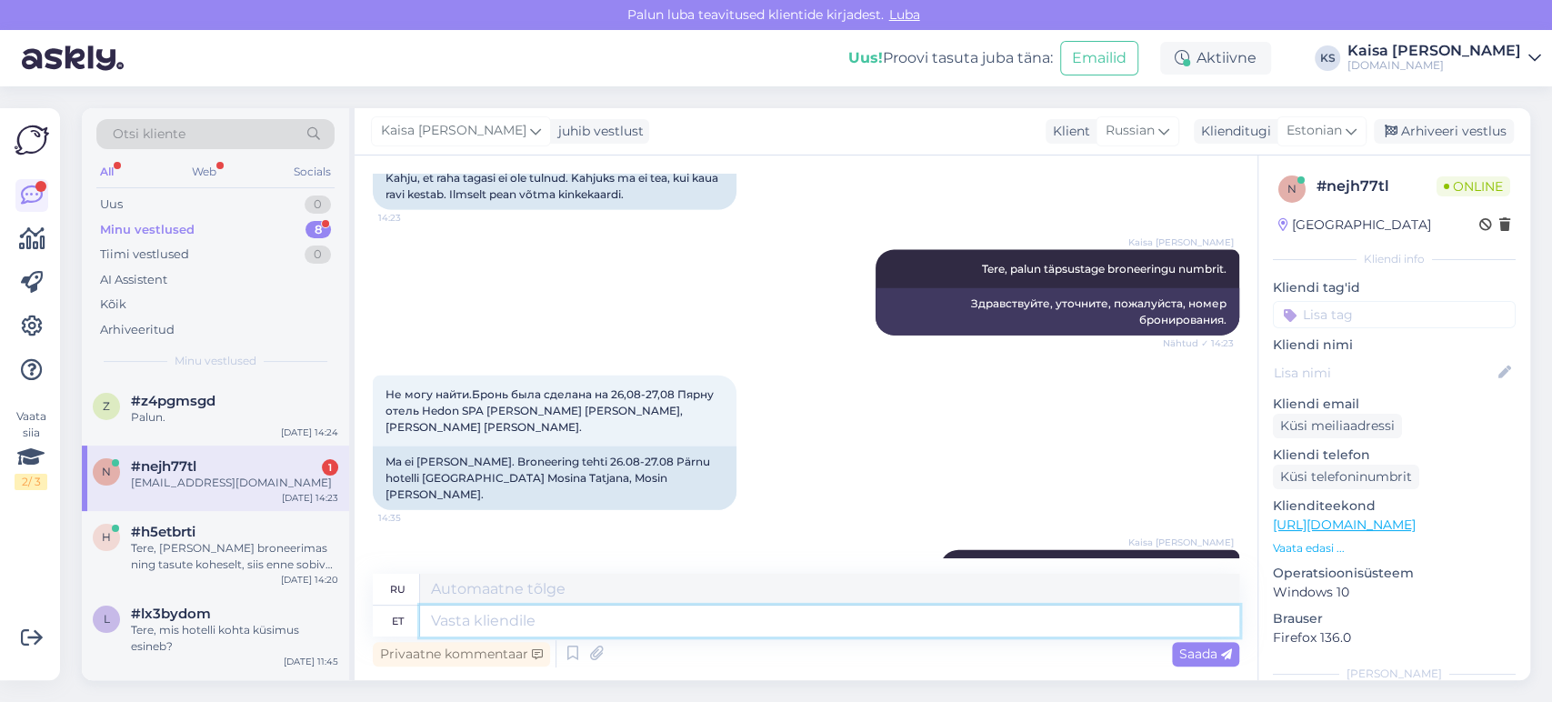
scroll to position [2939, 0]
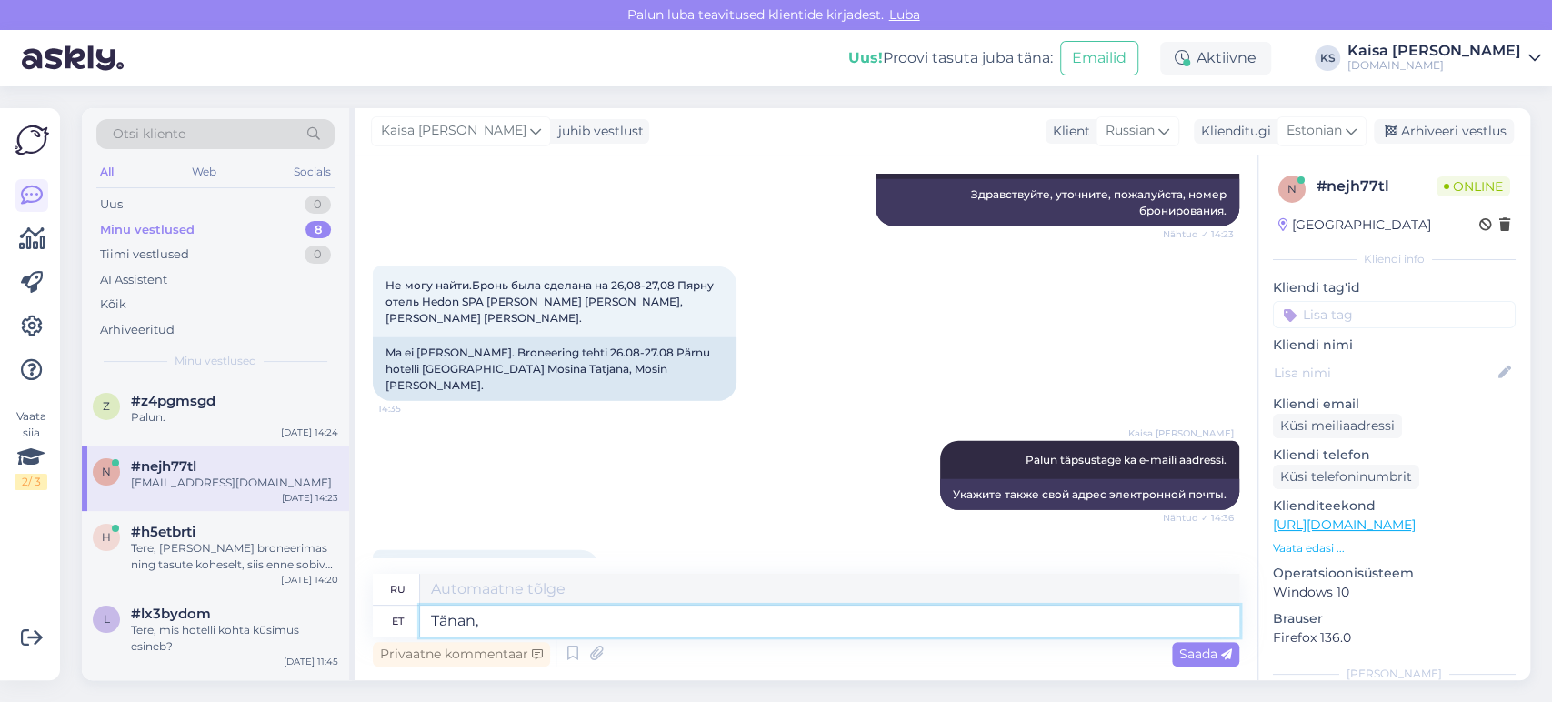
type textarea "Tänan, b"
type textarea "Спасибо,"
type textarea "Tänan, broneering on"
type textarea "Спасибо, бронирование"
type textarea "Tänan, broneering on tühistatud."
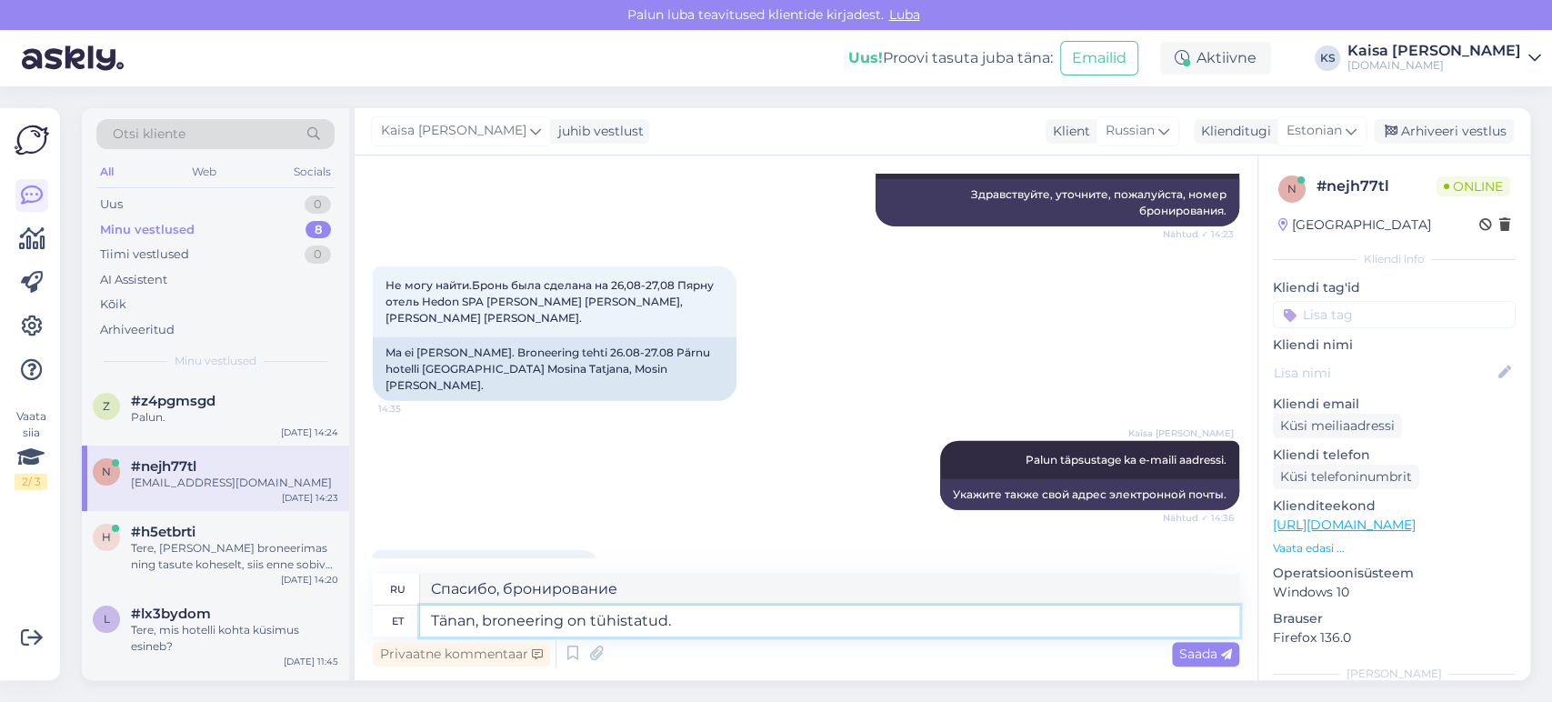
type textarea "Спасибо, бронирование отменено."
type textarea "Tänan, broneering on tühistatud. Tühistuskinnitus k"
type textarea "Спасибо, бронирование отменено. Подтверждение отмены."
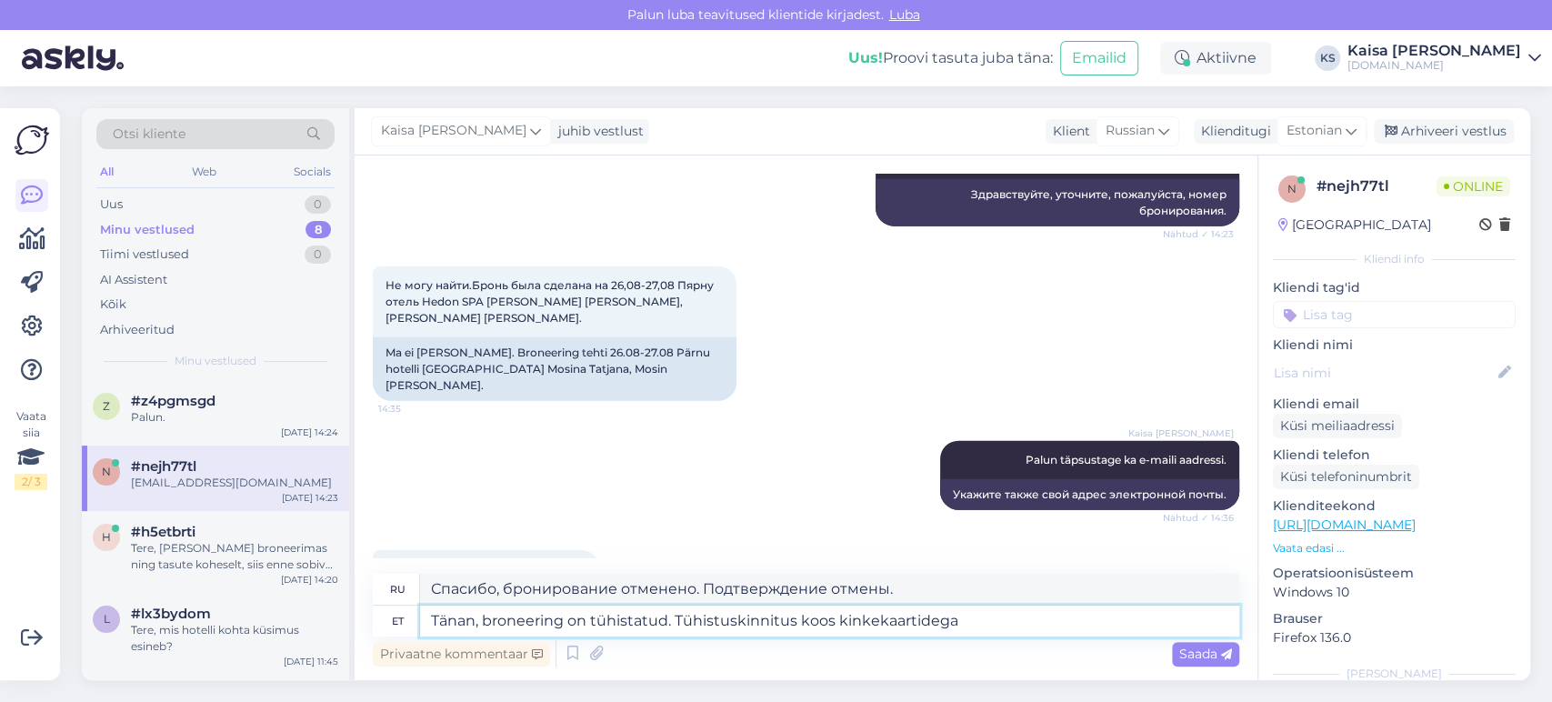
type textarea "Tänan, broneering on tühistatud. Tühistuskinnitus koos kinkekaartidega o"
type textarea "Спасибо, бронирование отменено. Подтверждение отмены с подарочными картами."
type textarea "Tänan, broneering on tühistatud. Tühistuskinnitus koos kinkekaartidega on s"
type textarea "Спасибо, бронирование отменено. Подтверждение отмены с подарочными картами"
type textarea "Tänan, broneering on tühistatud. Tühistuskinnitus koos kinkekaartidega on saade…"
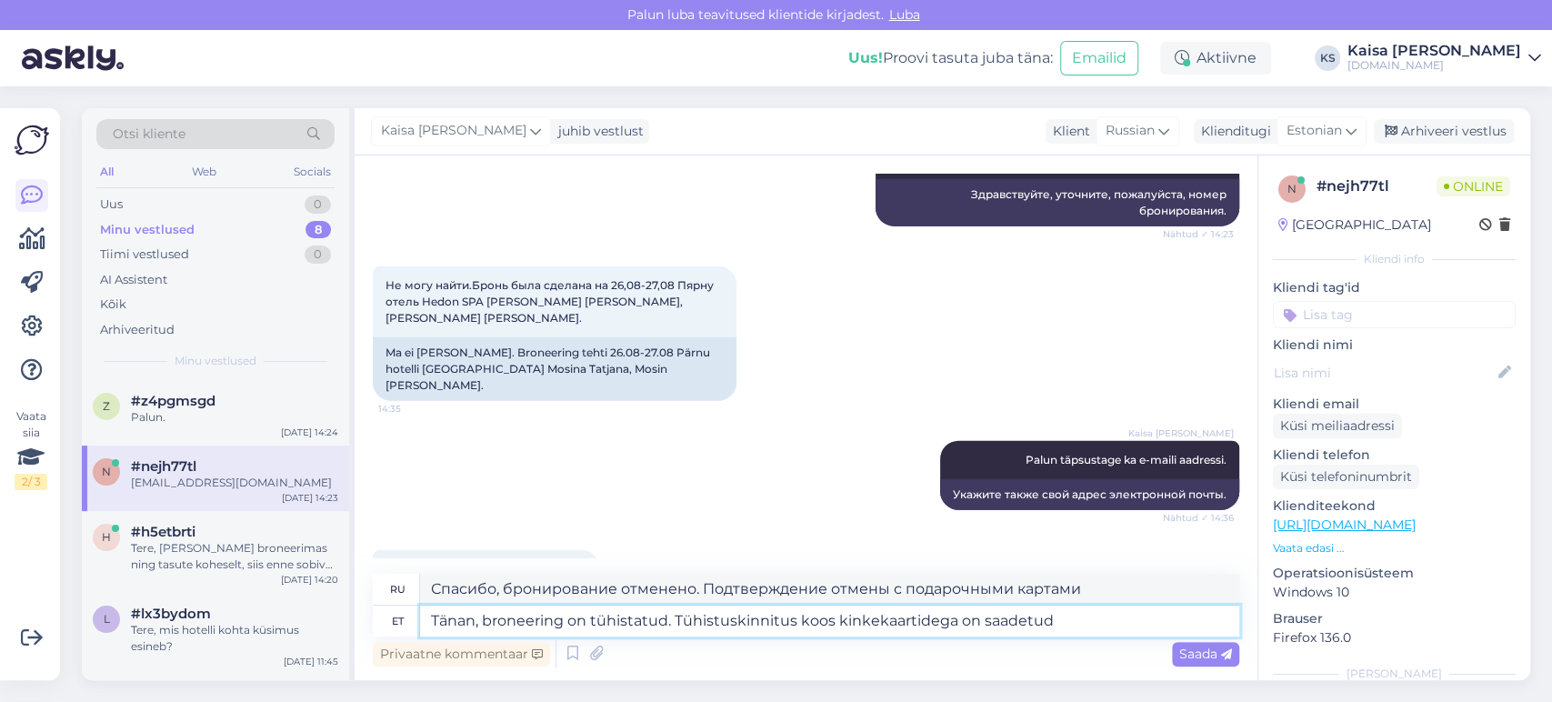
type textarea "Спасибо, бронирование отменено. Подтверждение отмены с подарочными картами отпр…"
type textarea "Tänan, broneering on tühistatud. Tühistuskinnitus koos kinkekaartidega on saade…"
type textarea "Спасибо, ваше бронирование отменено. [PERSON_NAME] отправлено подтверждение отм…"
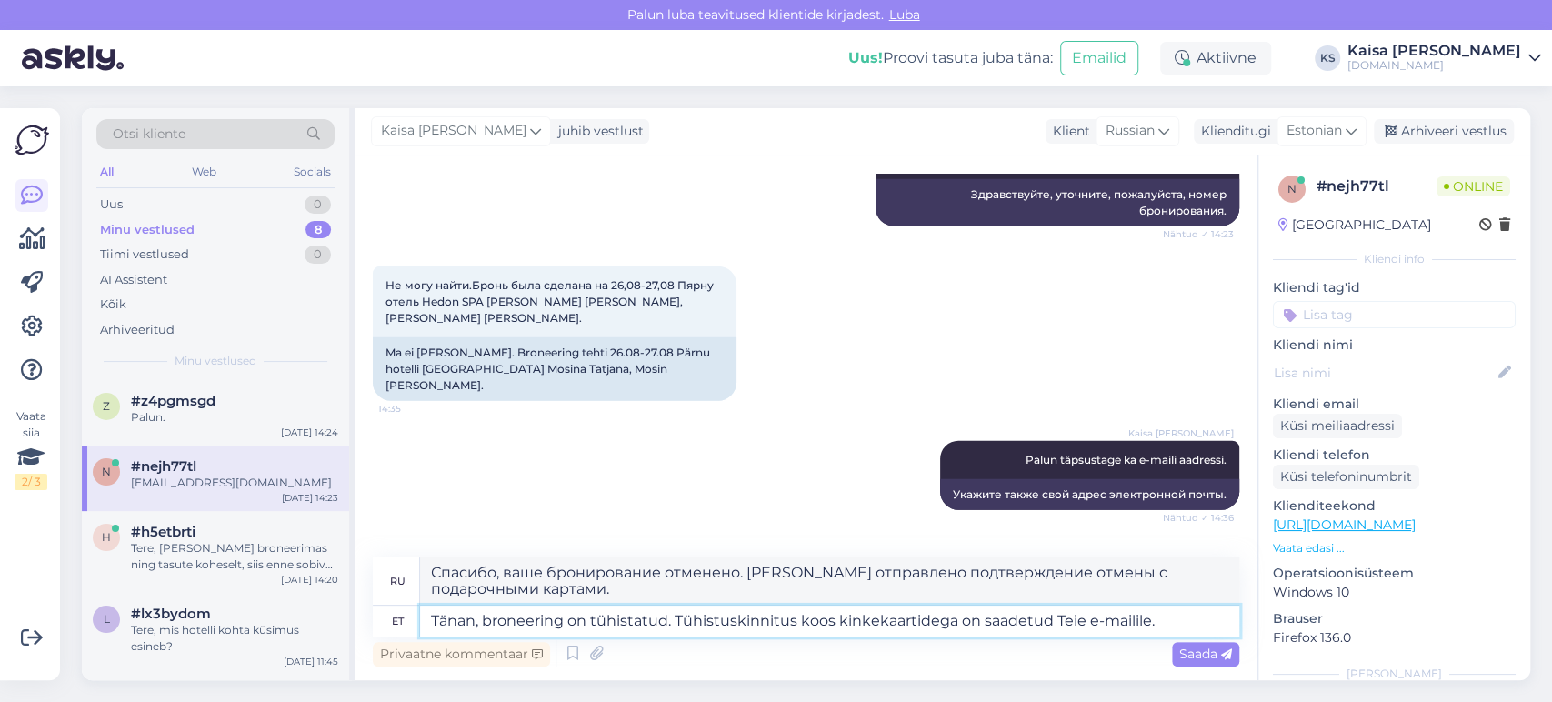
type textarea "Tänan, broneering on tühistatud. Tühistuskinnitus koos kinkekaartidega on saade…"
type textarea "Спасибо, ваше бронирование отменено. Подтверждение отмены с подарочными картами…"
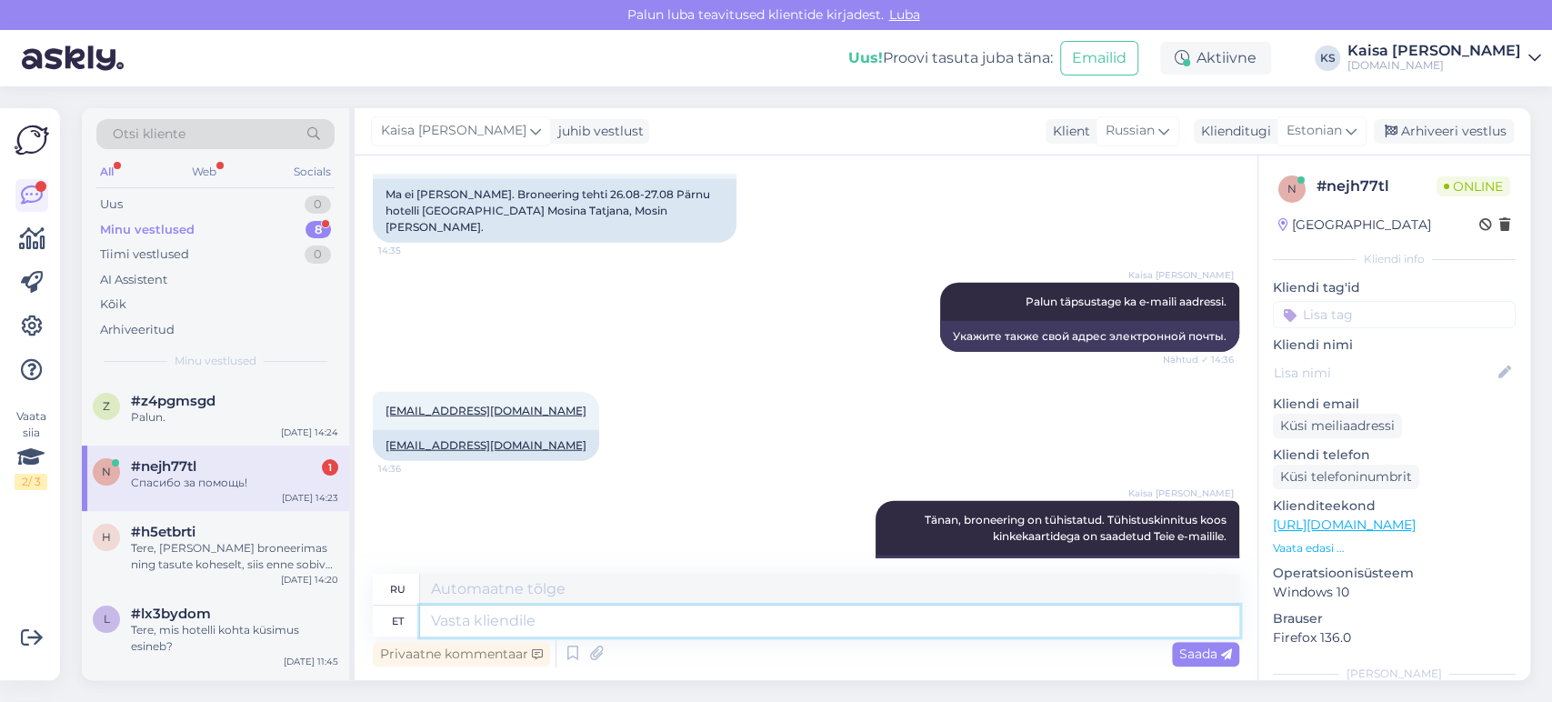
scroll to position [3206, 0]
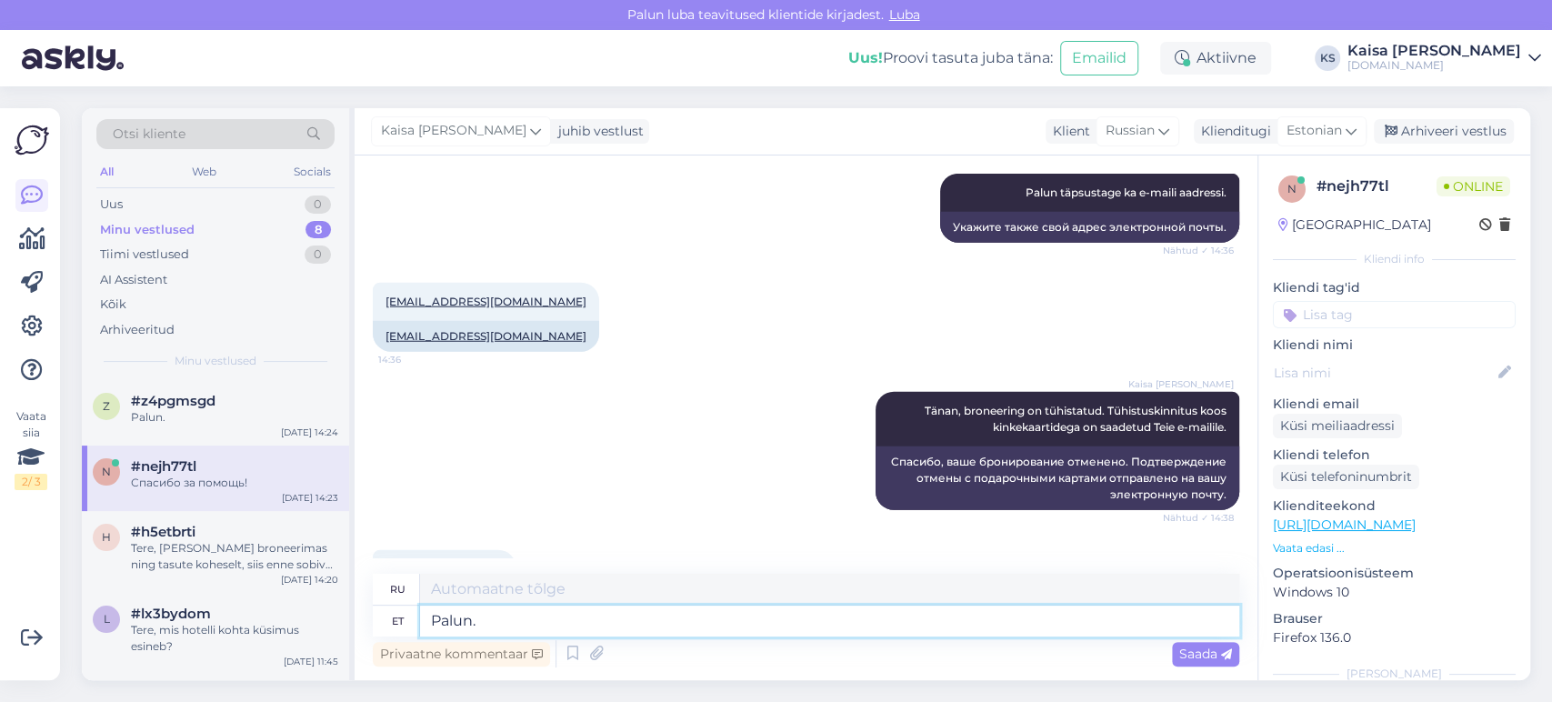
type textarea "Palun."
type textarea "Пожалуйста."
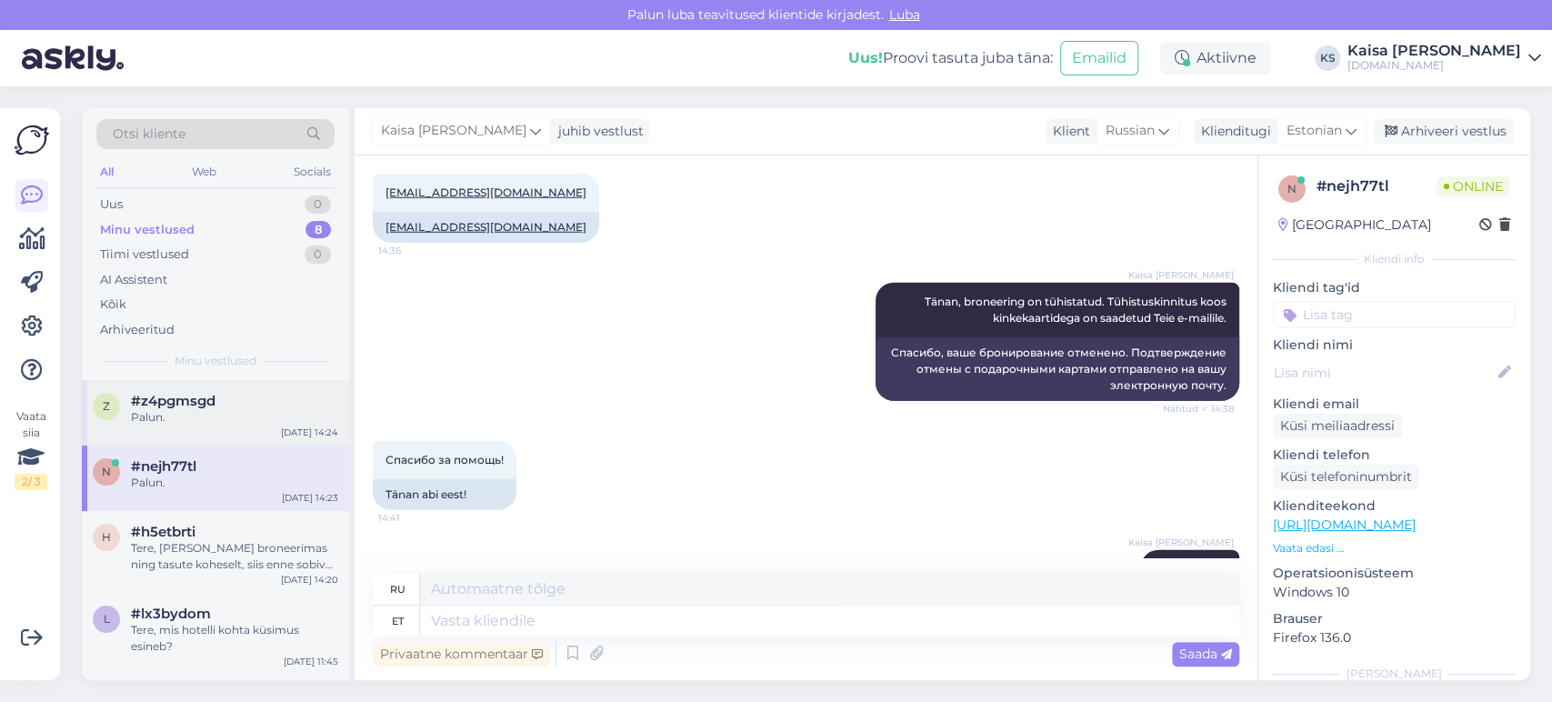
click at [211, 407] on span "#z4pgmsgd" at bounding box center [173, 401] width 85 height 16
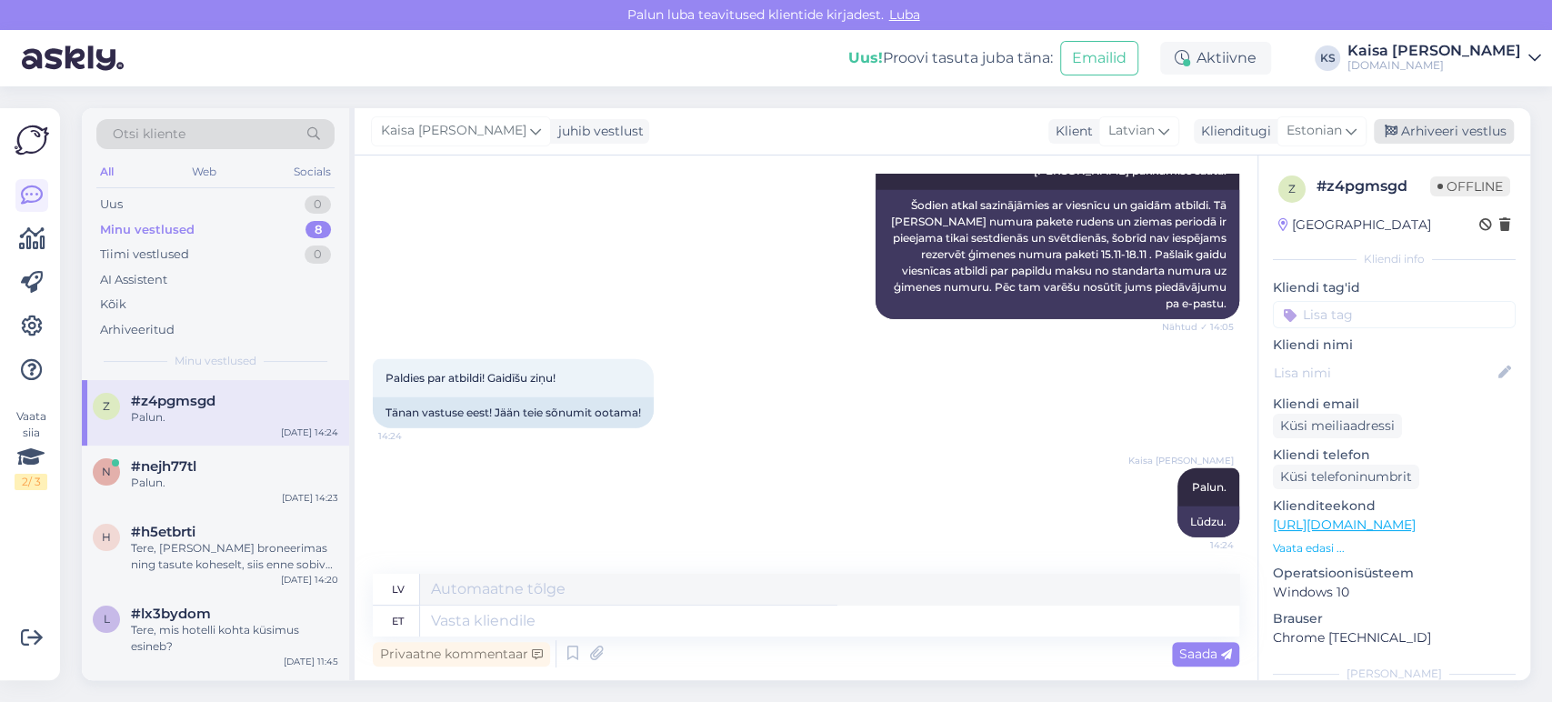
click at [1481, 125] on div "Arhiveeri vestlus" at bounding box center [1444, 131] width 140 height 25
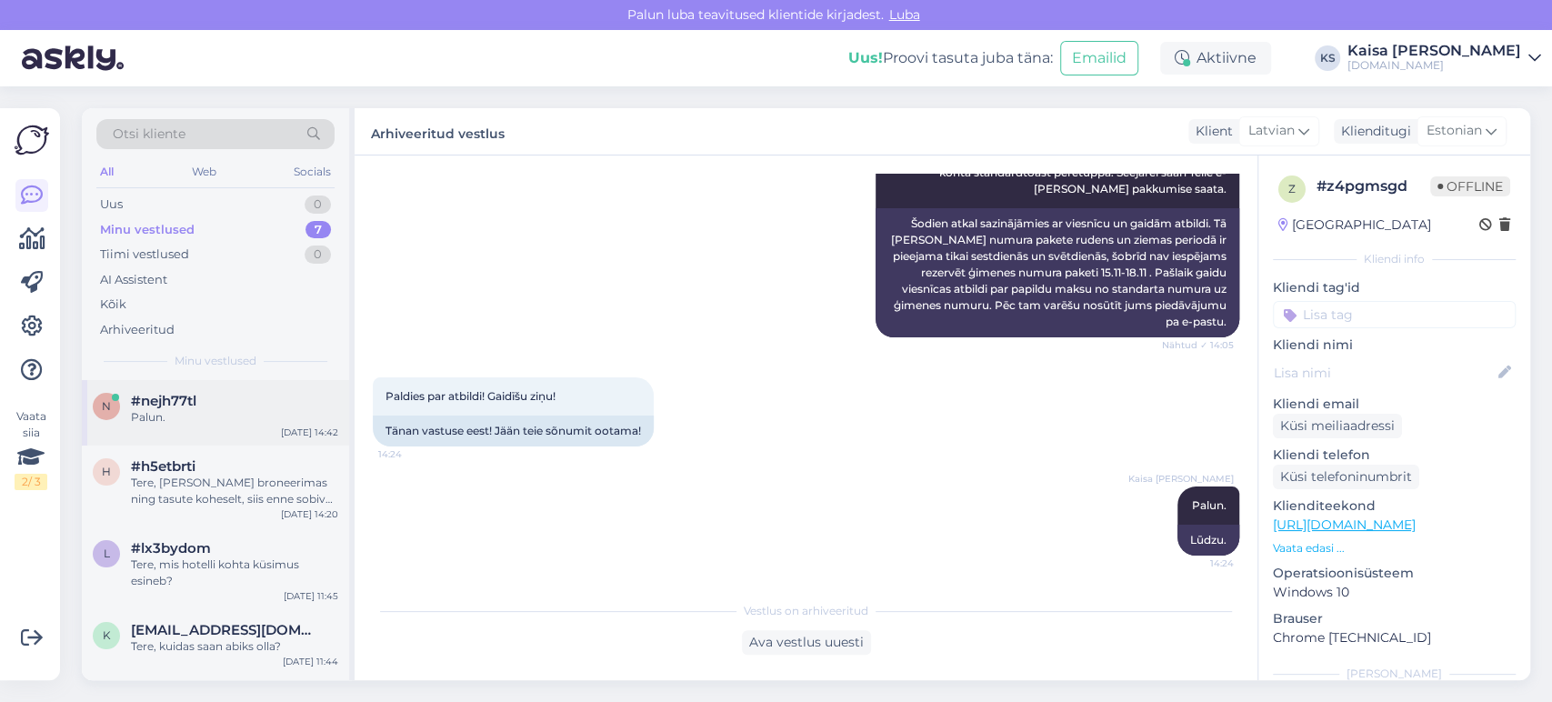
click at [248, 416] on div "Palun." at bounding box center [234, 417] width 207 height 16
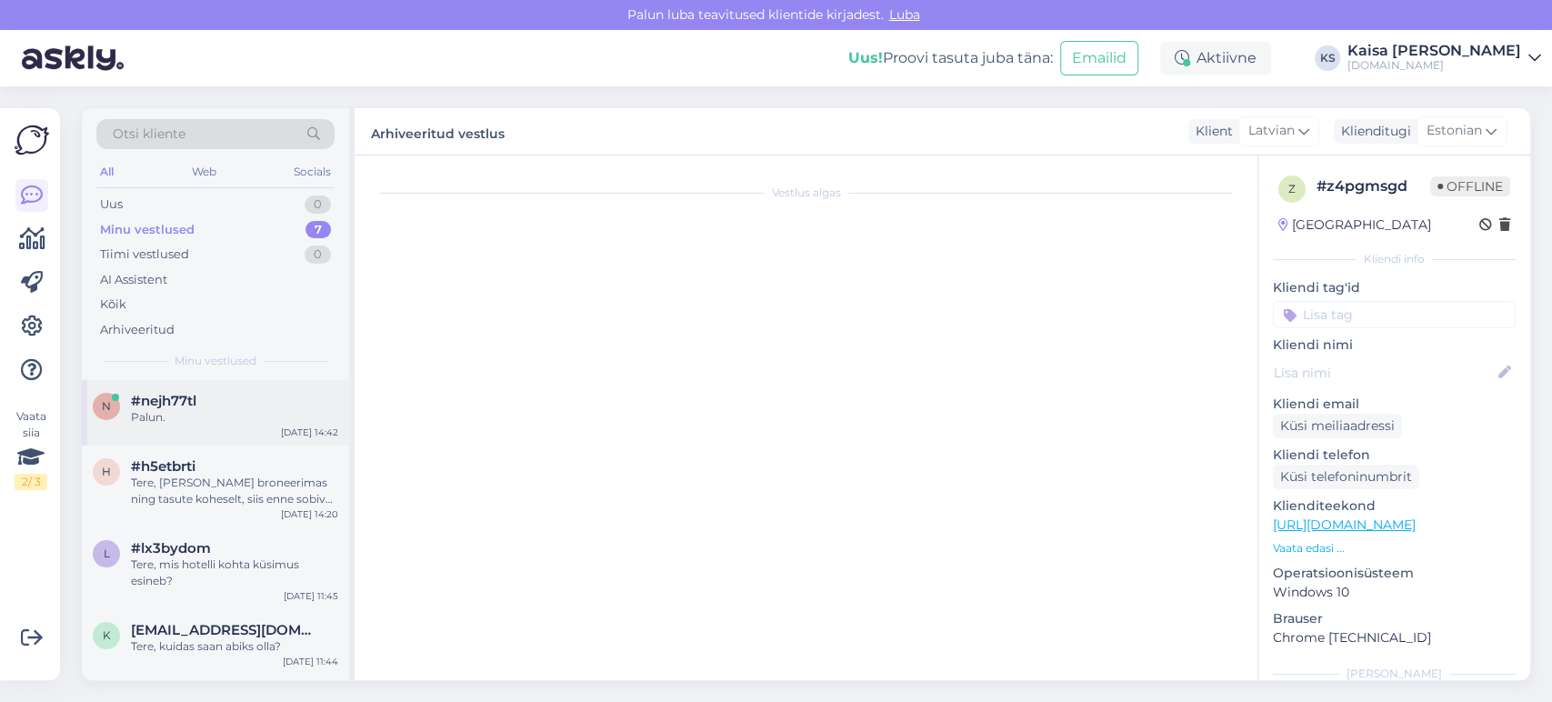
scroll to position [3315, 0]
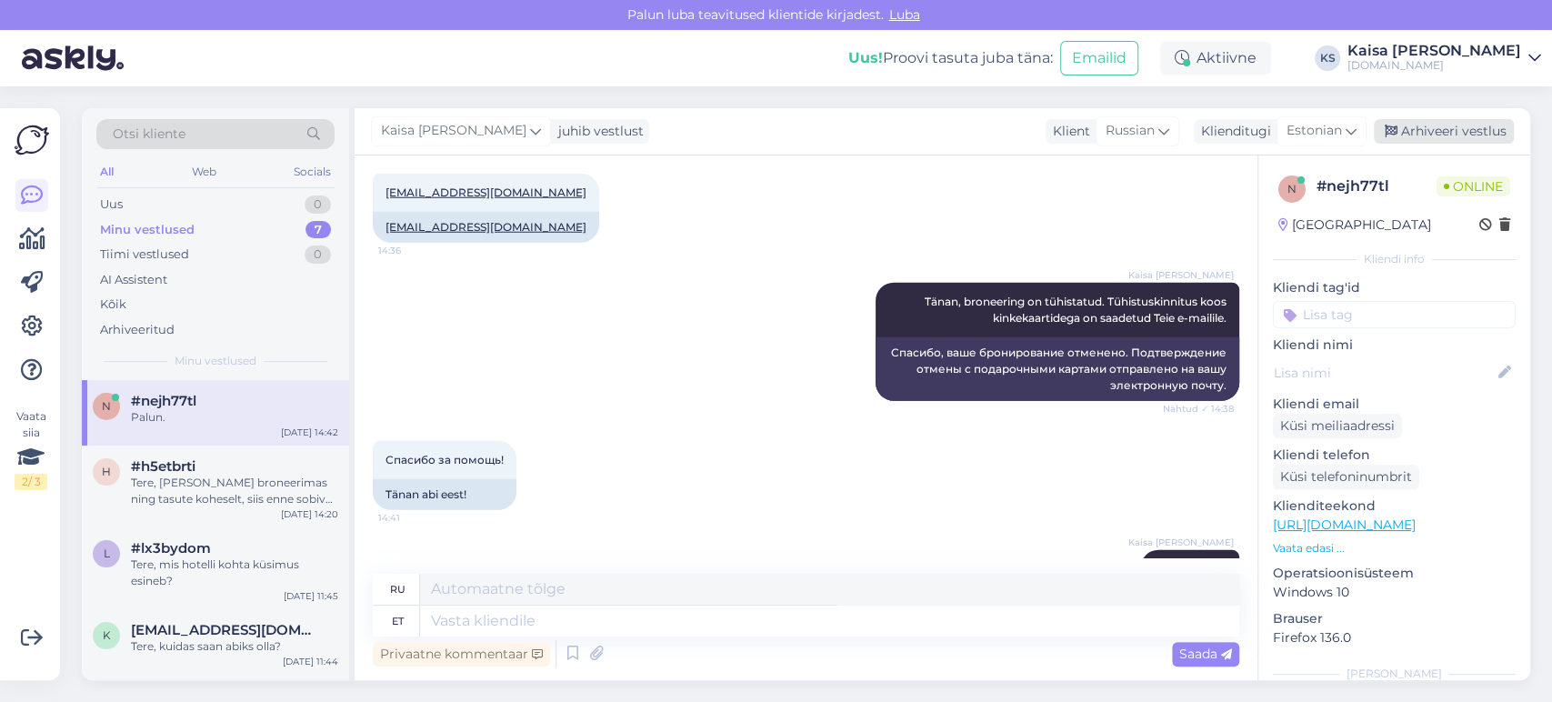
click at [1446, 135] on div "Arhiveeri vestlus" at bounding box center [1444, 131] width 140 height 25
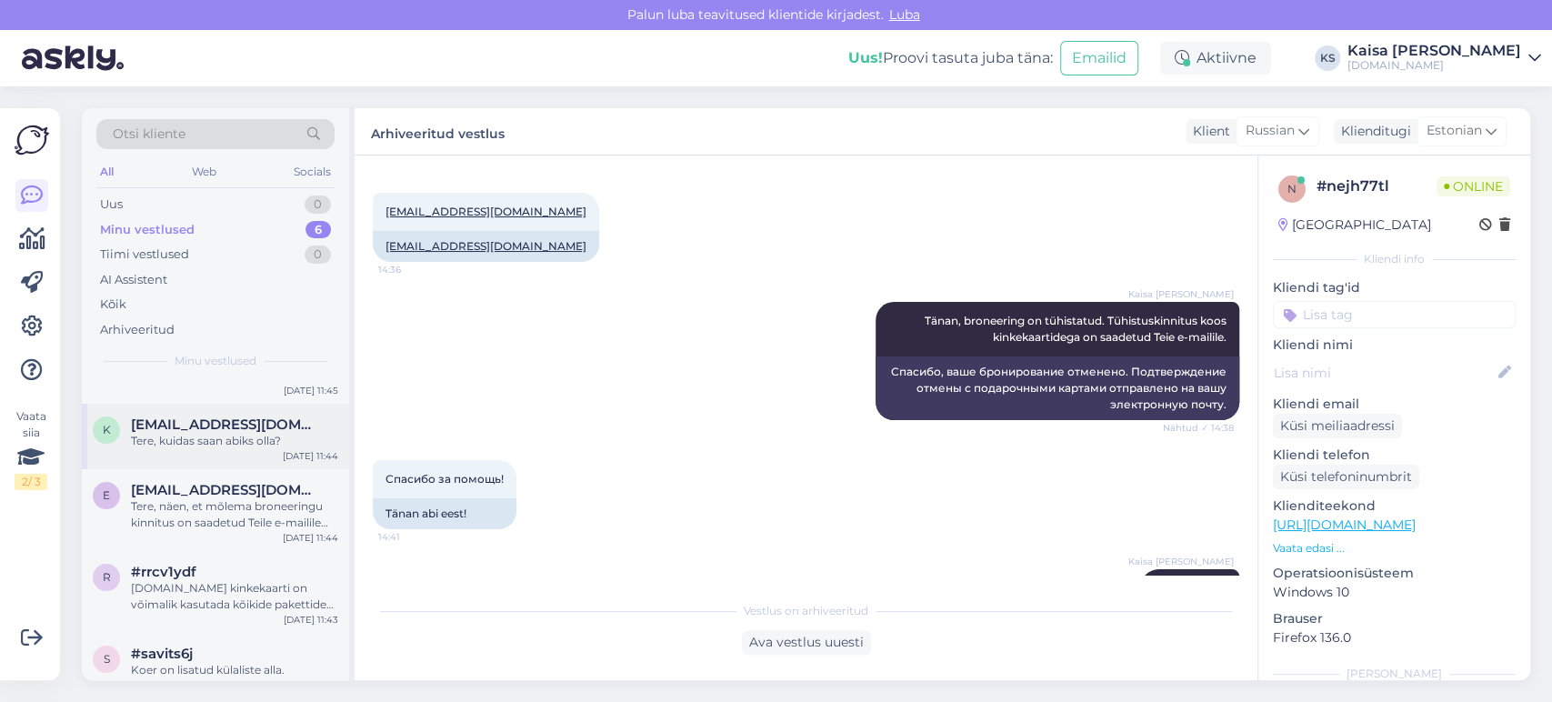
scroll to position [157, 0]
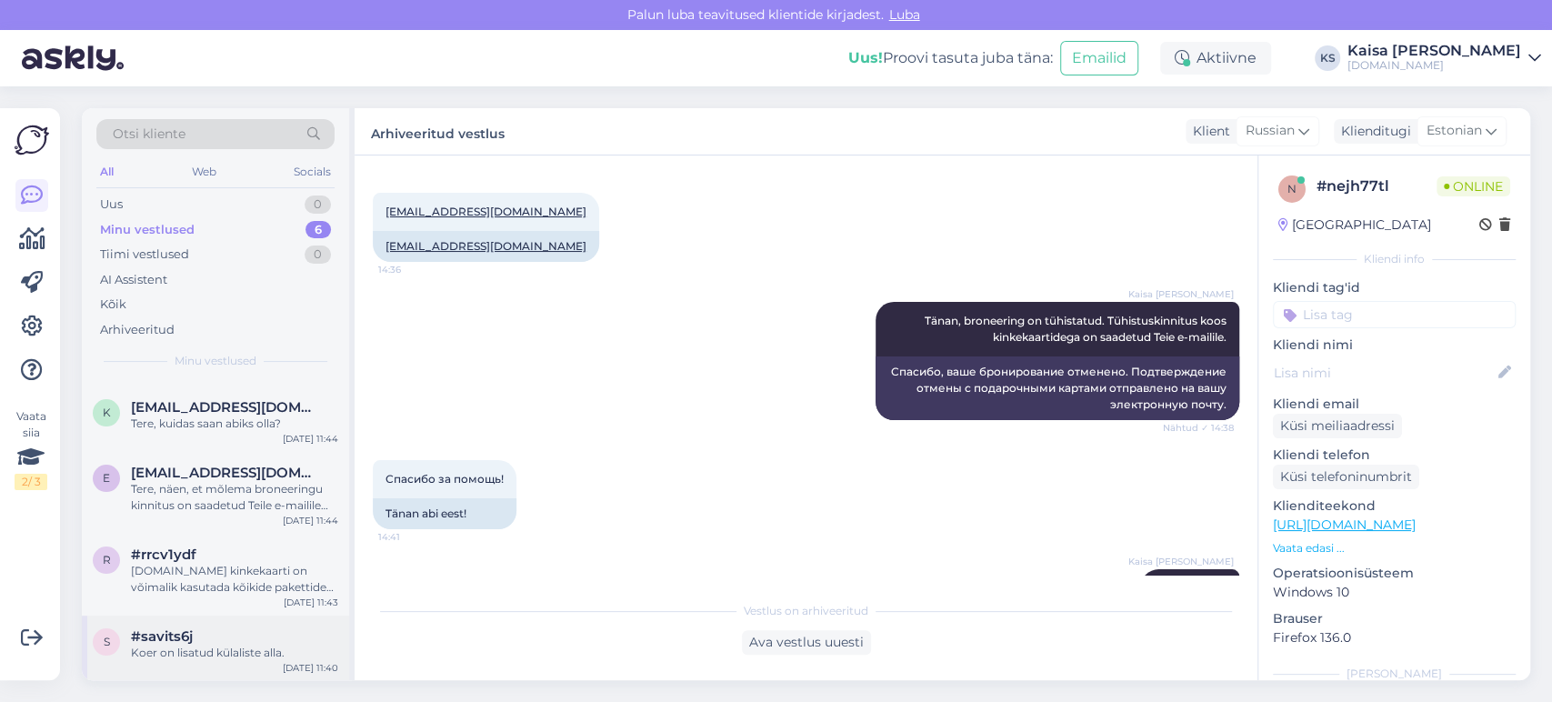
click at [225, 635] on div "#savits6j" at bounding box center [234, 636] width 207 height 16
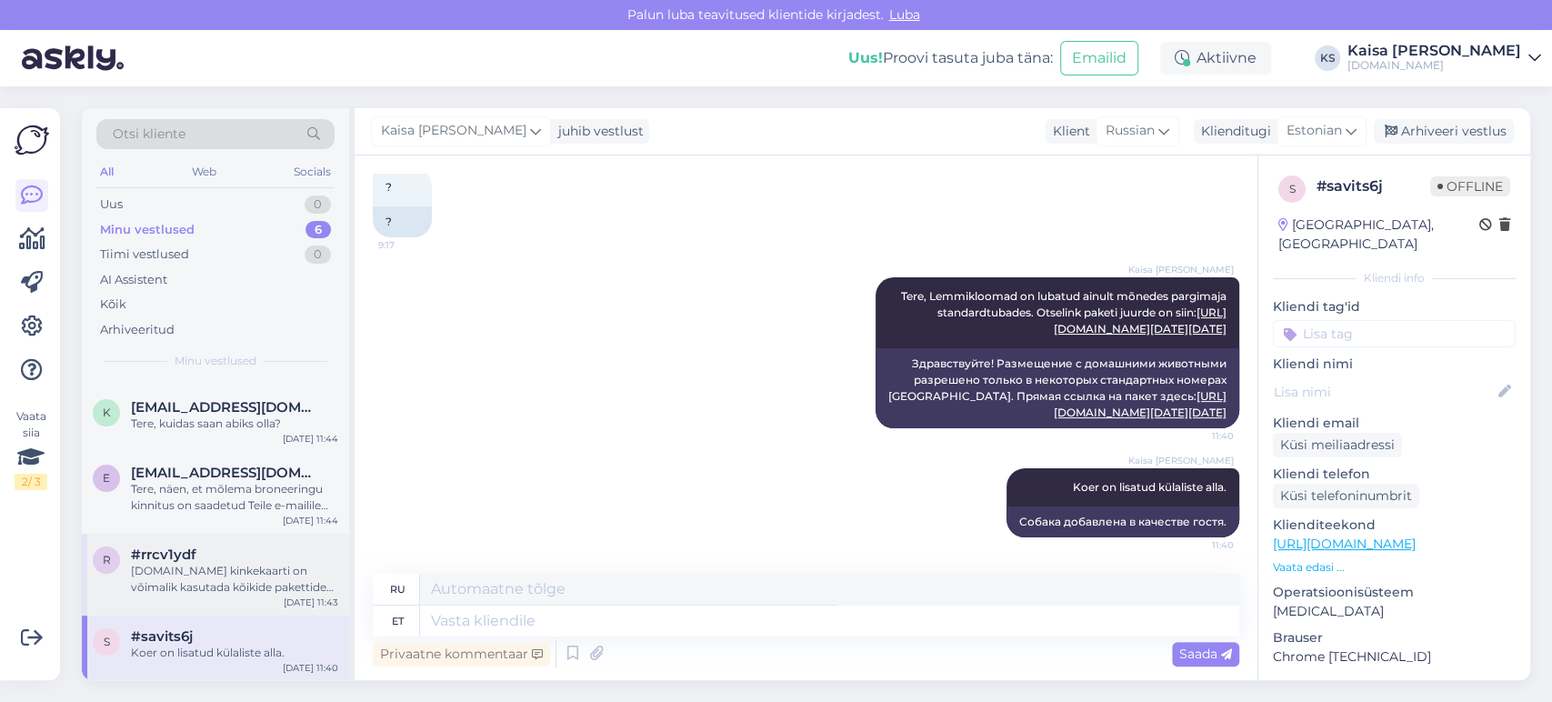
click at [220, 587] on div "[DOMAIN_NAME] kinkekaarti on võimalik kasutada kõikide pakettide broneerimiseks…" at bounding box center [234, 579] width 207 height 33
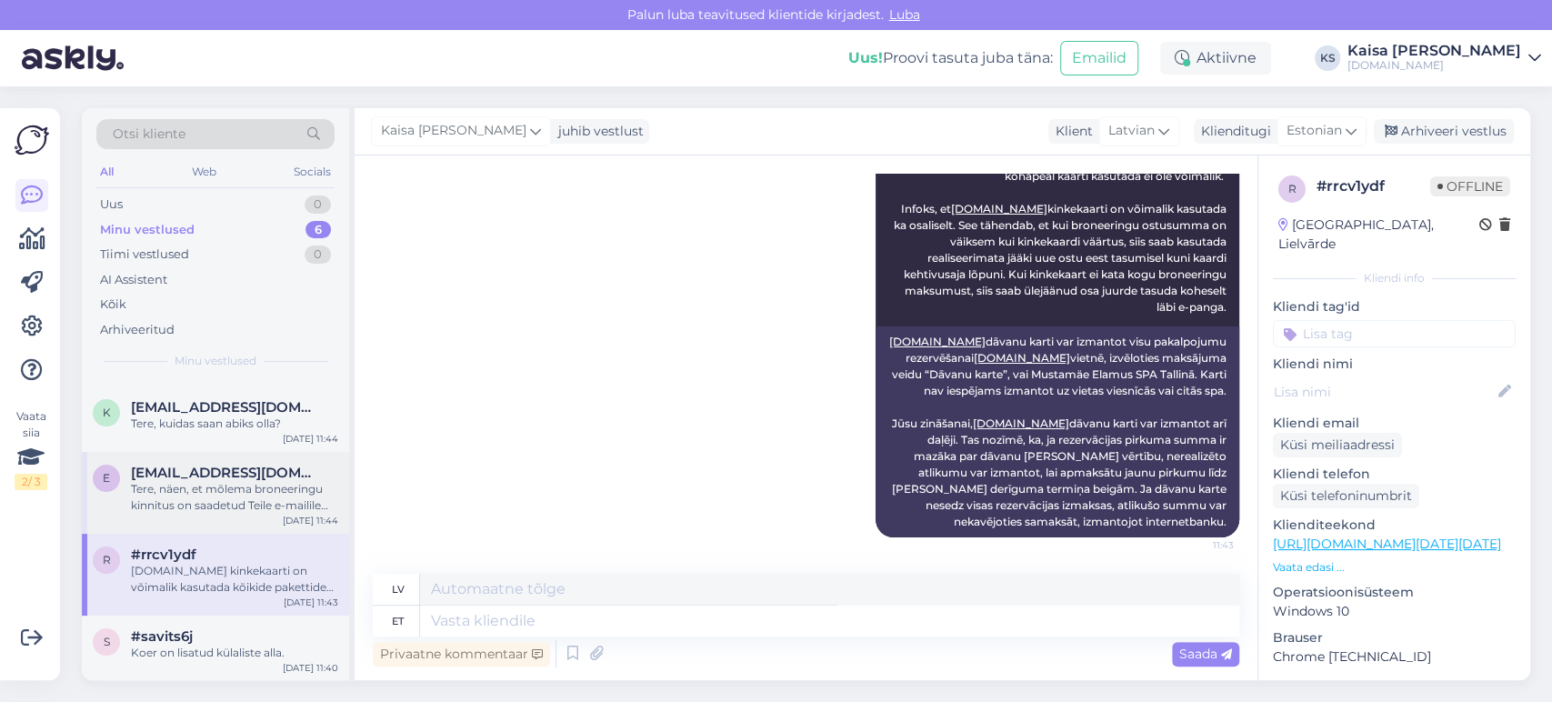
click at [229, 491] on div "Tere, näen, et mõlema broneeringu kinnitus on saadetud Teile e-mailile [EMAIL_A…" at bounding box center [234, 497] width 207 height 33
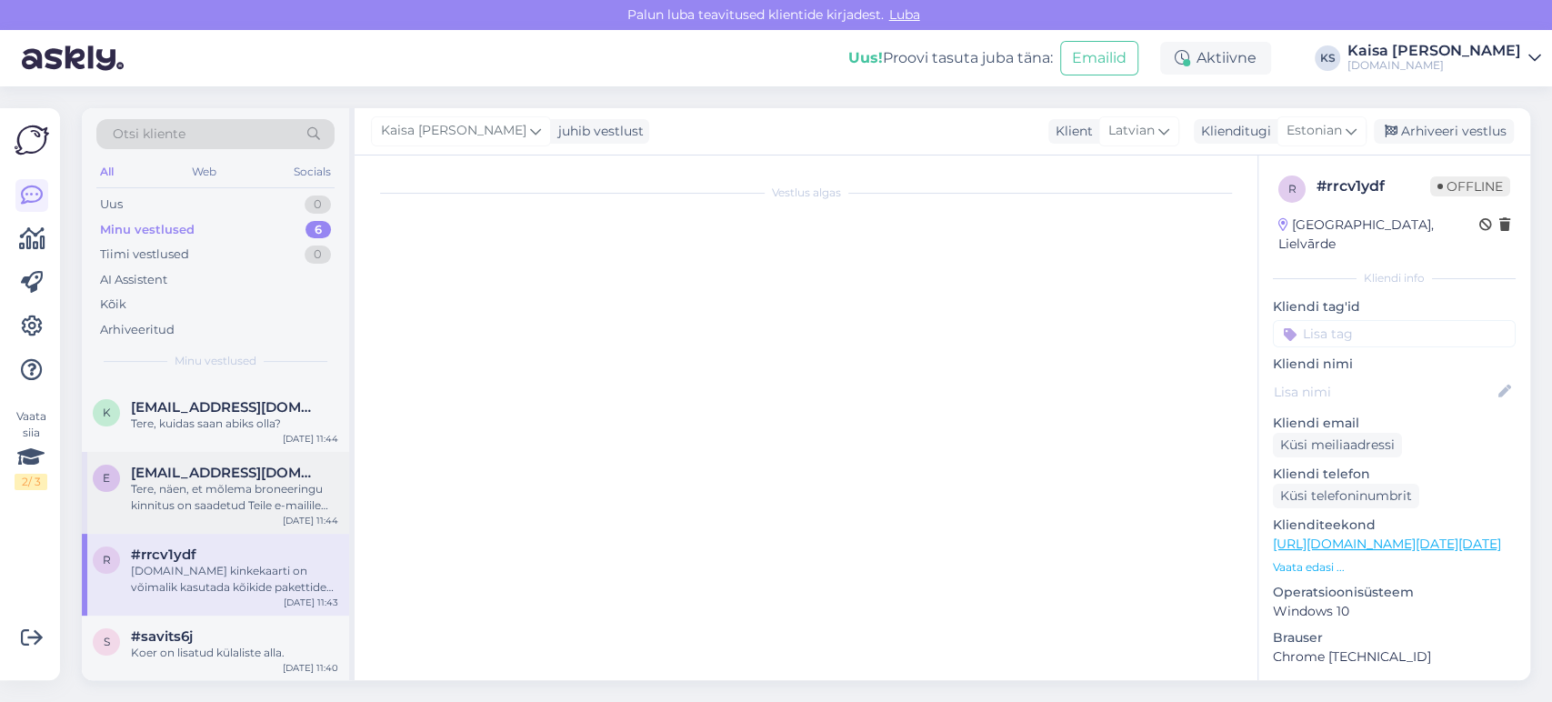
scroll to position [0, 0]
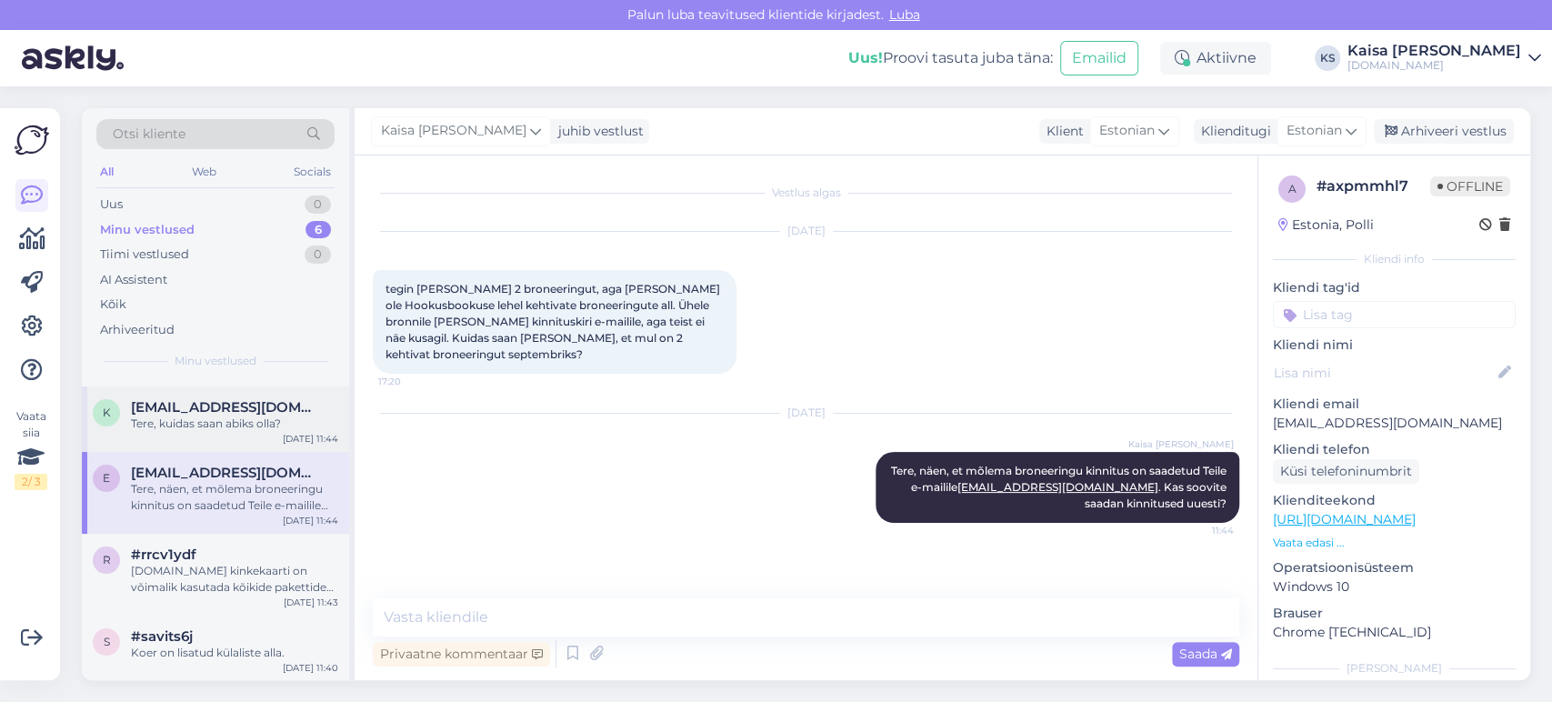
click at [226, 424] on div "Tere, kuidas saan abiks olla?" at bounding box center [234, 424] width 207 height 16
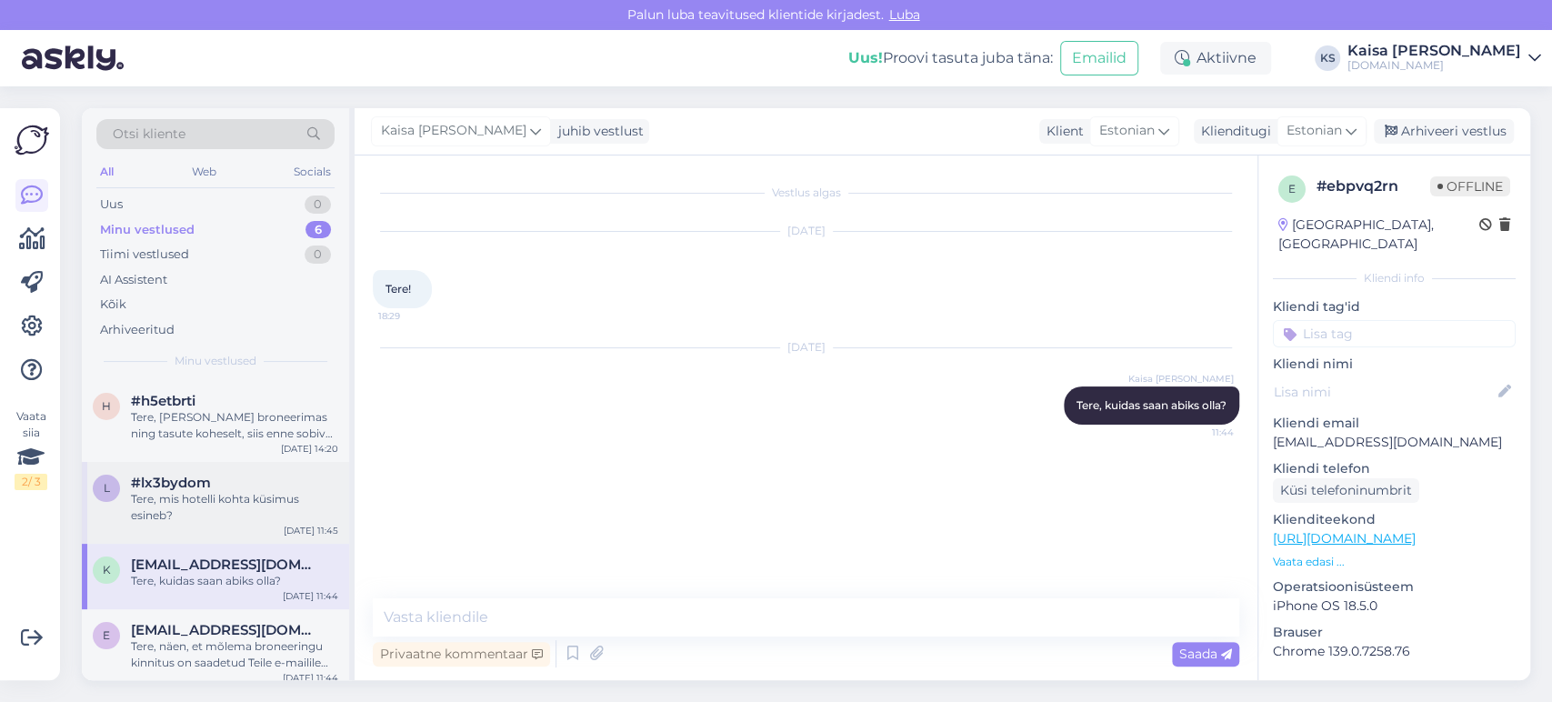
click at [220, 506] on div "Tere, mis hotelli kohta küsimus esineb?" at bounding box center [234, 507] width 207 height 33
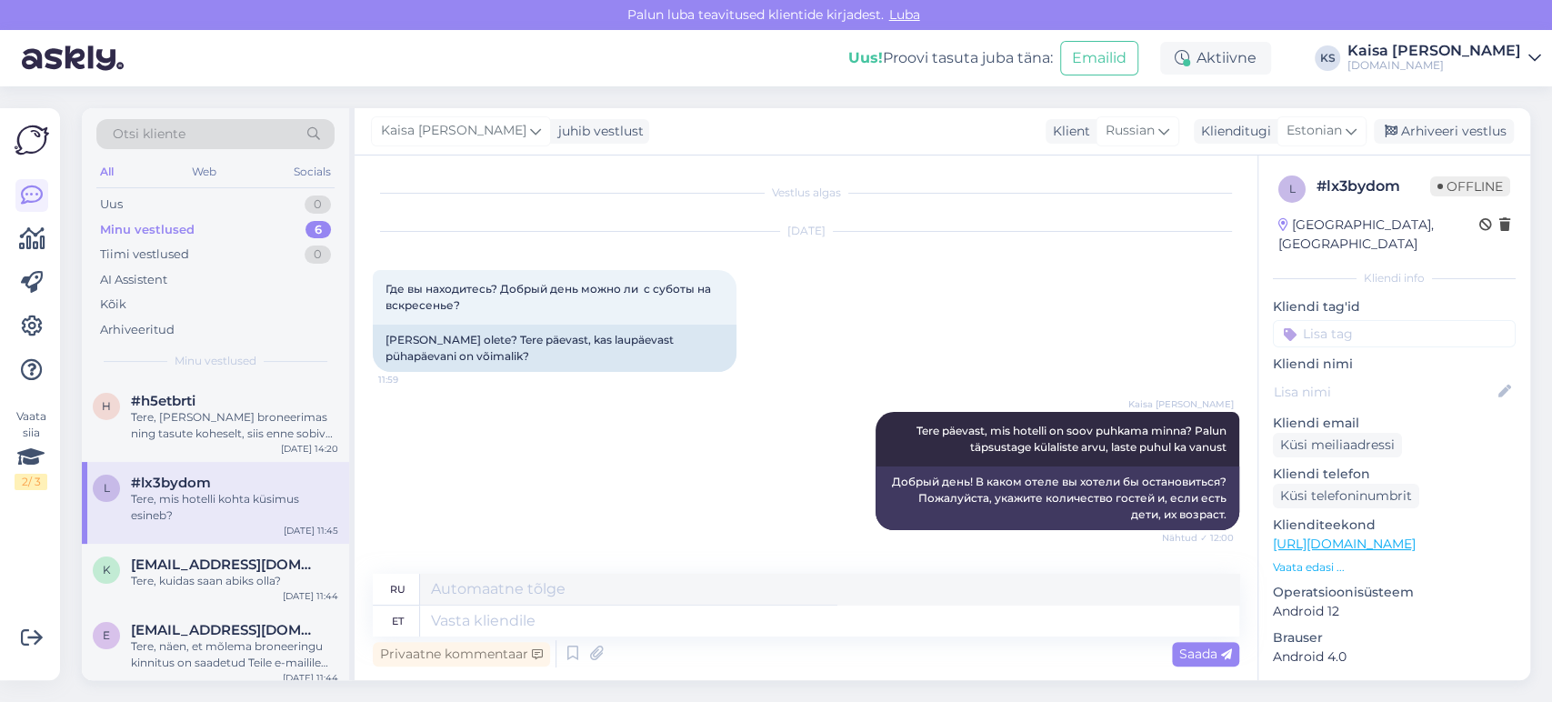
scroll to position [286, 0]
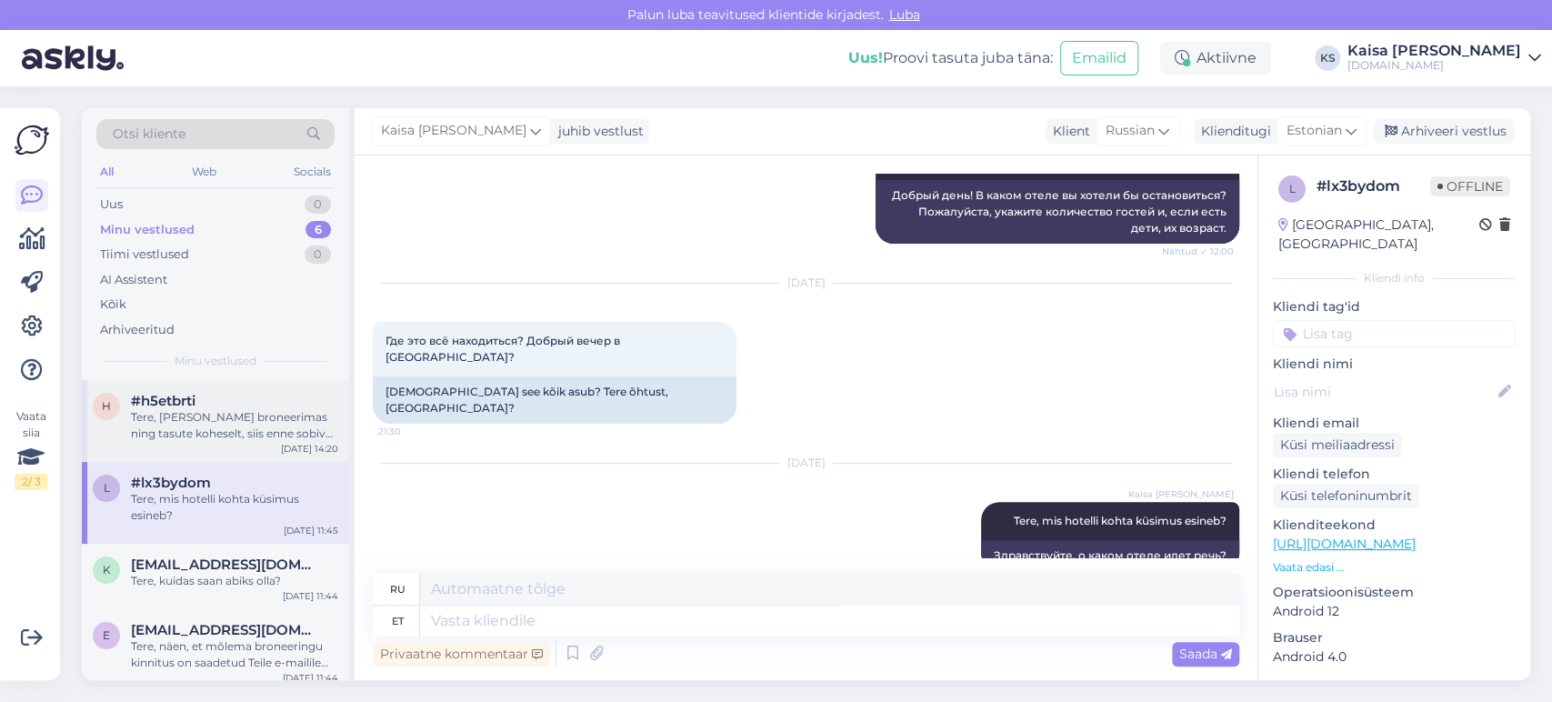
click at [211, 433] on div "Tere, [PERSON_NAME] broneerimas ning tasute koheselt, siis enne sobiva panga va…" at bounding box center [234, 425] width 207 height 33
